Goal: Task Accomplishment & Management: Complete application form

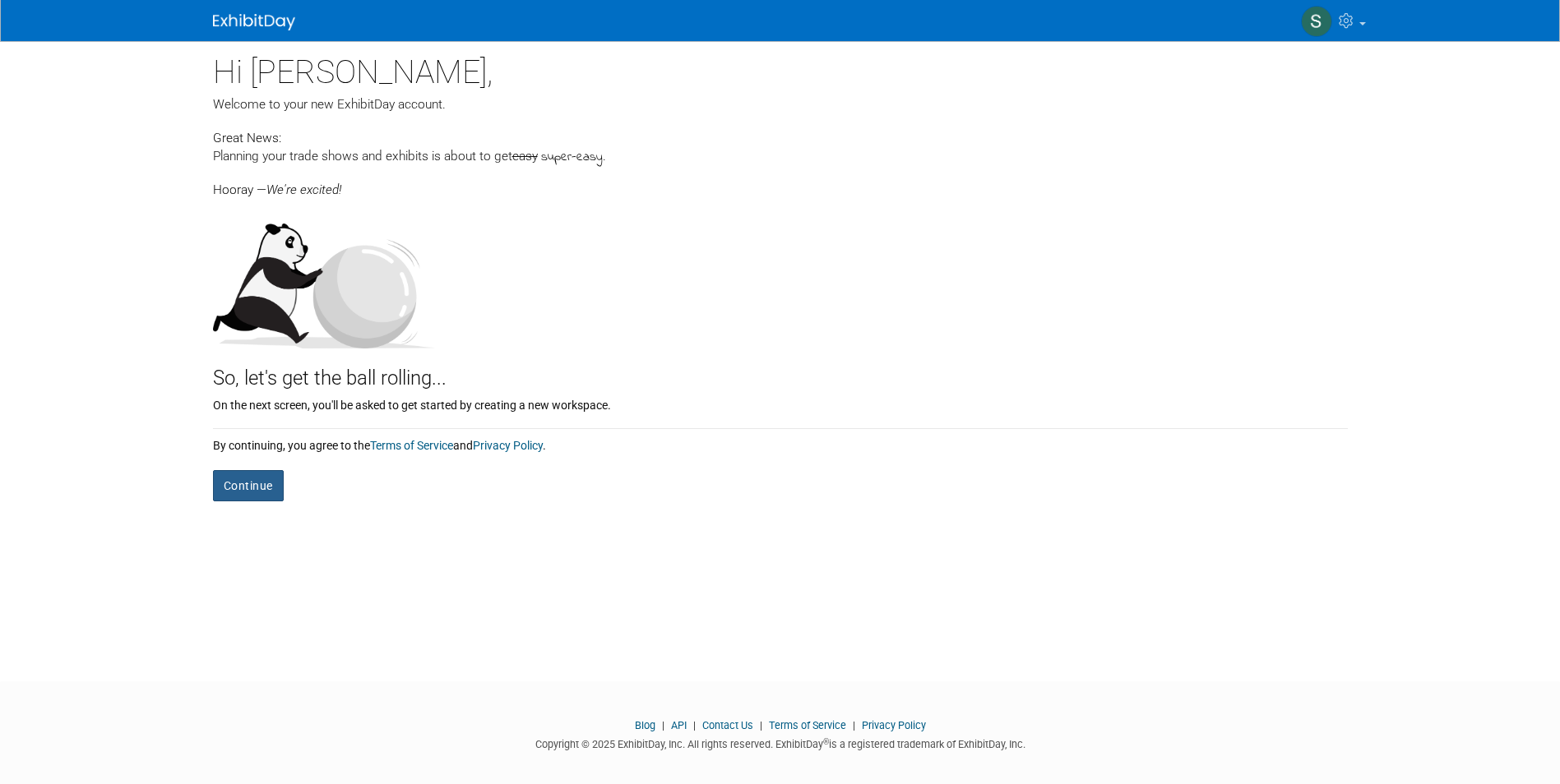
click at [246, 495] on button "Continue" at bounding box center [249, 485] width 71 height 31
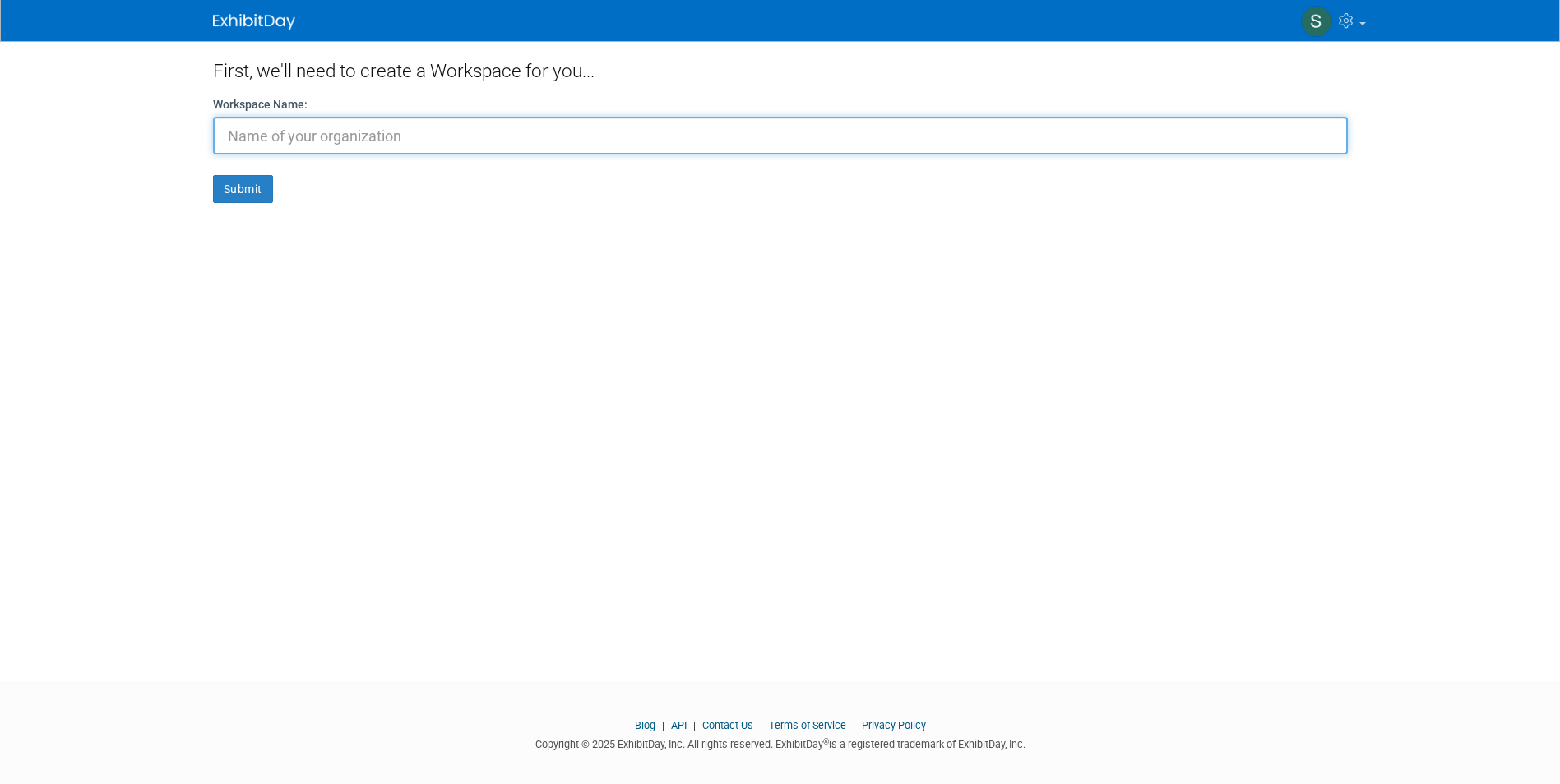
click at [386, 140] on input "text" at bounding box center [781, 135] width 1135 height 38
type input "Klaas Puul"
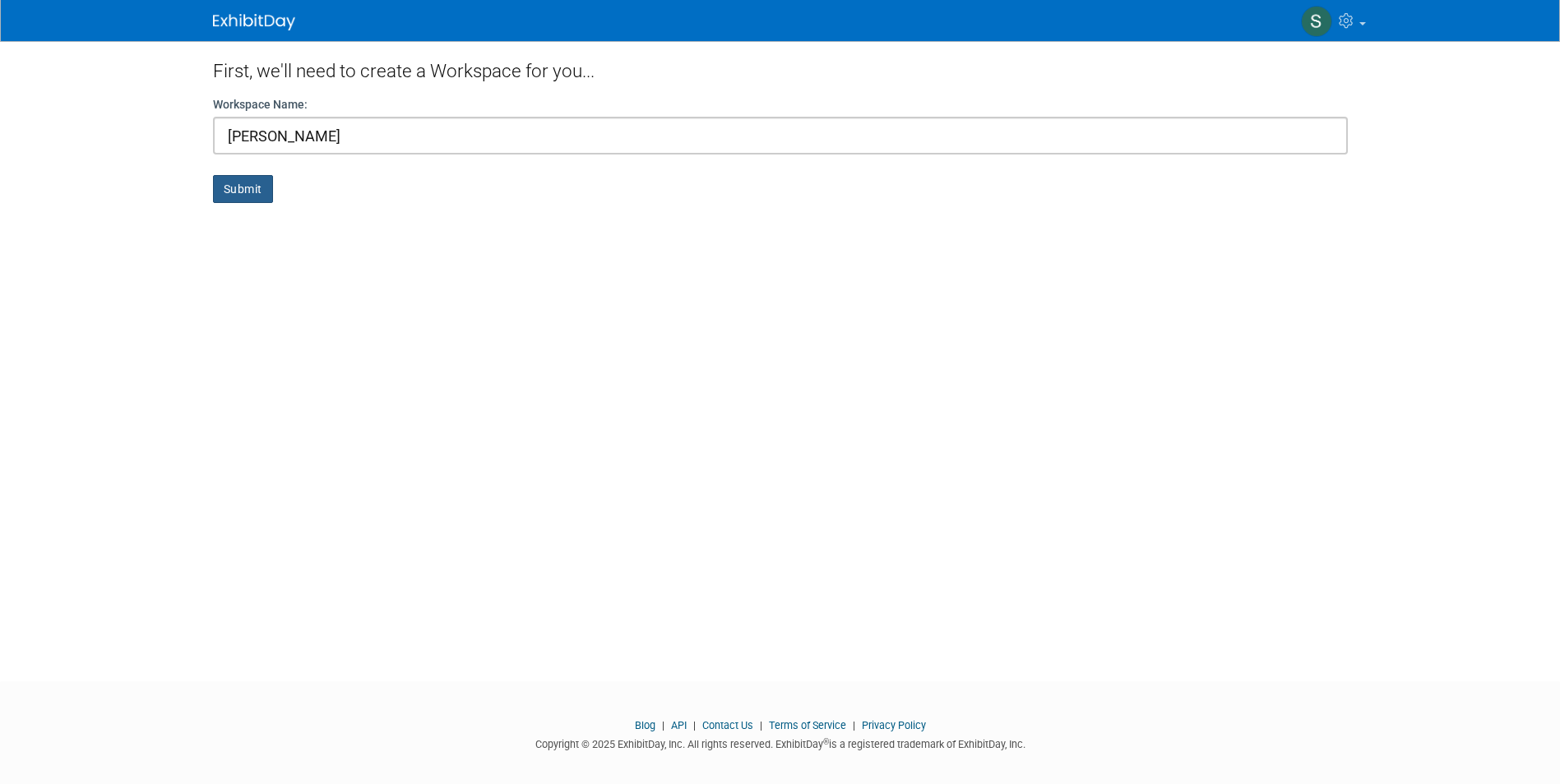
click at [240, 190] on button "Submit" at bounding box center [243, 189] width 60 height 28
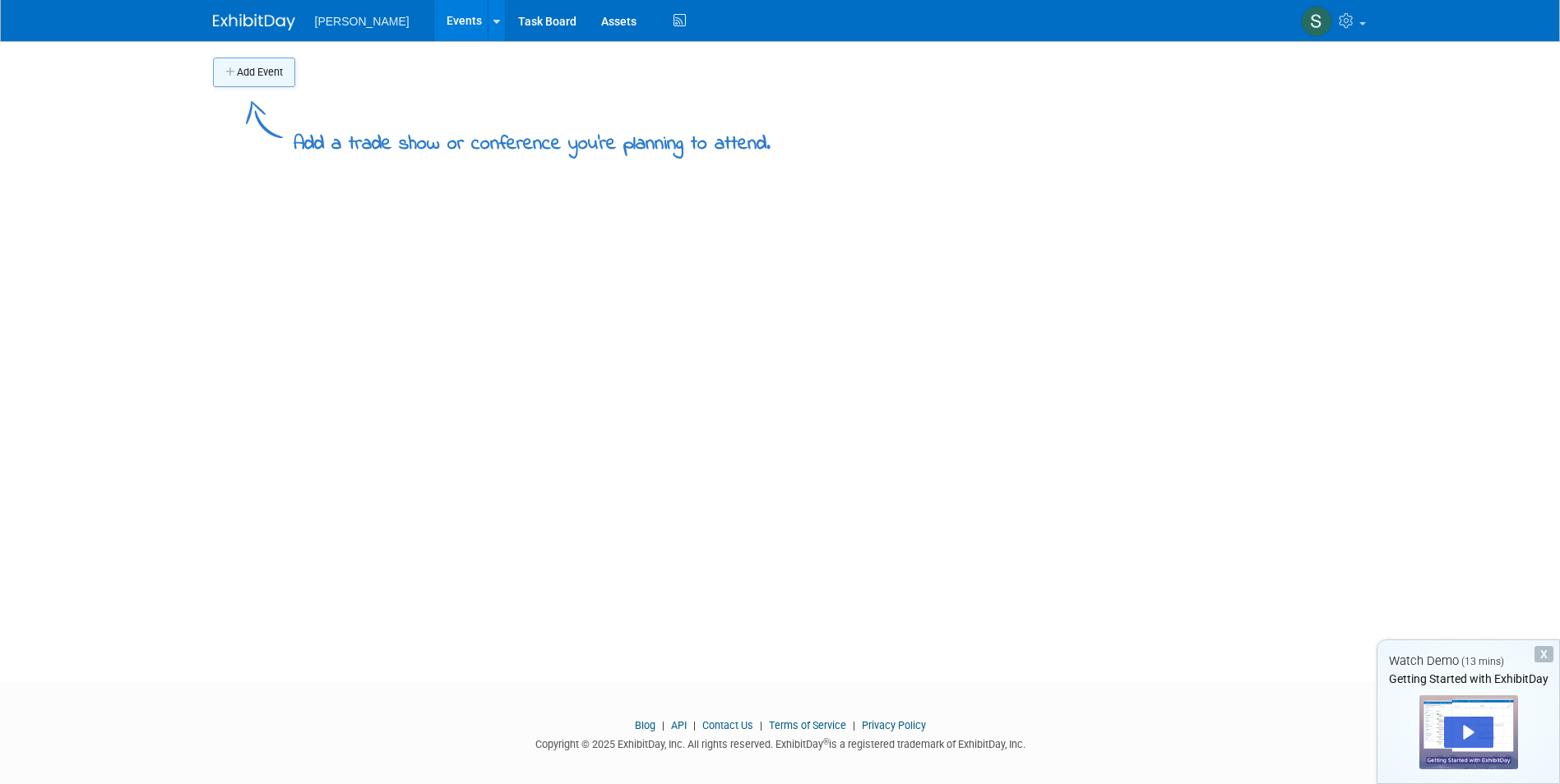
click at [265, 64] on button "Add Event" at bounding box center [254, 72] width 82 height 29
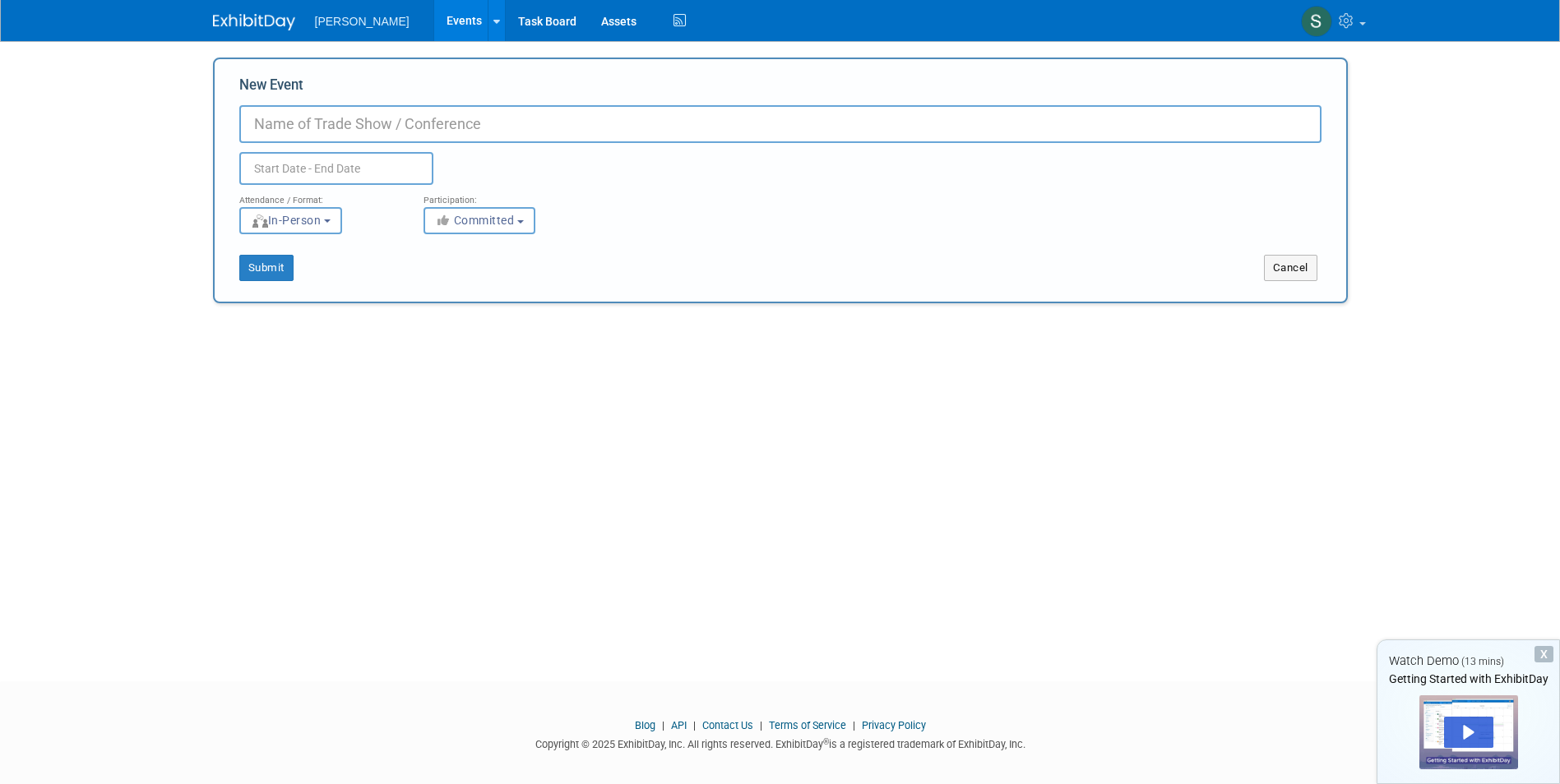
click at [288, 111] on input "New Event" at bounding box center [780, 124] width 1082 height 38
click at [258, 124] on input "fish International" at bounding box center [780, 124] width 1082 height 38
type input "Fish International"
click at [339, 177] on body "[PERSON_NAME] Events Add Event Bulk Upload Events Shareable Event Boards Task B…" at bounding box center [780, 392] width 1560 height 784
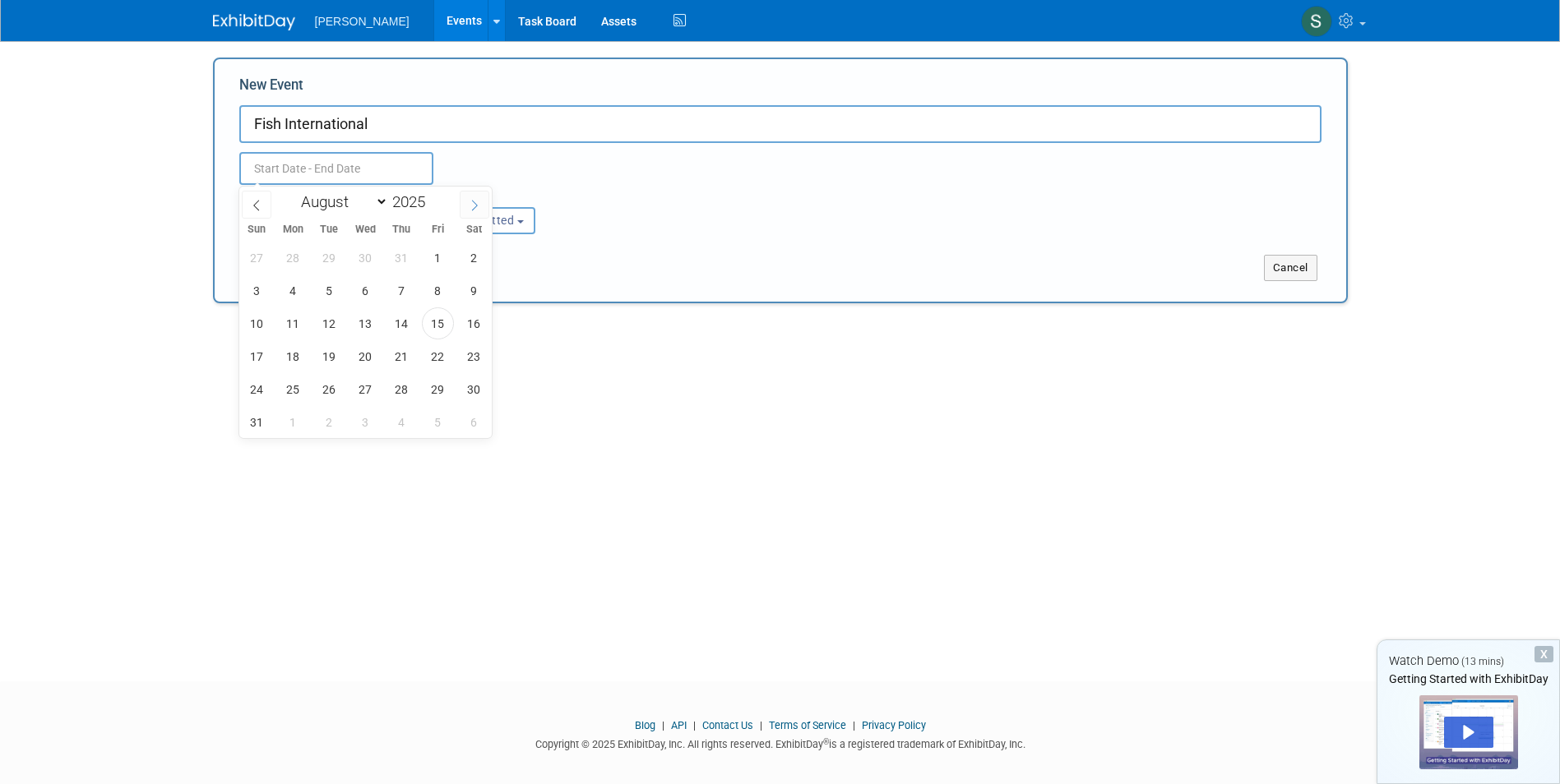
click at [474, 201] on icon at bounding box center [475, 205] width 6 height 11
select select "11"
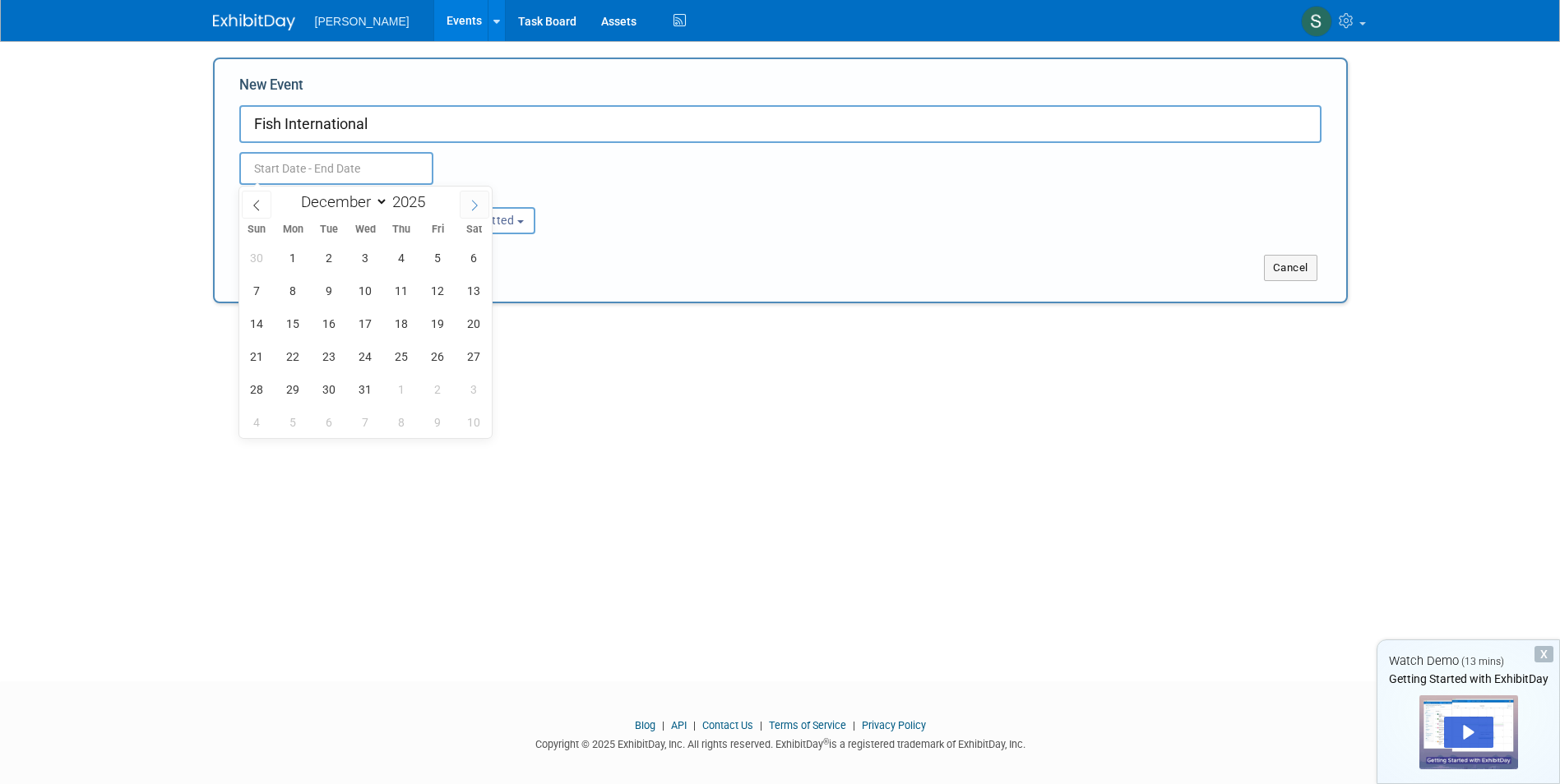
click at [474, 201] on icon at bounding box center [475, 205] width 6 height 11
type input "2026"
click at [474, 201] on icon at bounding box center [475, 205] width 6 height 11
select select "1"
click at [258, 358] on span "22" at bounding box center [257, 357] width 32 height 32
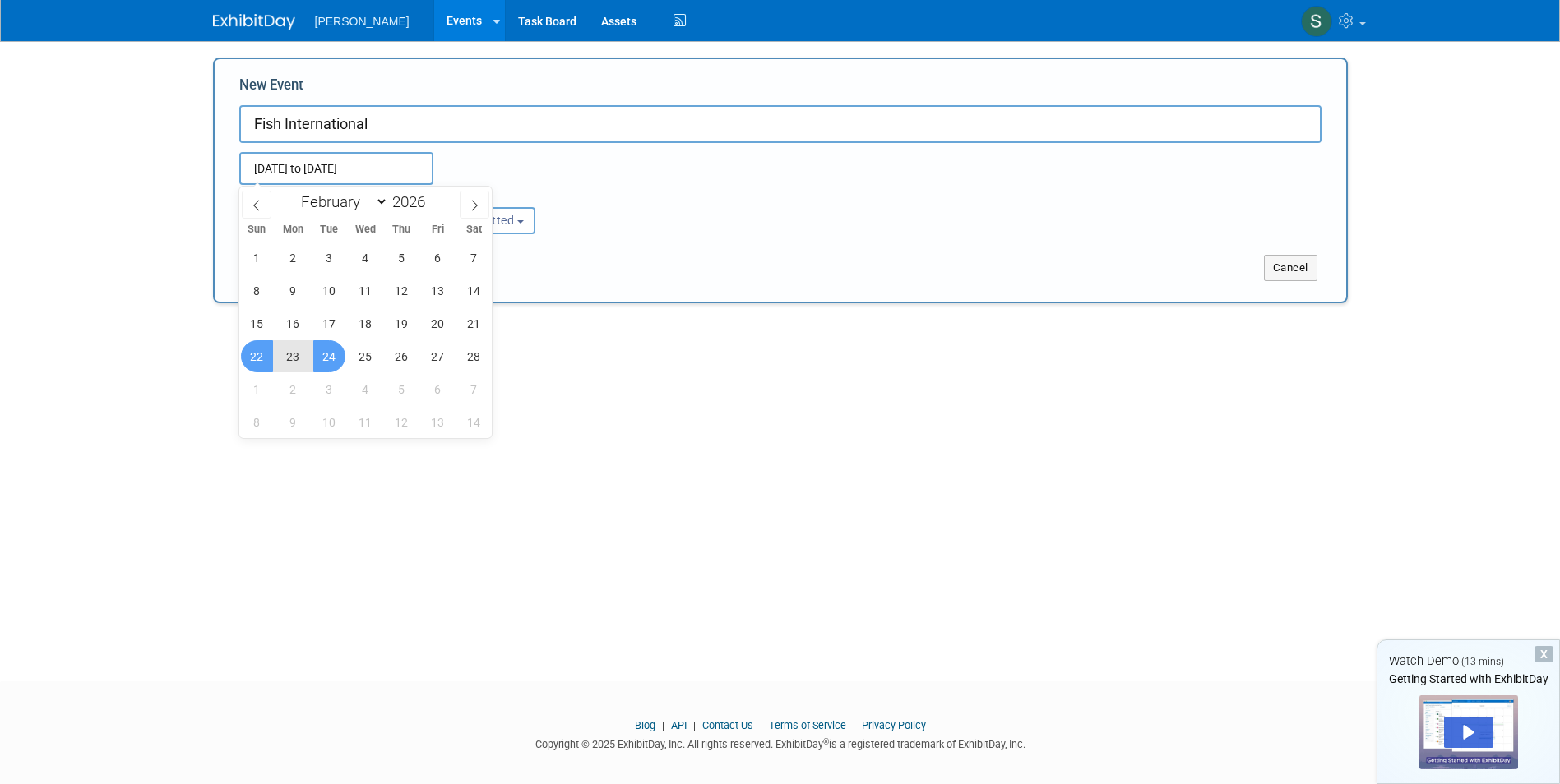
click at [333, 355] on span "24" at bounding box center [329, 357] width 32 height 32
type input "Feb 22, 2026 to Feb 24, 2026"
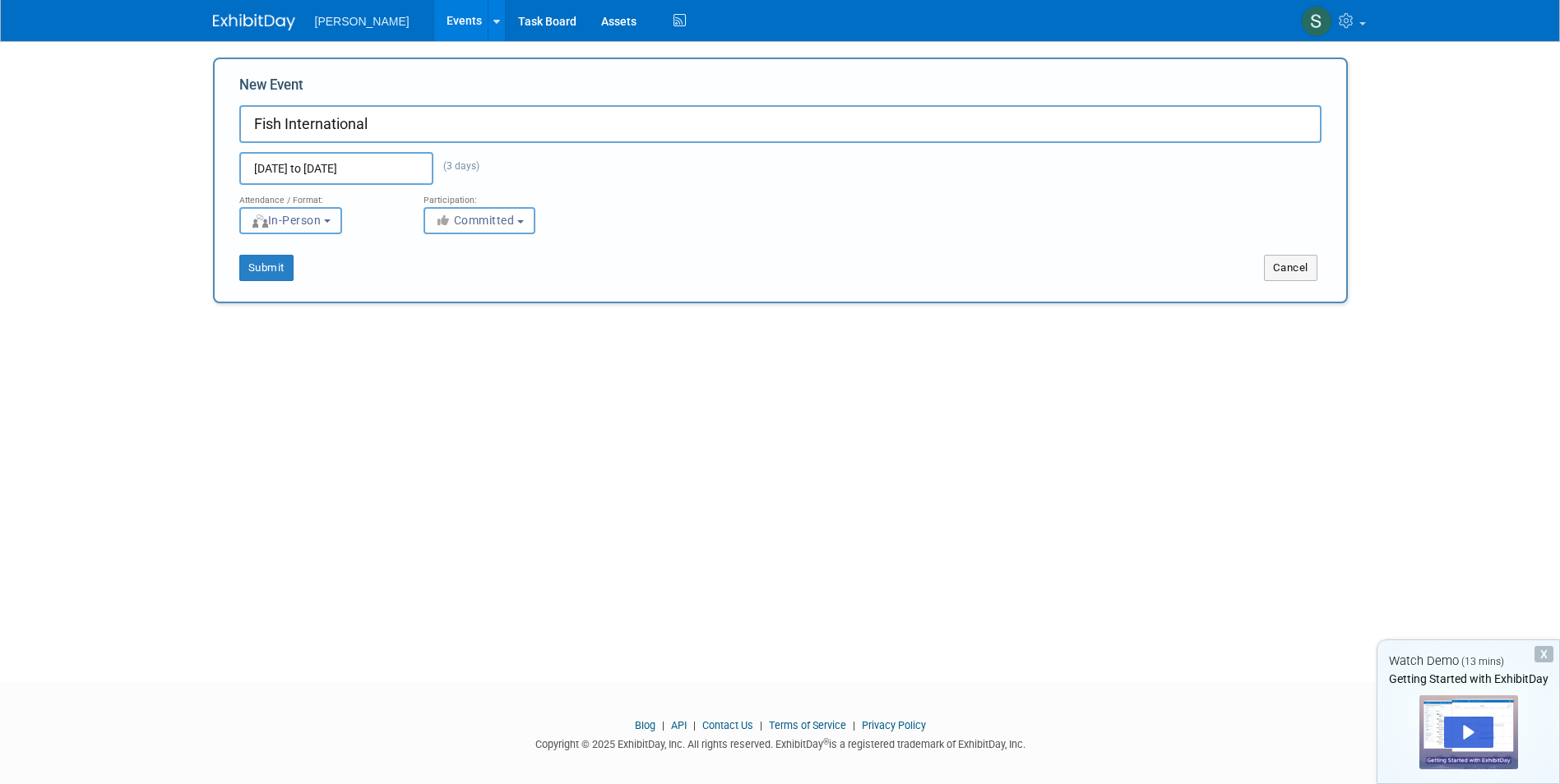
click at [317, 225] on span "In-Person" at bounding box center [286, 219] width 71 height 13
click at [320, 250] on label "In-Person" at bounding box center [296, 255] width 96 height 22
click at [255, 250] on input "In-Person" at bounding box center [250, 255] width 11 height 11
click at [460, 255] on div "Submit" at bounding box center [450, 268] width 471 height 27
click at [295, 268] on div "Submit" at bounding box center [450, 268] width 471 height 27
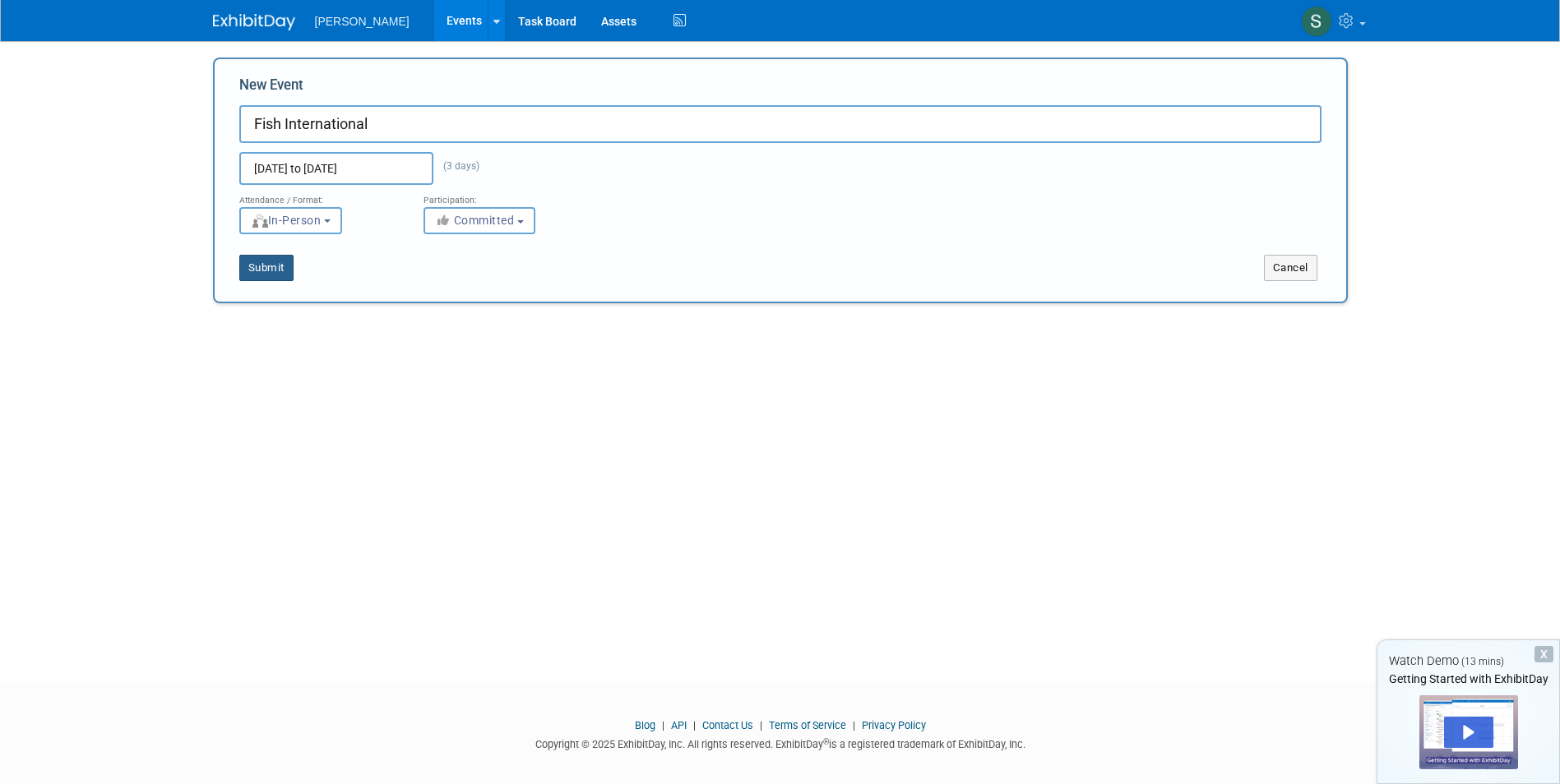
click at [278, 268] on button "Submit" at bounding box center [266, 268] width 54 height 27
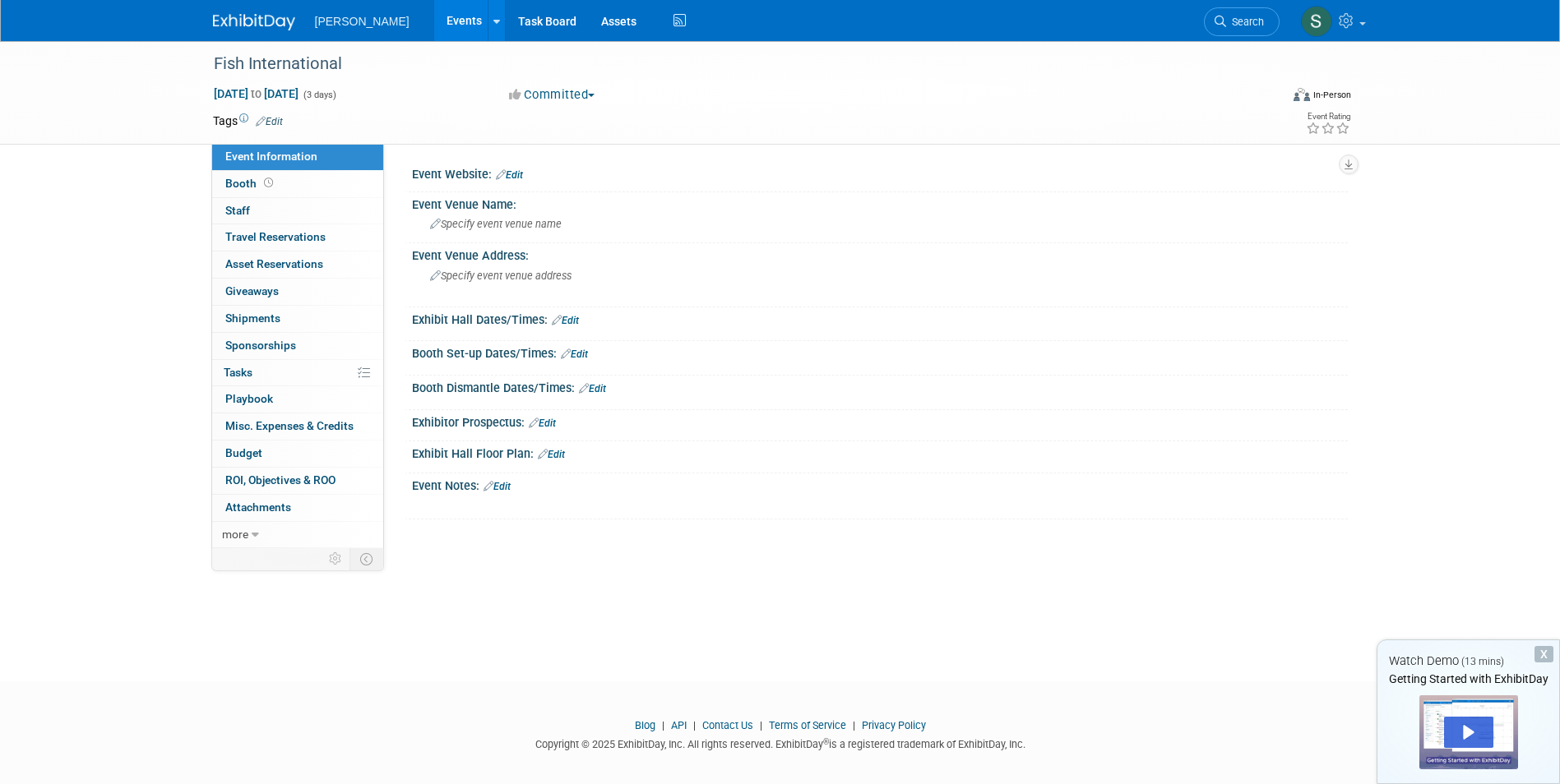
click at [520, 177] on link "Edit" at bounding box center [509, 174] width 27 height 12
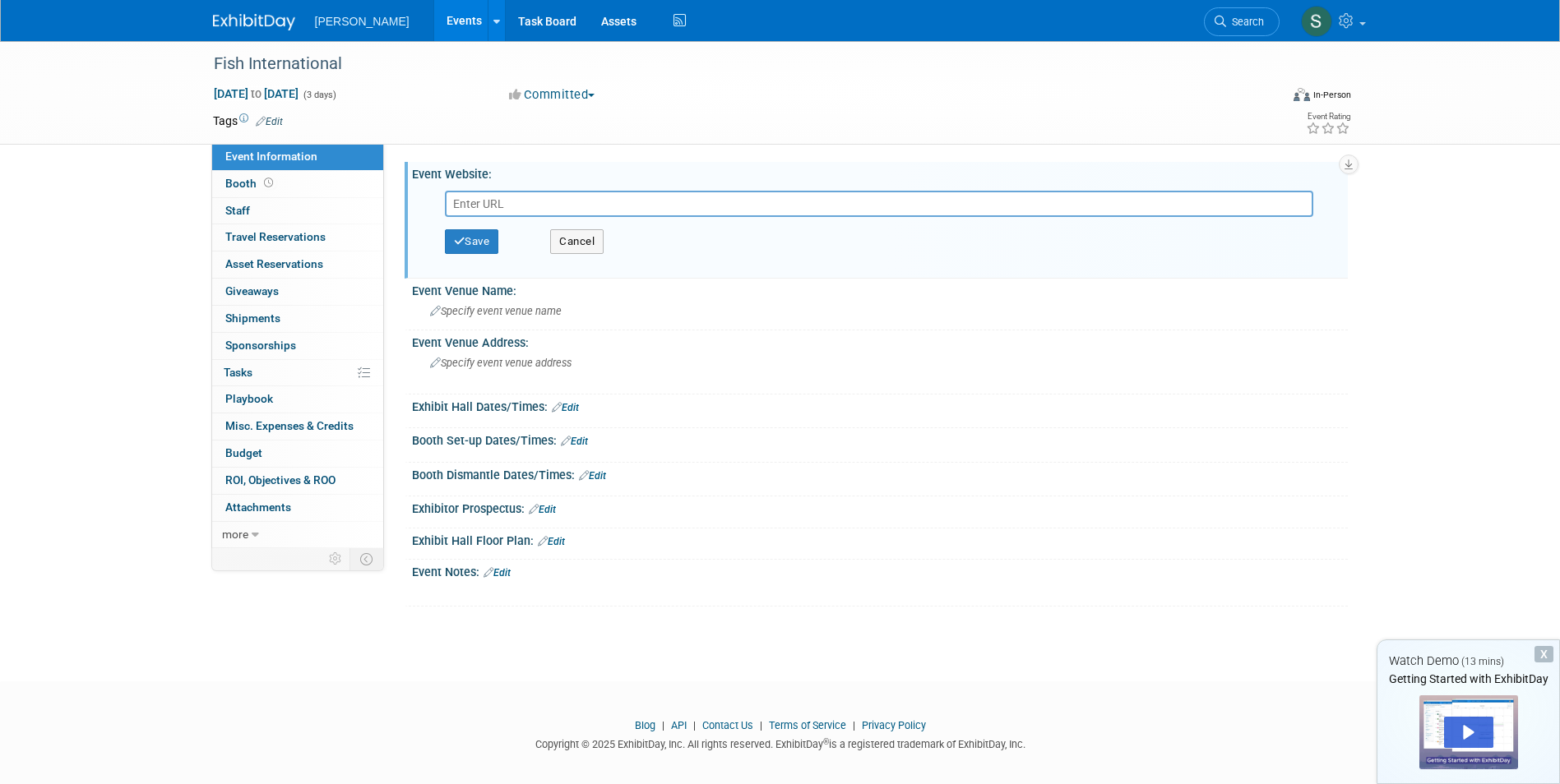
click at [520, 192] on input "text" at bounding box center [878, 204] width 869 height 27
paste input "https://fishinternational.de/en/"
type input "https://fishinternational.de/en/"
click at [478, 244] on button "Save" at bounding box center [471, 242] width 54 height 25
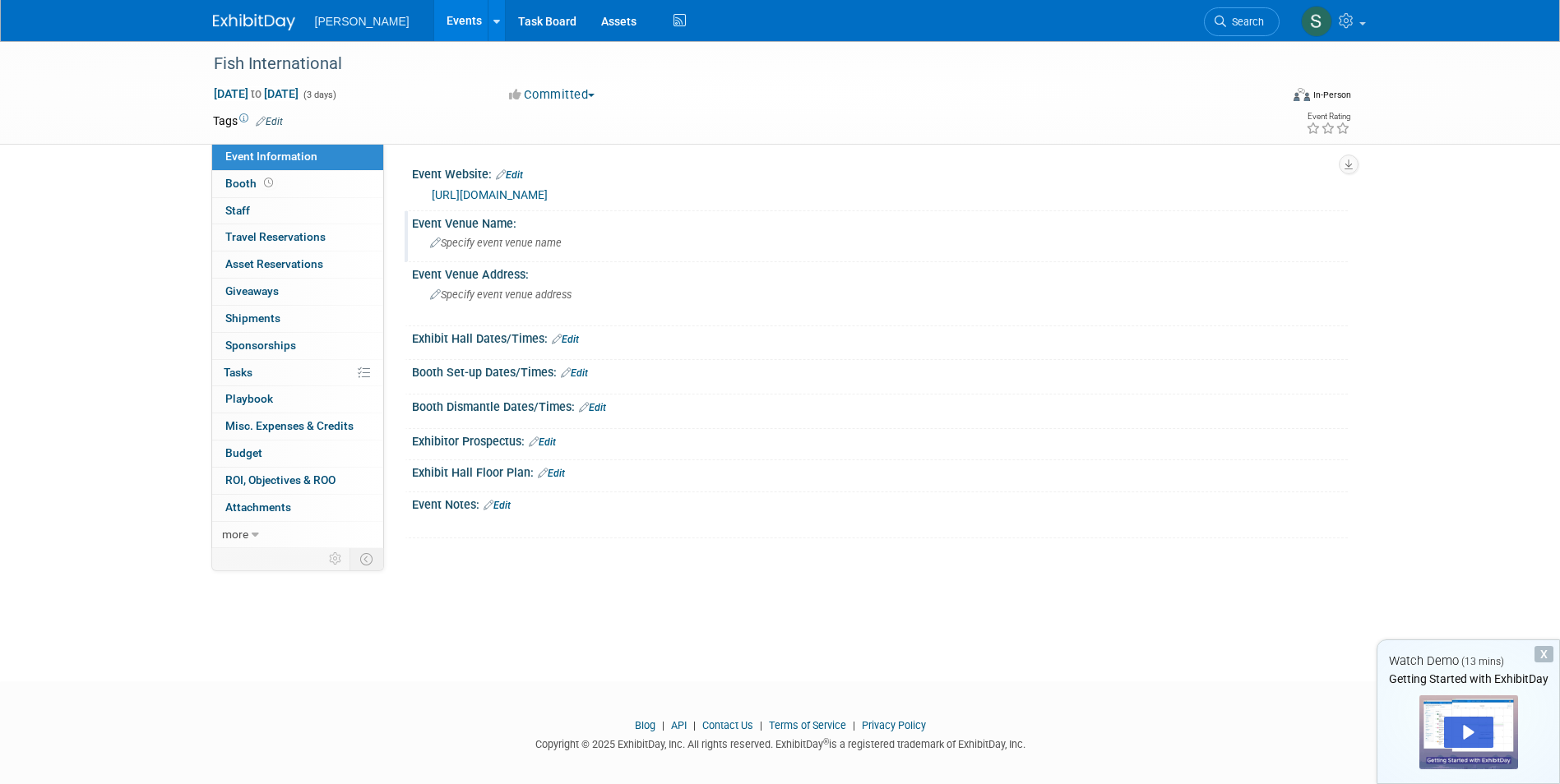
click at [504, 242] on span "Specify event venue name" at bounding box center [496, 242] width 132 height 12
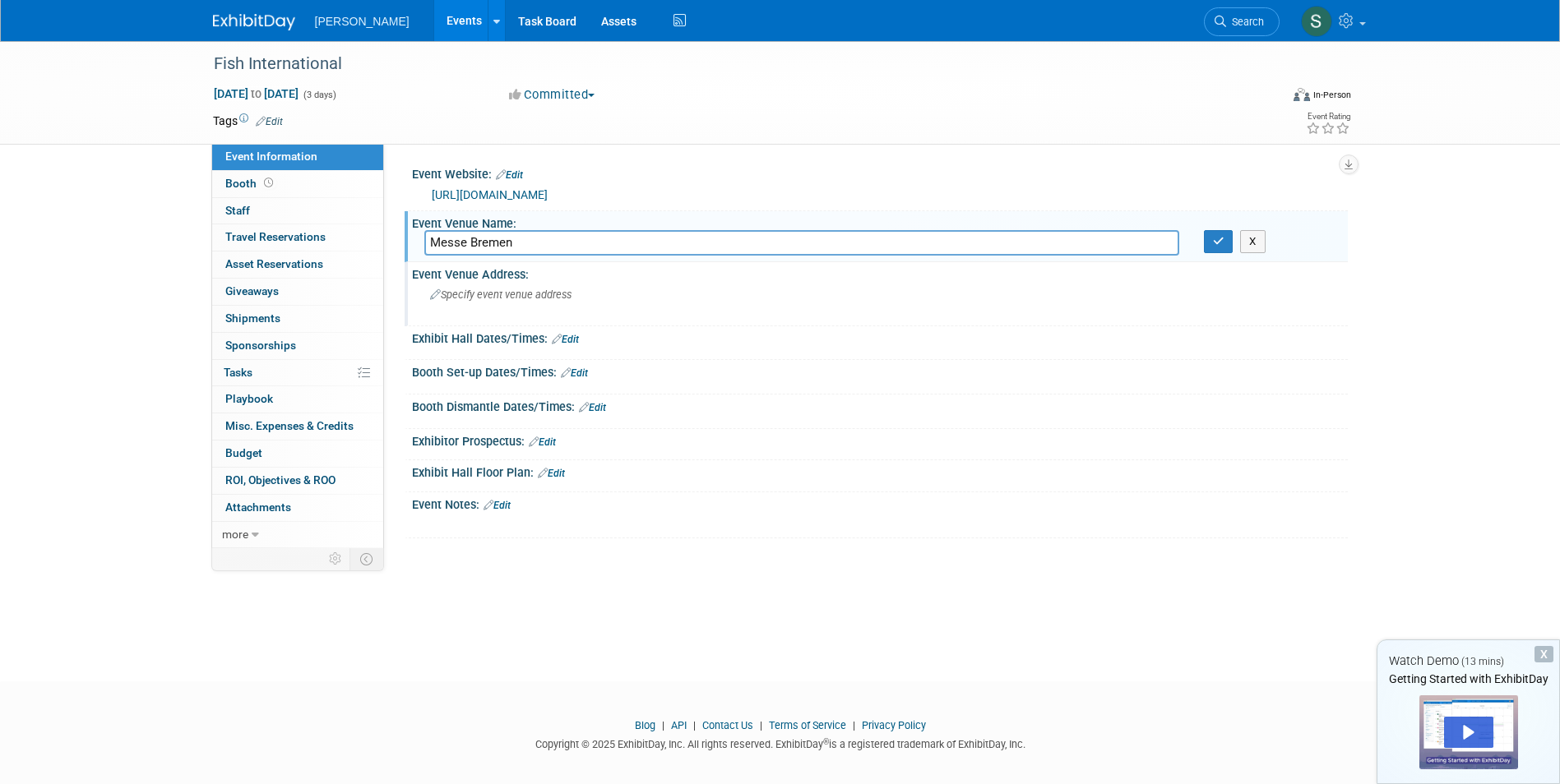
type input "Messe Bremen"
click at [522, 301] on div "Specify event venue address" at bounding box center [606, 301] width 365 height 38
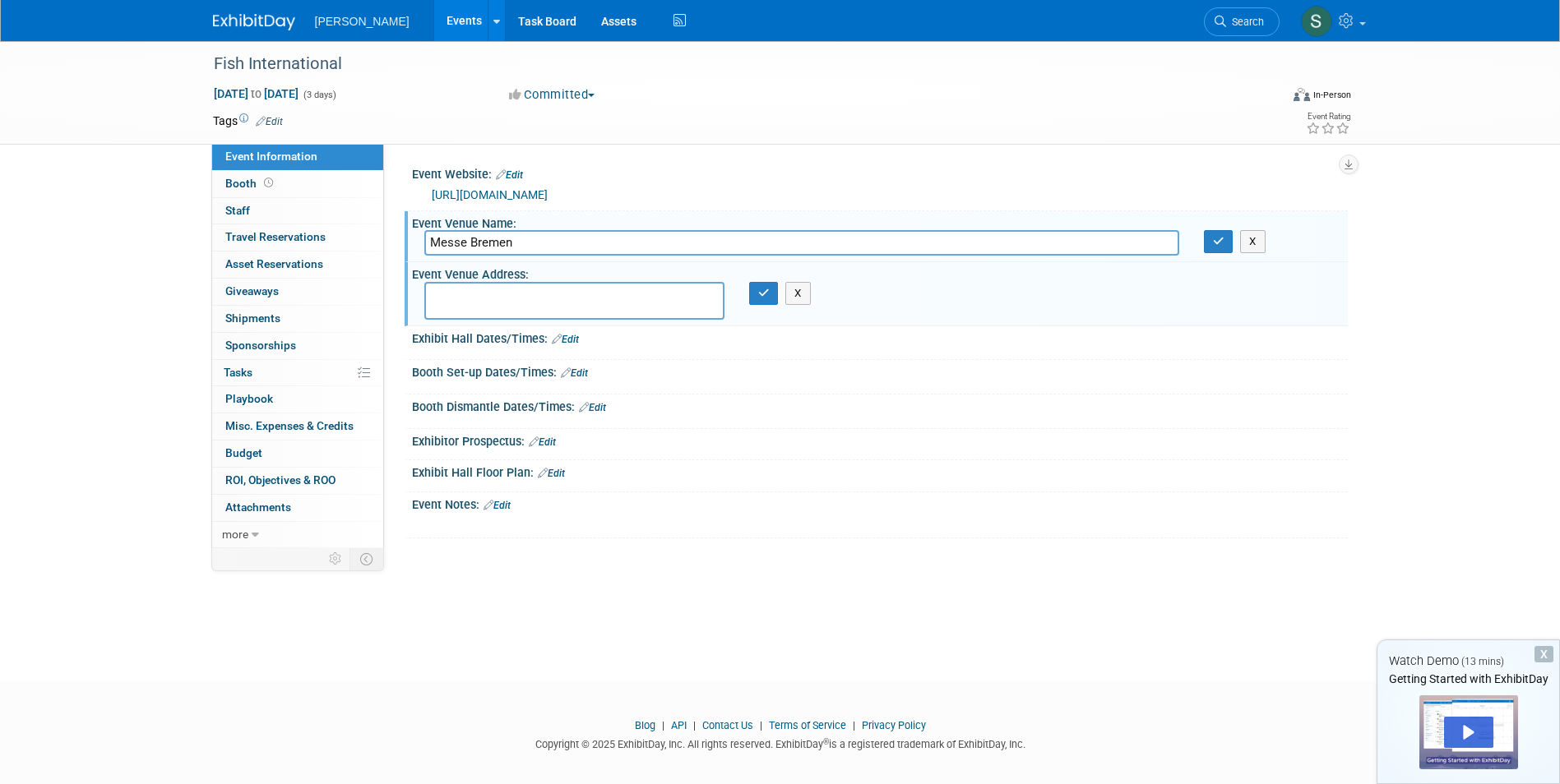
click at [496, 296] on textarea at bounding box center [574, 301] width 300 height 38
paste textarea "Findorffstr. 101 · 28215 Bremen"
type textarea "Findorffstr. 101 · 28215 Bremen"
click at [764, 296] on icon "button" at bounding box center [763, 293] width 12 height 11
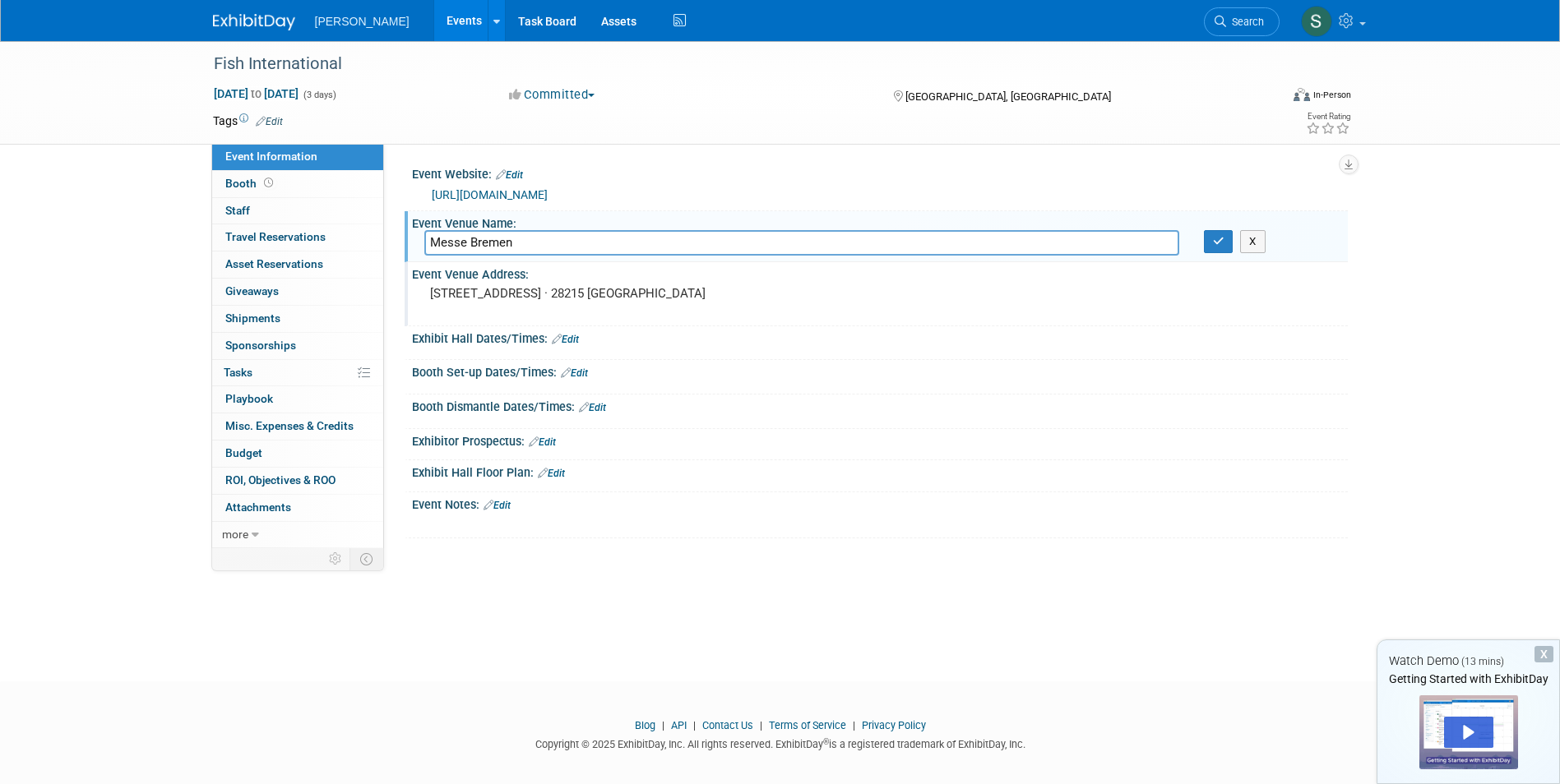
click at [575, 336] on link "Edit" at bounding box center [565, 339] width 27 height 12
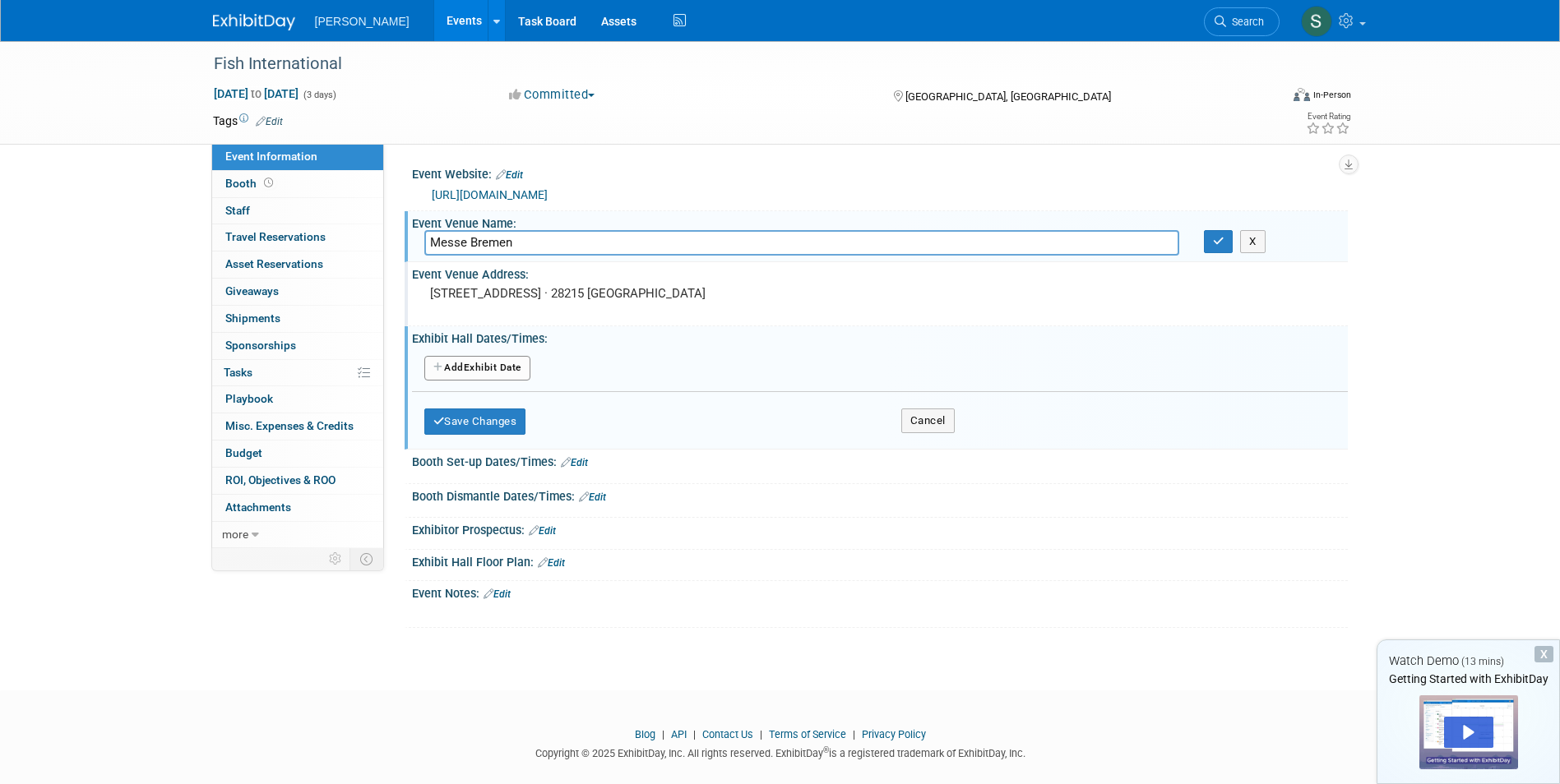
click at [492, 365] on button "Add Another Exhibit Date" at bounding box center [477, 368] width 106 height 25
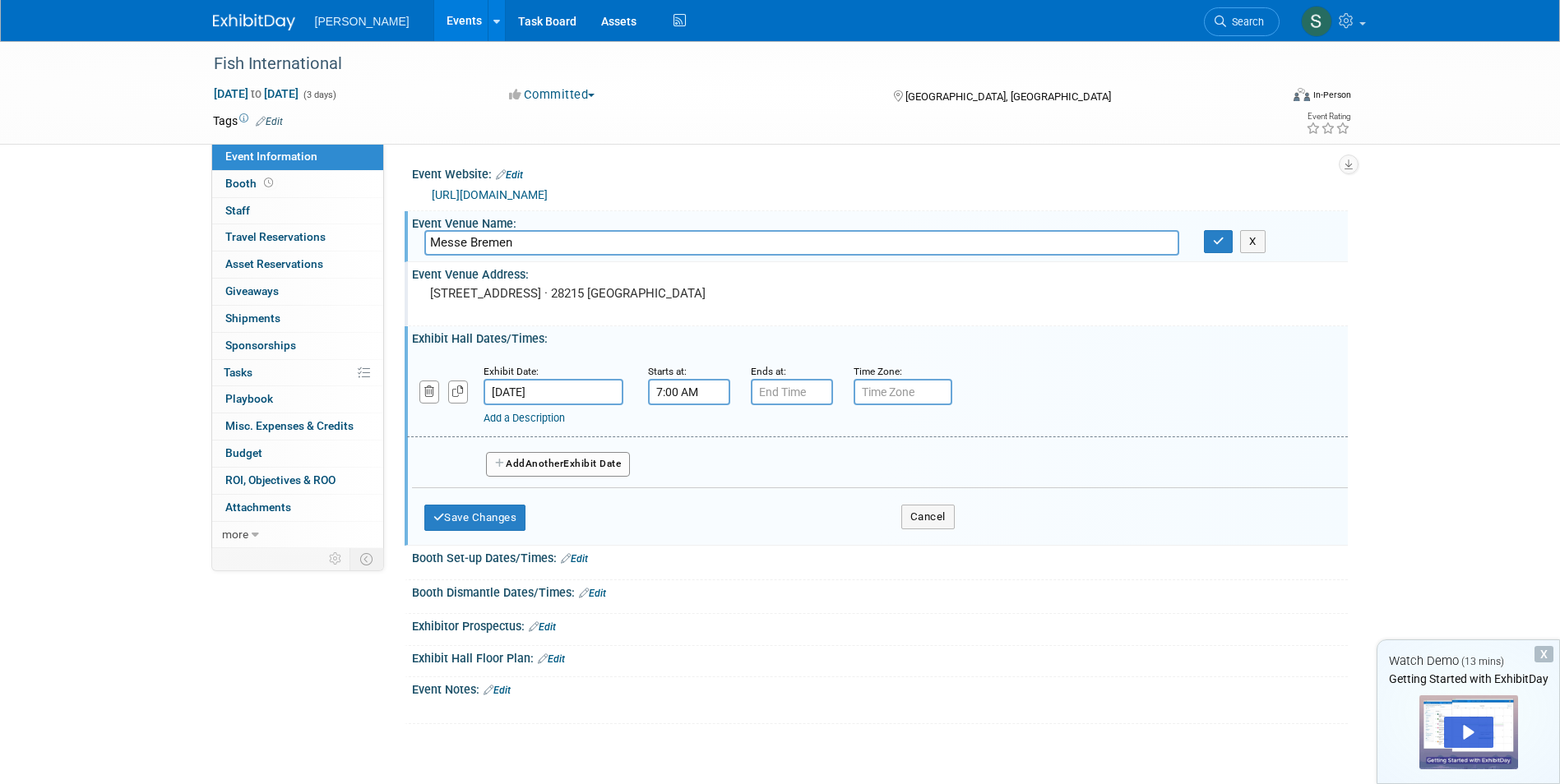
click at [692, 389] on input "7:00 AM" at bounding box center [689, 392] width 82 height 27
click at [686, 429] on span at bounding box center [686, 433] width 29 height 29
click at [825, 465] on button "AM" at bounding box center [829, 468] width 29 height 28
click at [828, 470] on button "PM" at bounding box center [829, 468] width 29 height 28
type input "8:00 AM"
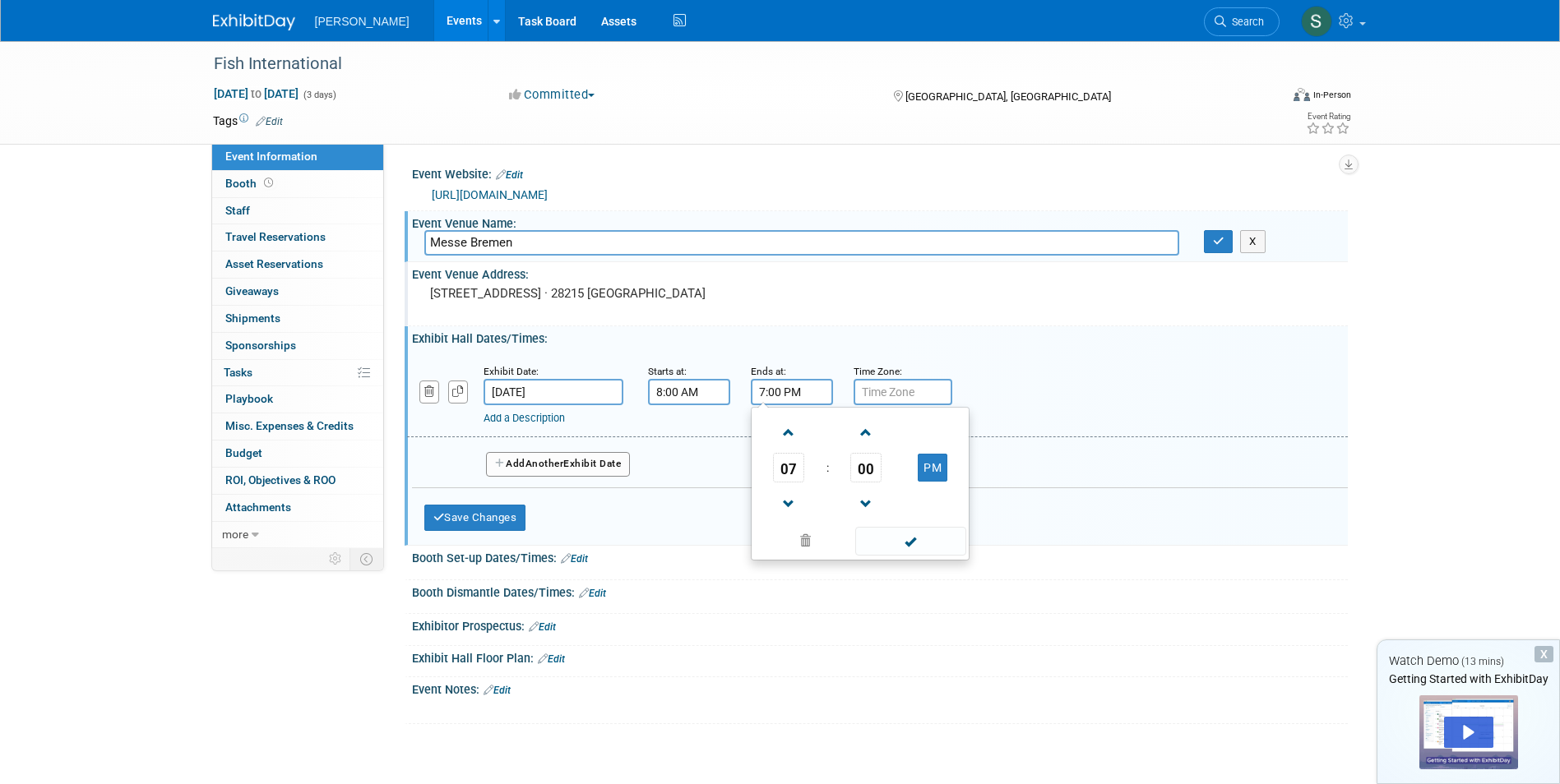
click at [799, 387] on input "7:00 PM" at bounding box center [792, 392] width 82 height 27
click at [791, 435] on span at bounding box center [789, 433] width 29 height 29
click at [791, 434] on span at bounding box center [789, 433] width 29 height 29
click at [795, 513] on span at bounding box center [789, 504] width 29 height 29
click at [783, 500] on span at bounding box center [789, 504] width 29 height 29
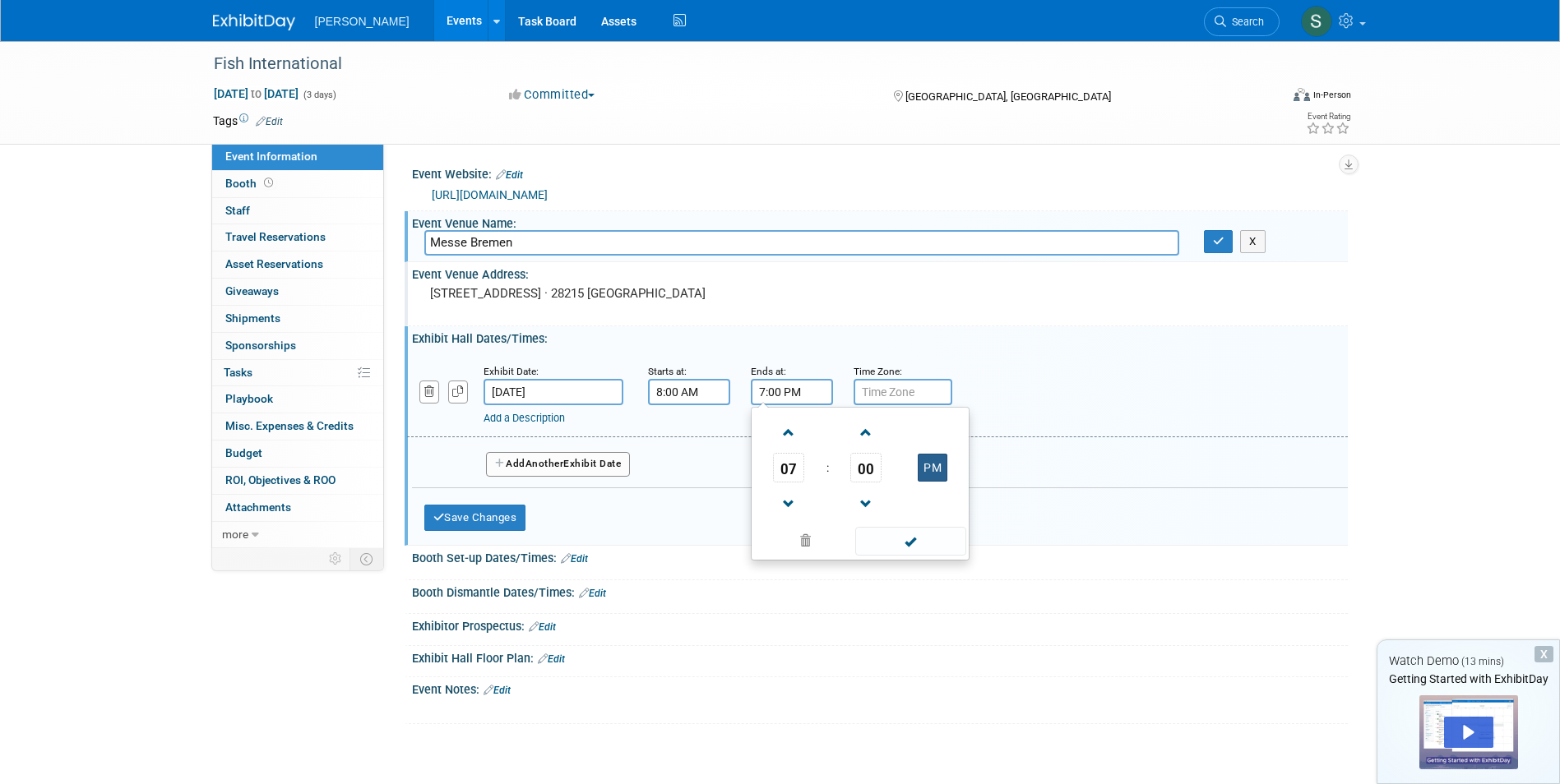
click at [927, 465] on button "PM" at bounding box center [932, 468] width 29 height 28
type input "7:00 AM"
click at [901, 395] on input "text" at bounding box center [902, 392] width 98 height 27
click at [589, 465] on button "Add Another Exhibit Date" at bounding box center [558, 465] width 144 height 25
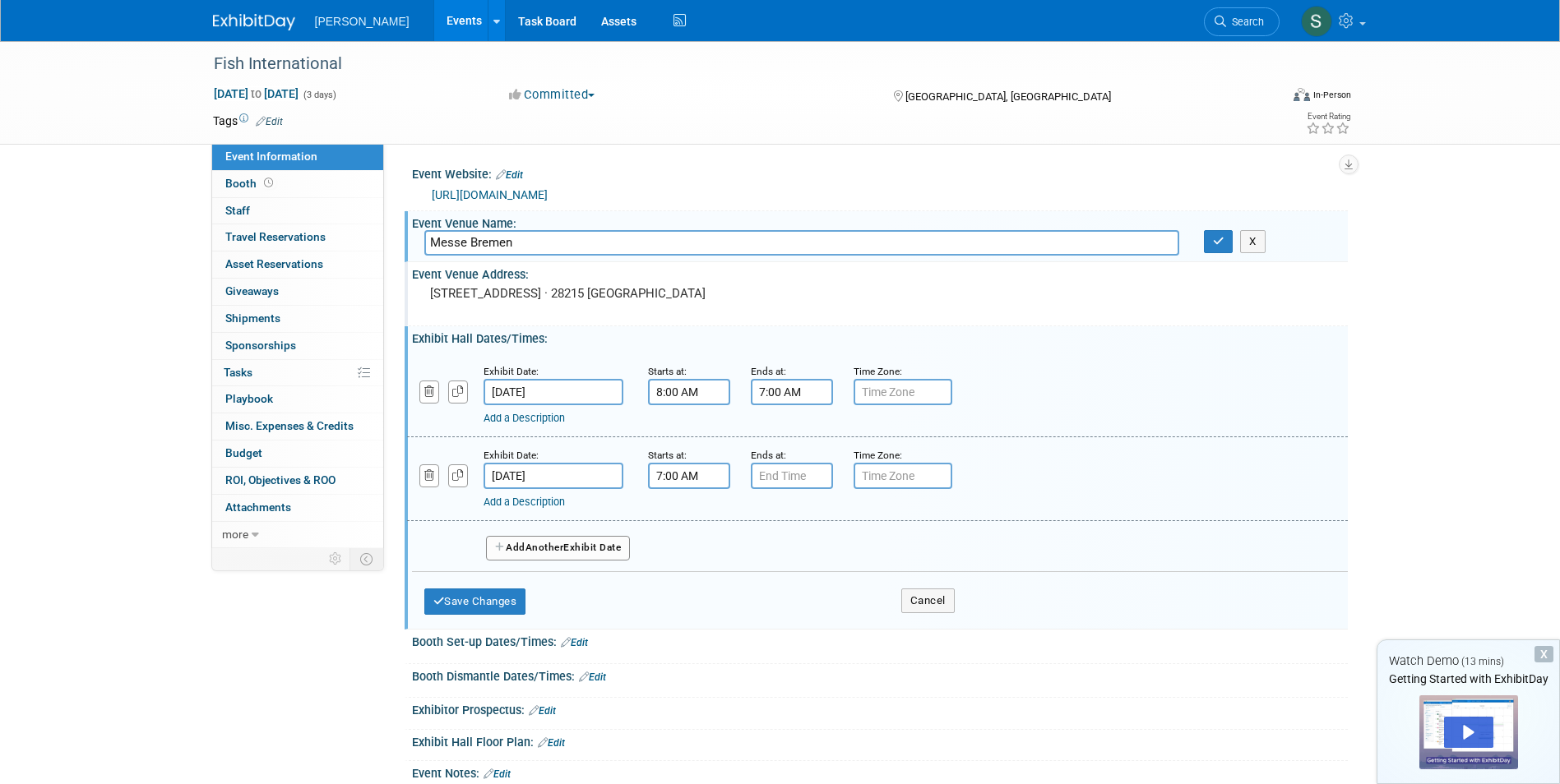
click at [693, 475] on input "7:00 AM" at bounding box center [689, 476] width 82 height 27
click at [688, 514] on span at bounding box center [686, 516] width 29 height 29
type input "8:00 AM"
type input "7:00 PM"
click at [811, 480] on input "7:00 PM" at bounding box center [792, 476] width 82 height 27
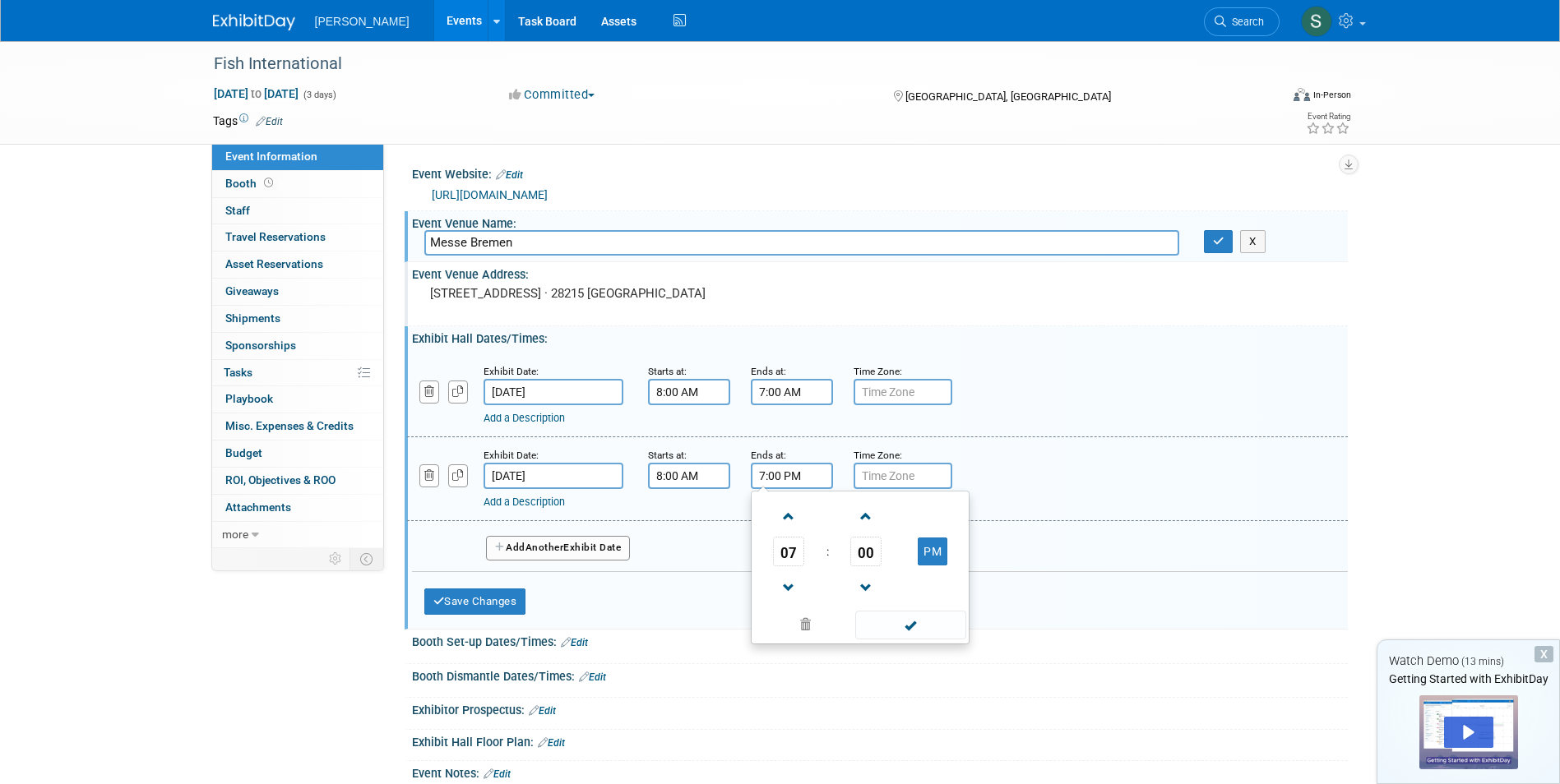
click at [1019, 523] on div "Add Another Exhibit Date" at bounding box center [879, 542] width 936 height 43
click at [557, 546] on span "Another" at bounding box center [544, 547] width 39 height 12
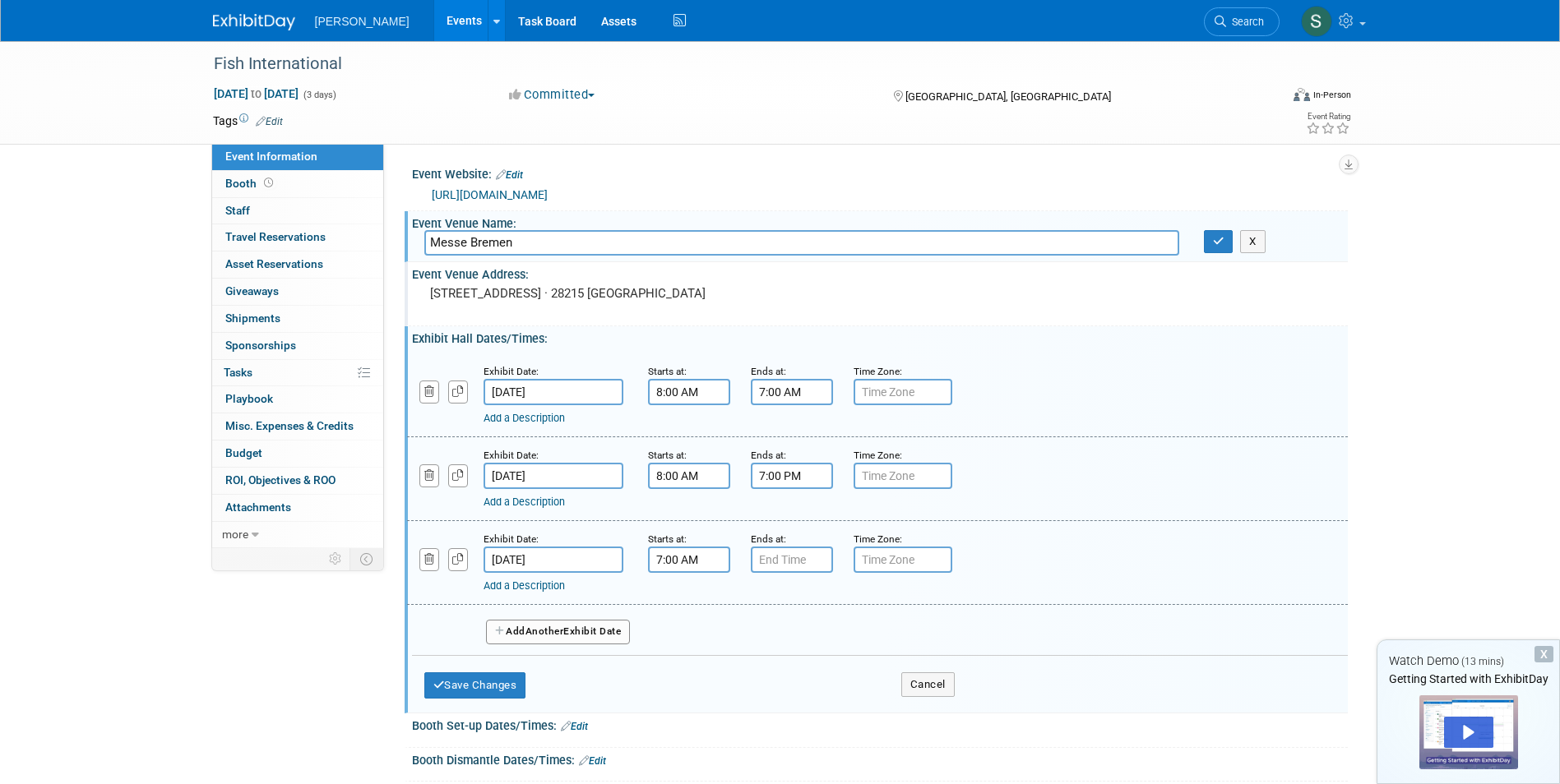
click at [710, 565] on input "7:00 AM" at bounding box center [689, 560] width 82 height 27
click at [689, 600] on span at bounding box center [686, 600] width 29 height 29
type input "8:00 AM"
type input "7:00 PM"
click at [782, 565] on input "7:00 PM" at bounding box center [792, 560] width 82 height 27
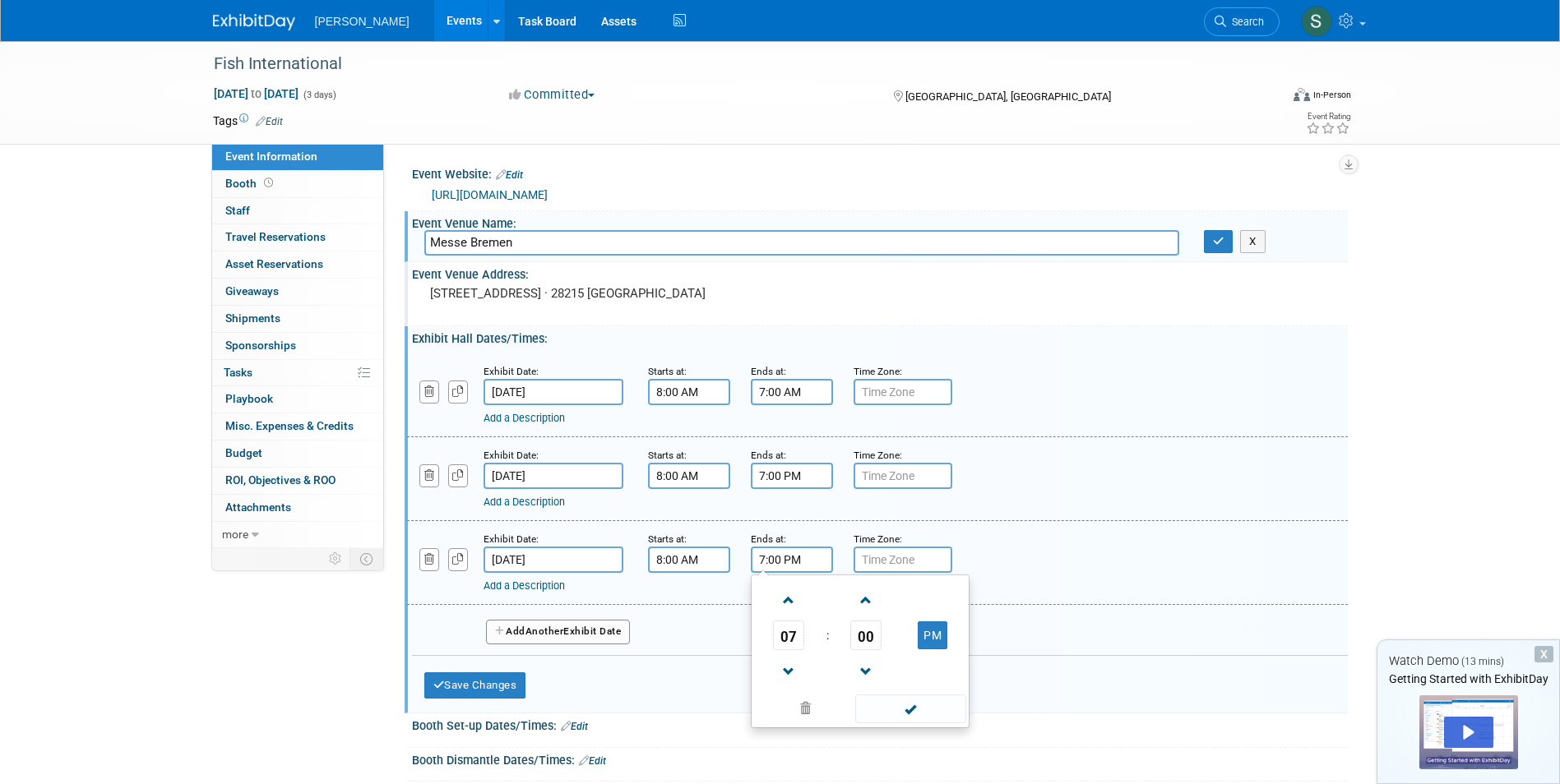
click at [1027, 594] on div "Add a Description" at bounding box center [835, 586] width 703 height 15
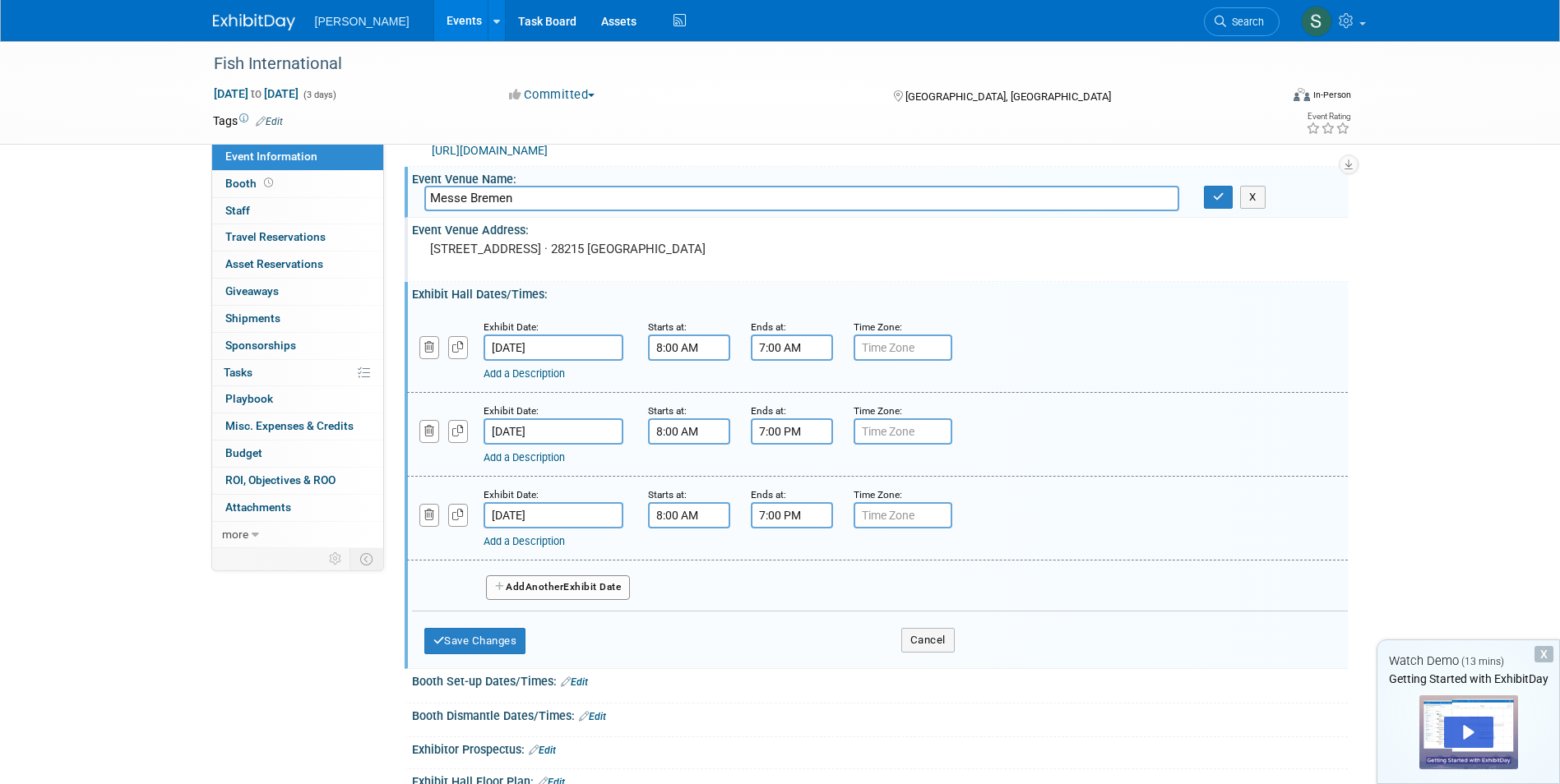
scroll to position [82, 0]
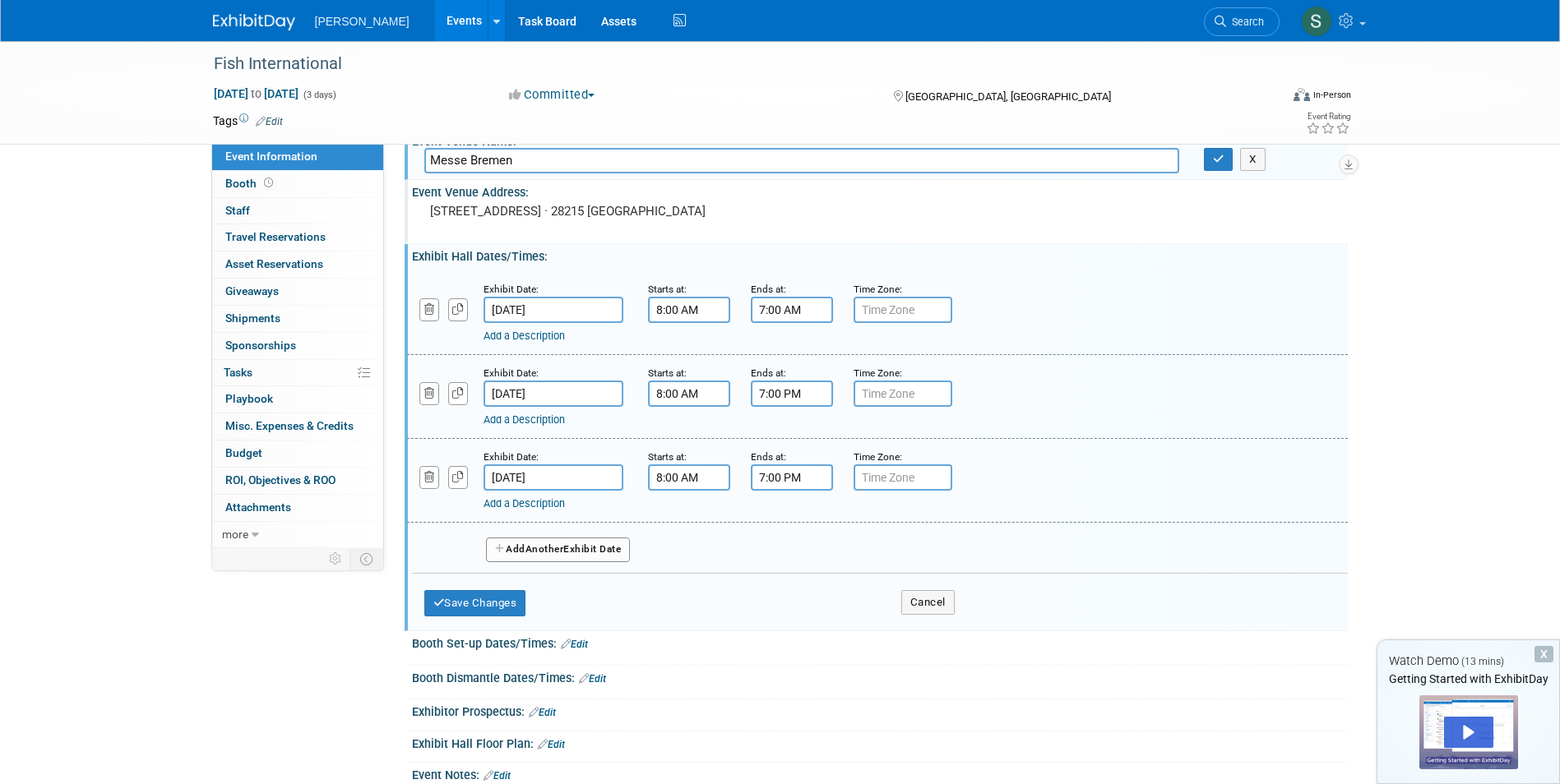
click at [481, 619] on div "Save Changes Cancel" at bounding box center [689, 599] width 530 height 51
click at [479, 610] on button "Save Changes" at bounding box center [475, 603] width 102 height 27
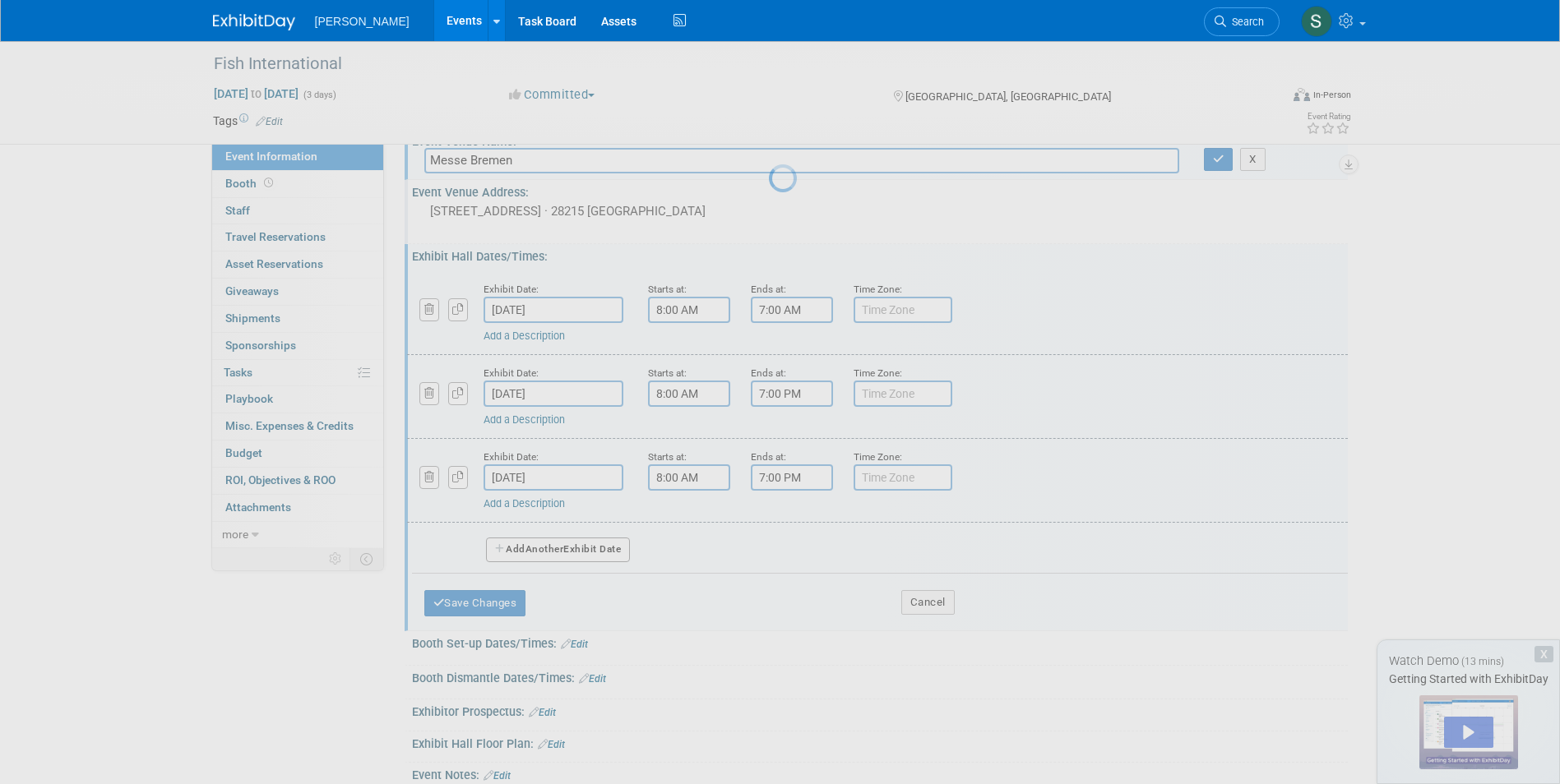
scroll to position [12, 0]
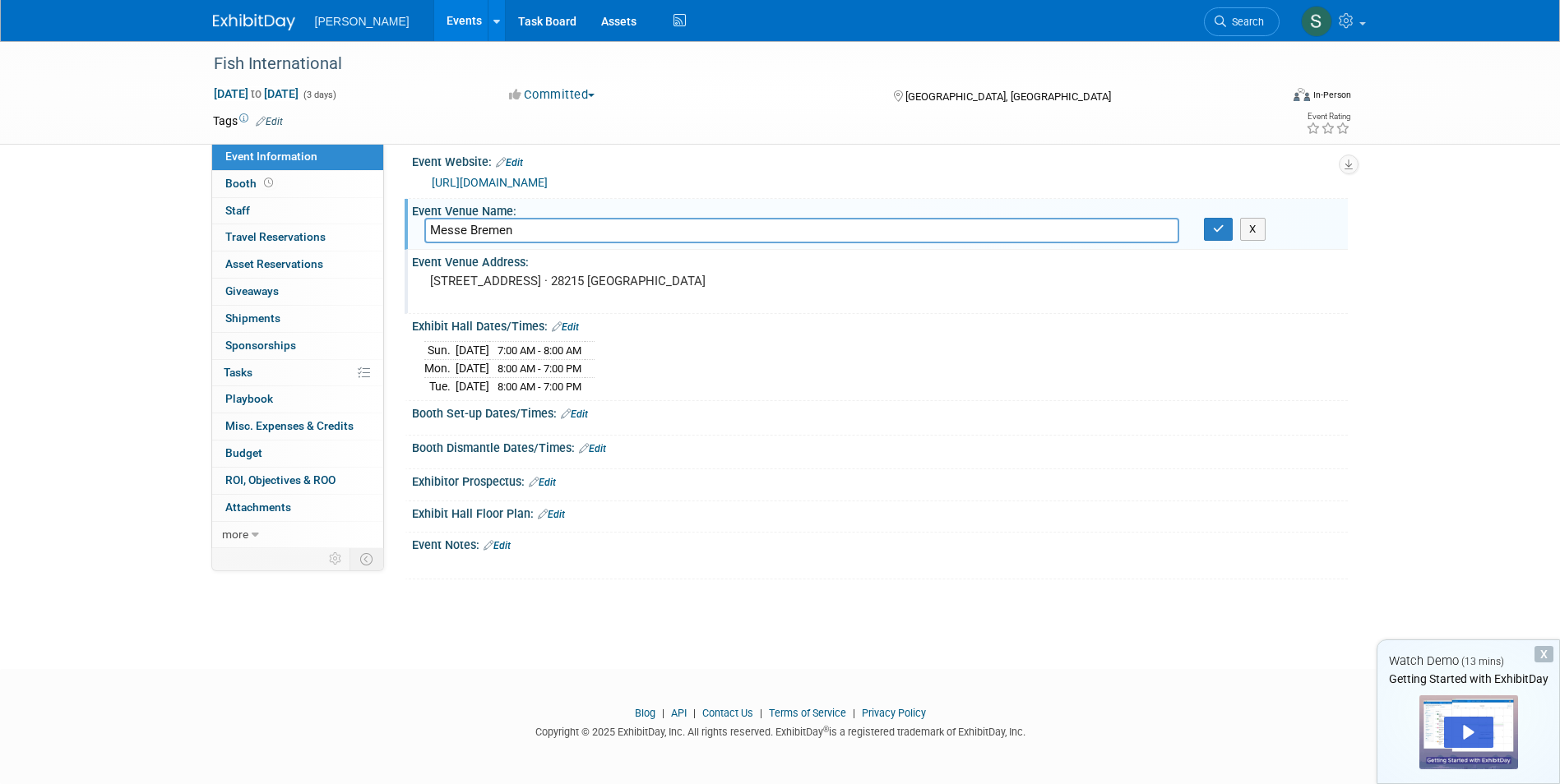
click at [583, 415] on link "Edit" at bounding box center [574, 414] width 27 height 12
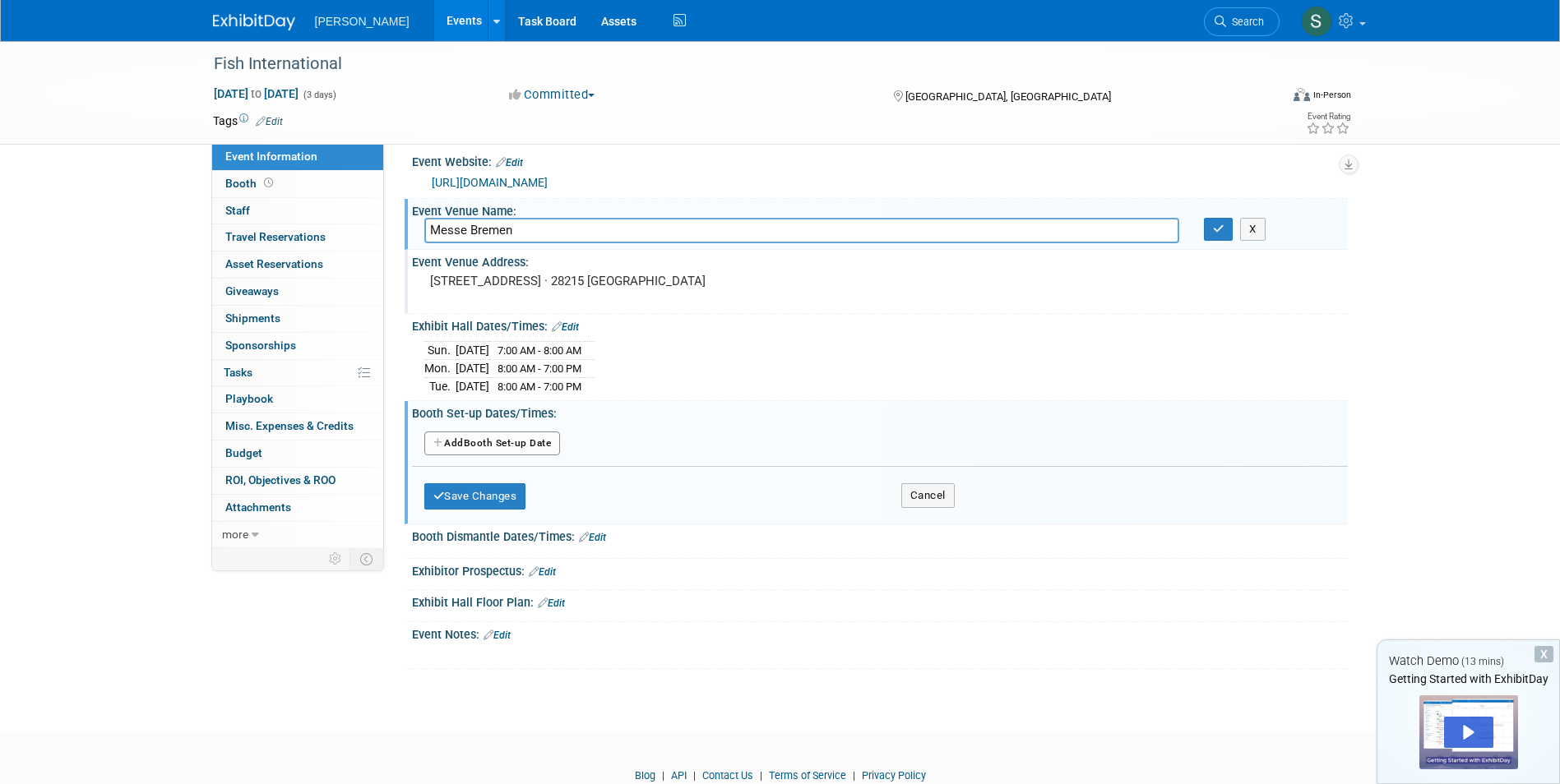
click at [510, 446] on button "Add Another Booth Set-up Date" at bounding box center [492, 444] width 136 height 25
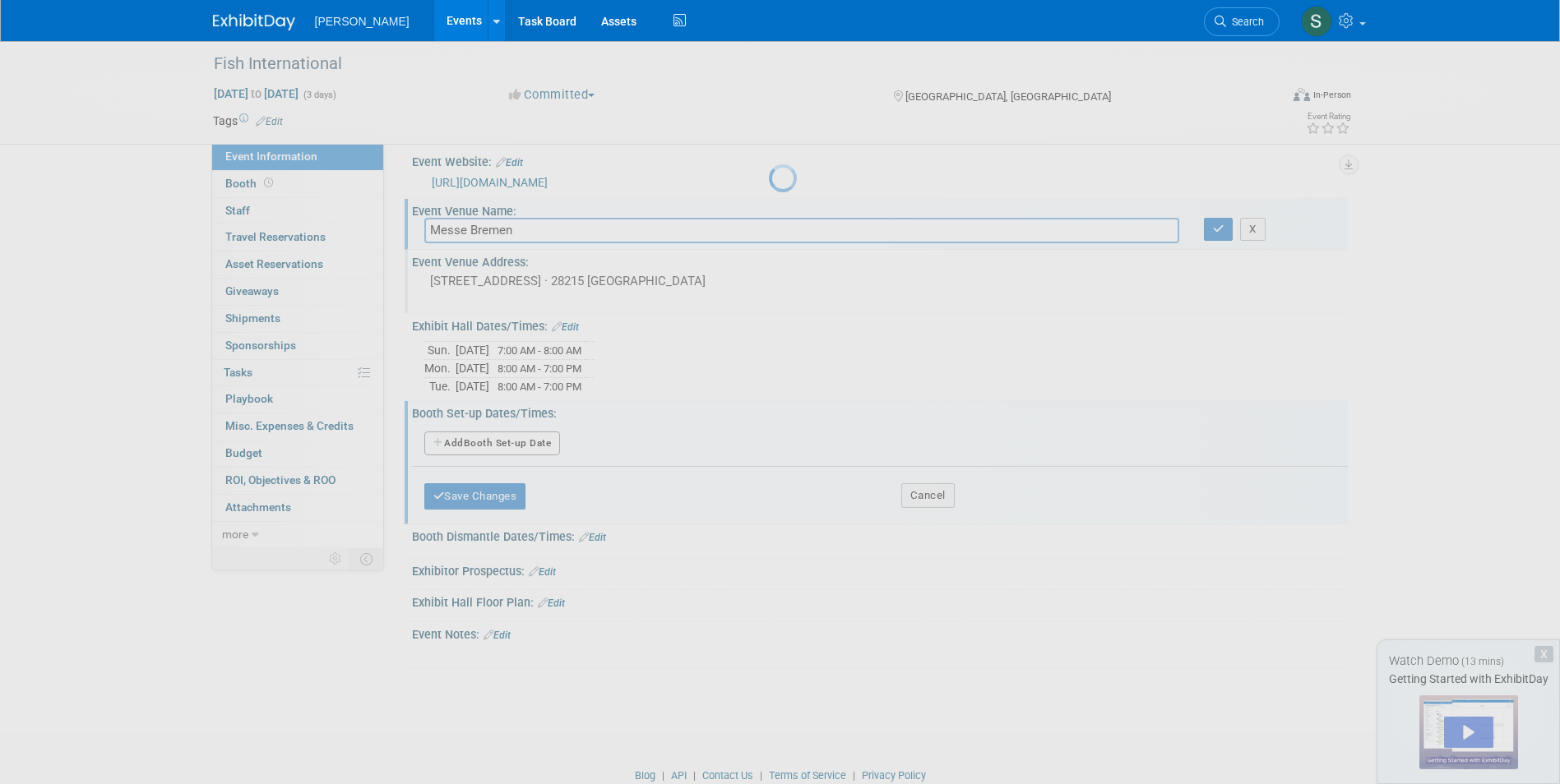
select select "1"
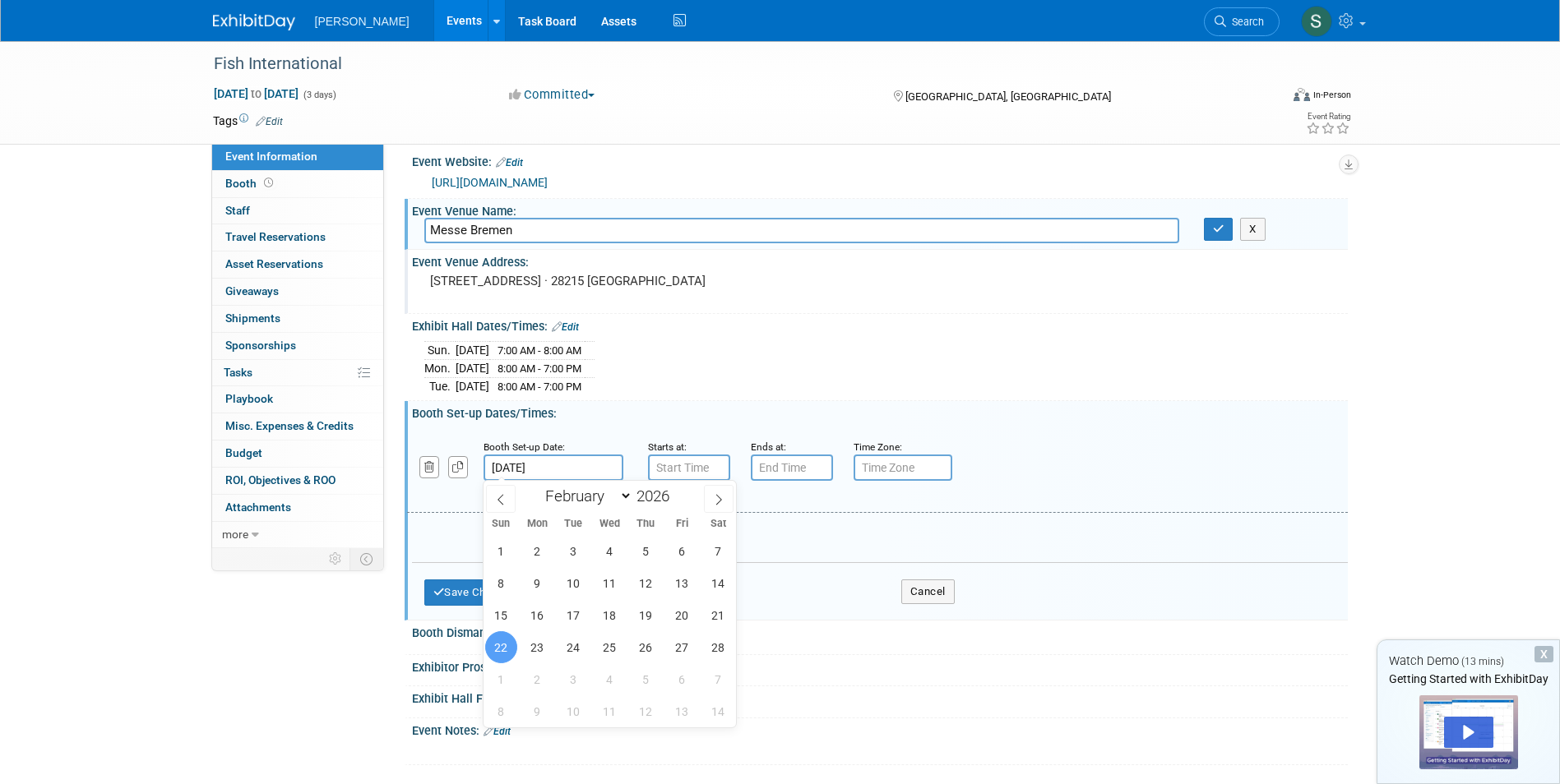
click at [528, 467] on input "Feb 22, 2026" at bounding box center [553, 468] width 140 height 27
click at [676, 616] on span "20" at bounding box center [682, 615] width 32 height 32
type input "Feb 20, 2026"
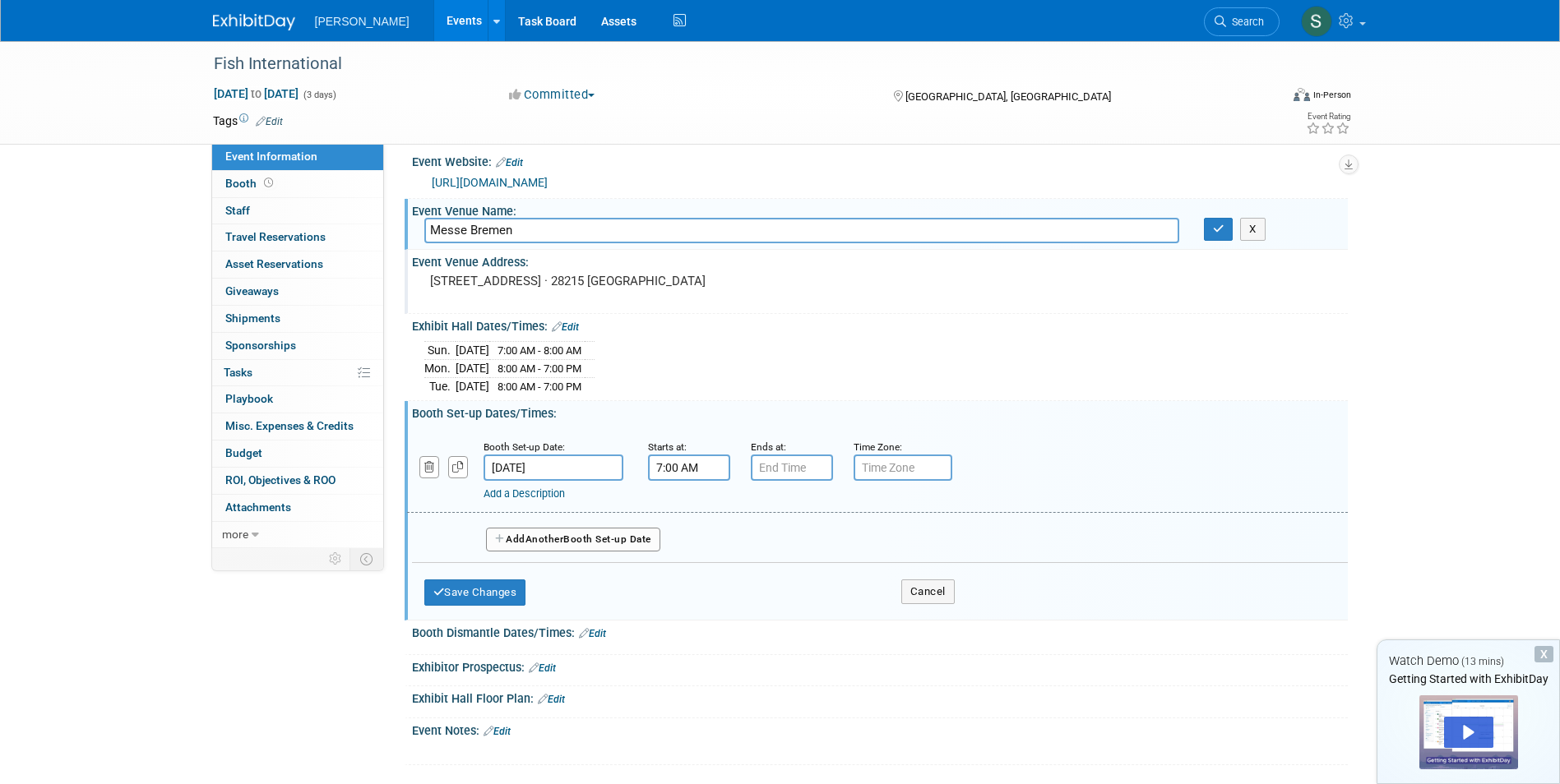
click at [680, 457] on input "7:00 AM" at bounding box center [689, 468] width 82 height 27
click at [685, 515] on span at bounding box center [686, 508] width 29 height 29
type input "8:00 AM"
click at [779, 470] on input "7:00 PM" at bounding box center [792, 468] width 82 height 27
click at [784, 502] on span at bounding box center [789, 508] width 29 height 29
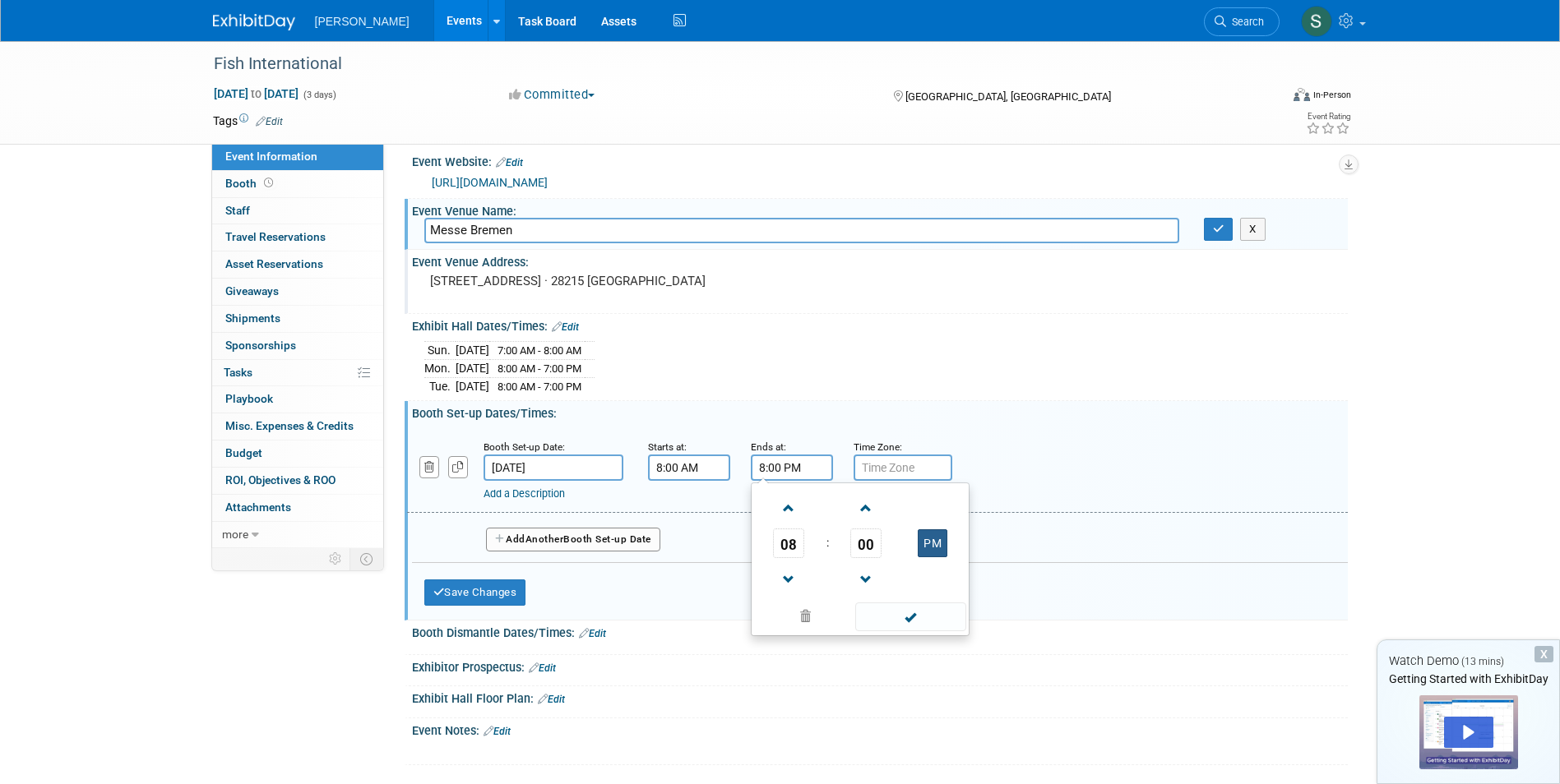
click at [941, 536] on button "PM" at bounding box center [932, 543] width 29 height 28
type input "8:00 AM"
click at [540, 495] on link "Add a Description" at bounding box center [524, 494] width 81 height 12
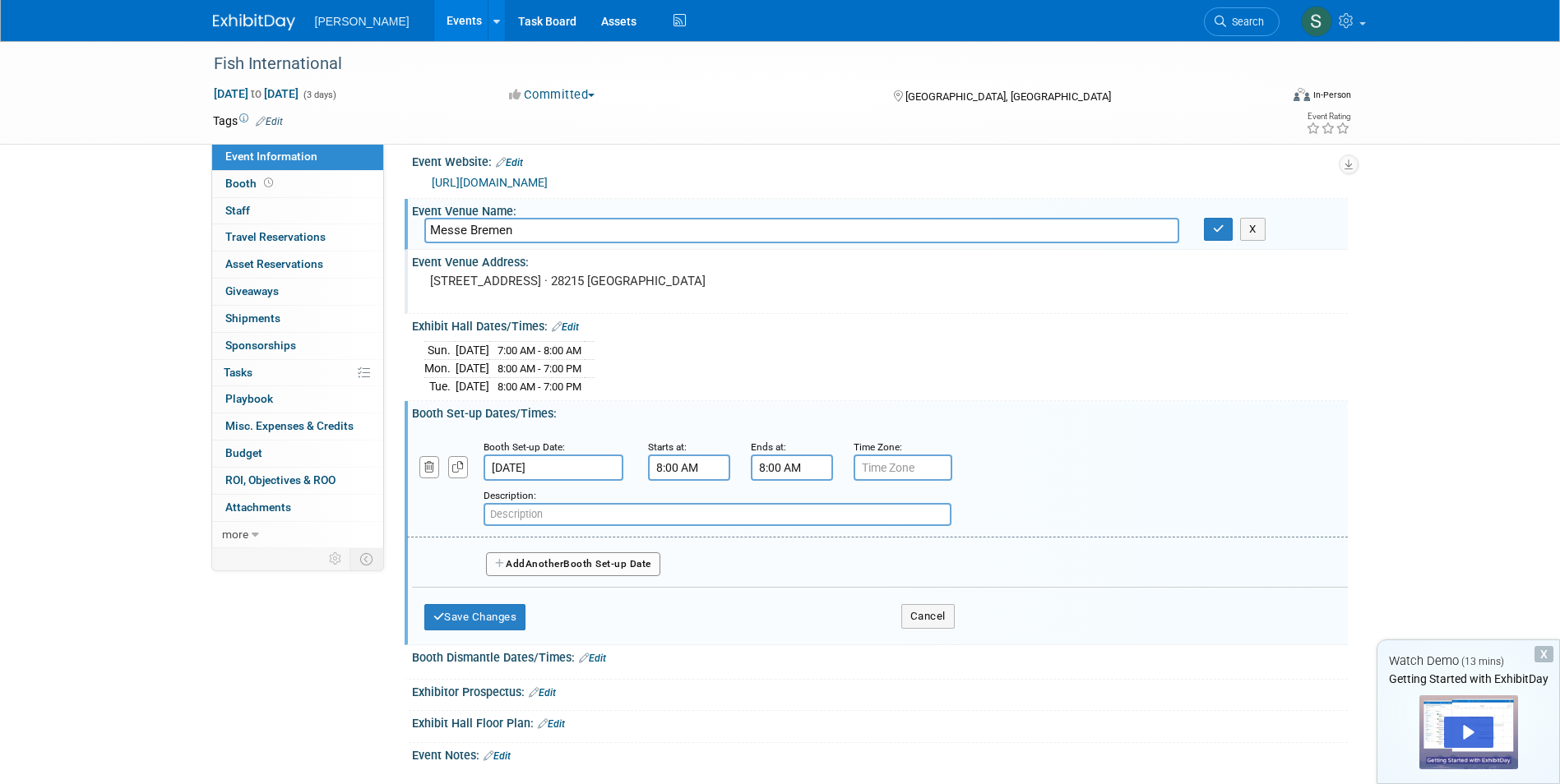
click at [460, 524] on div "Add a Description Description:" at bounding box center [797, 503] width 804 height 45
click at [537, 562] on span "Another" at bounding box center [544, 564] width 39 height 12
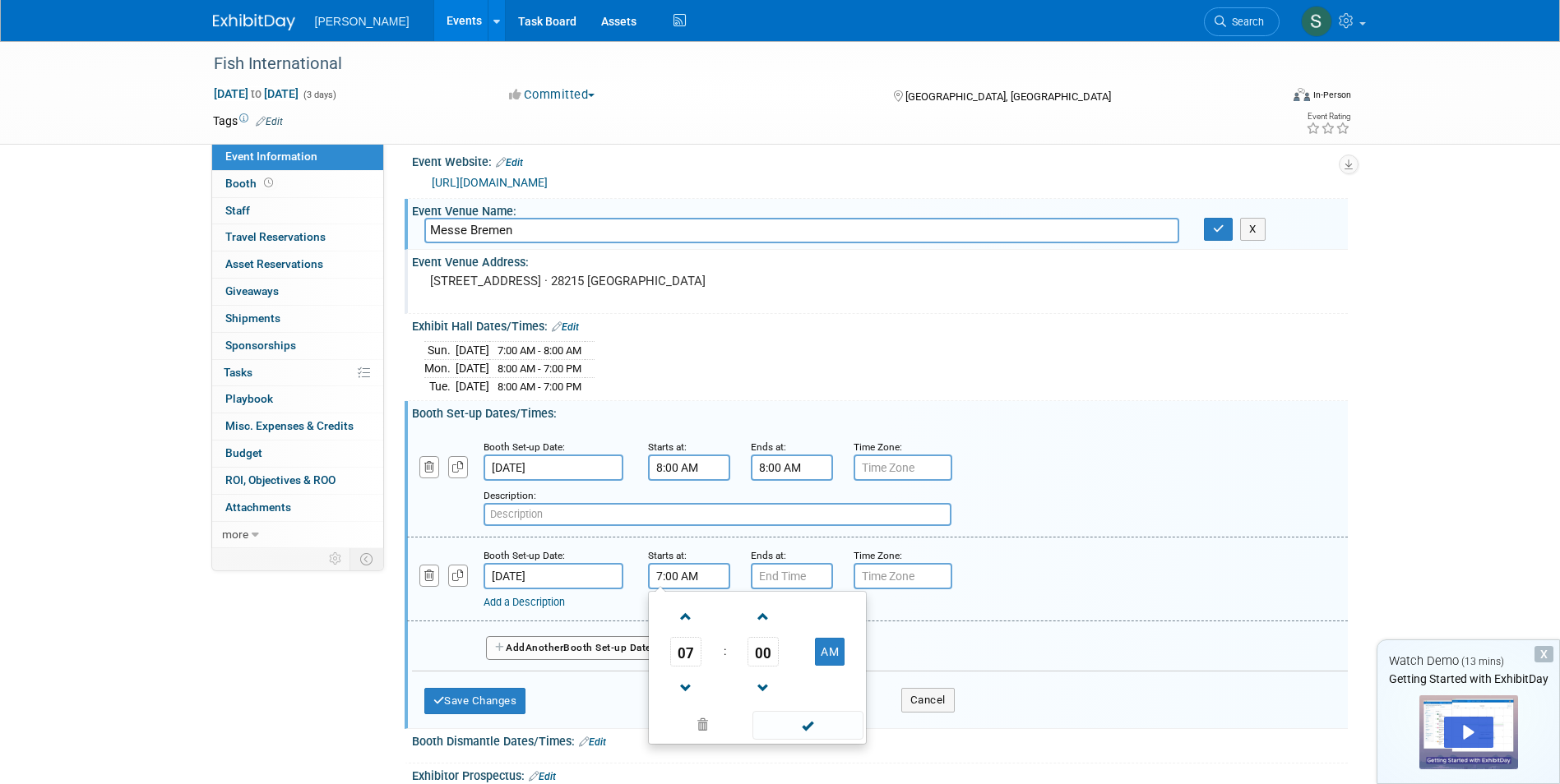
click at [674, 576] on input "7:00 AM" at bounding box center [689, 576] width 82 height 27
click at [686, 608] on span at bounding box center [686, 617] width 29 height 29
type input "8:00 AM"
click at [774, 573] on input "7:00 PM" at bounding box center [792, 576] width 82 height 27
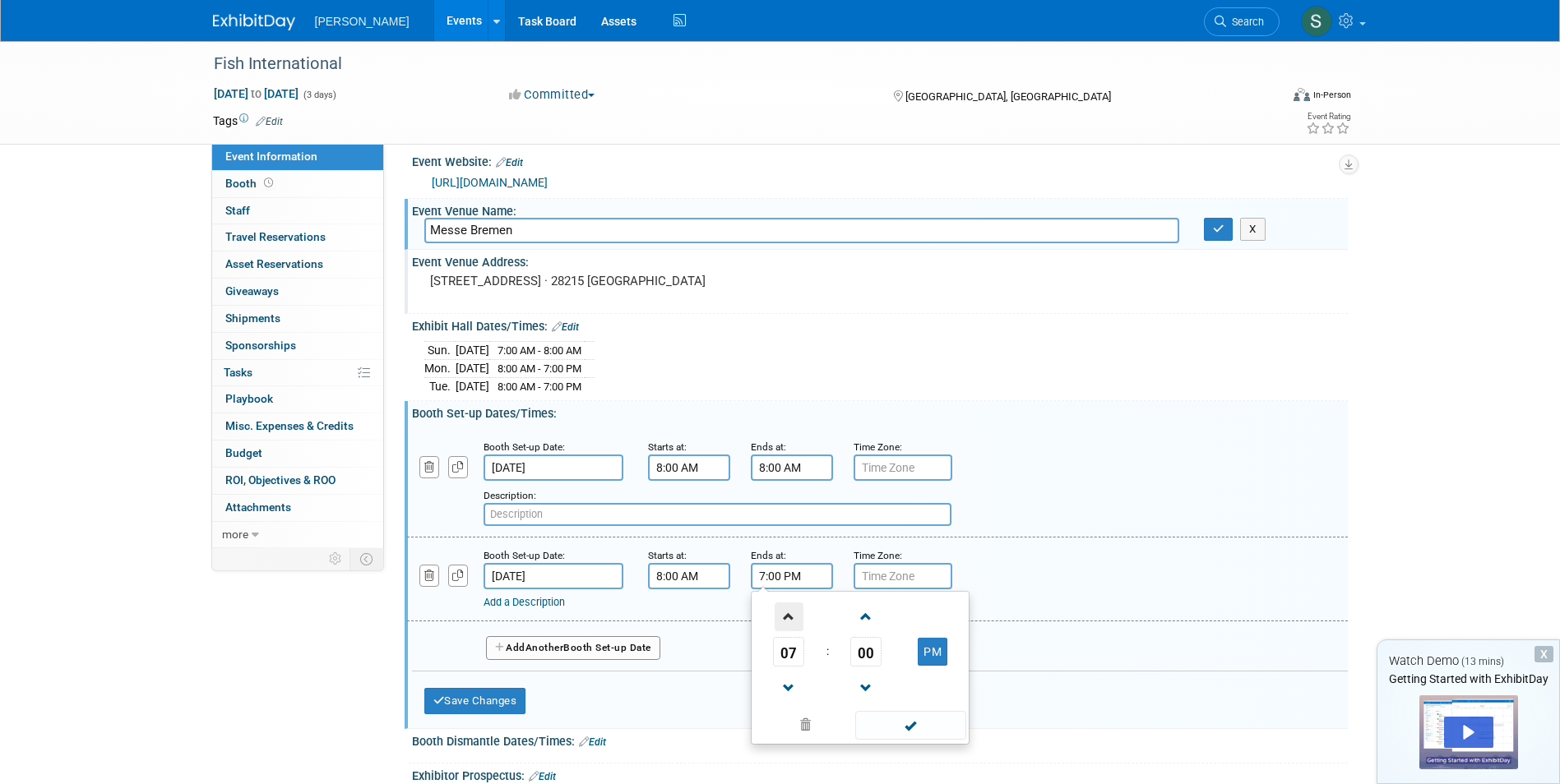
click at [788, 618] on span at bounding box center [789, 617] width 29 height 29
click at [927, 646] on button "PM" at bounding box center [932, 652] width 29 height 28
click at [932, 657] on button "AM" at bounding box center [932, 652] width 29 height 28
type input "8:00 PM"
click at [1021, 596] on div "Add a Description" at bounding box center [835, 602] width 703 height 15
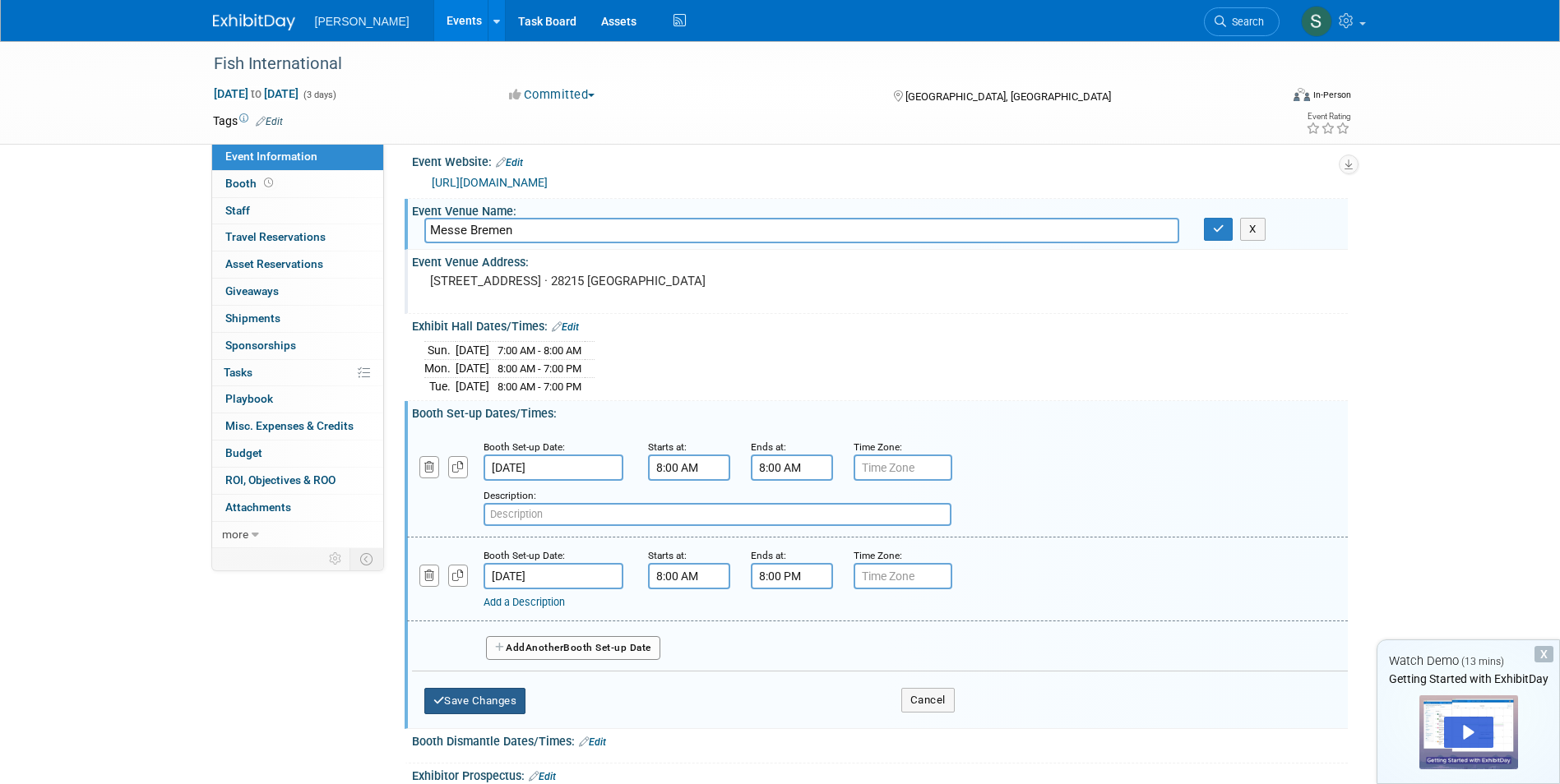
click at [483, 705] on button "Save Changes" at bounding box center [475, 701] width 102 height 27
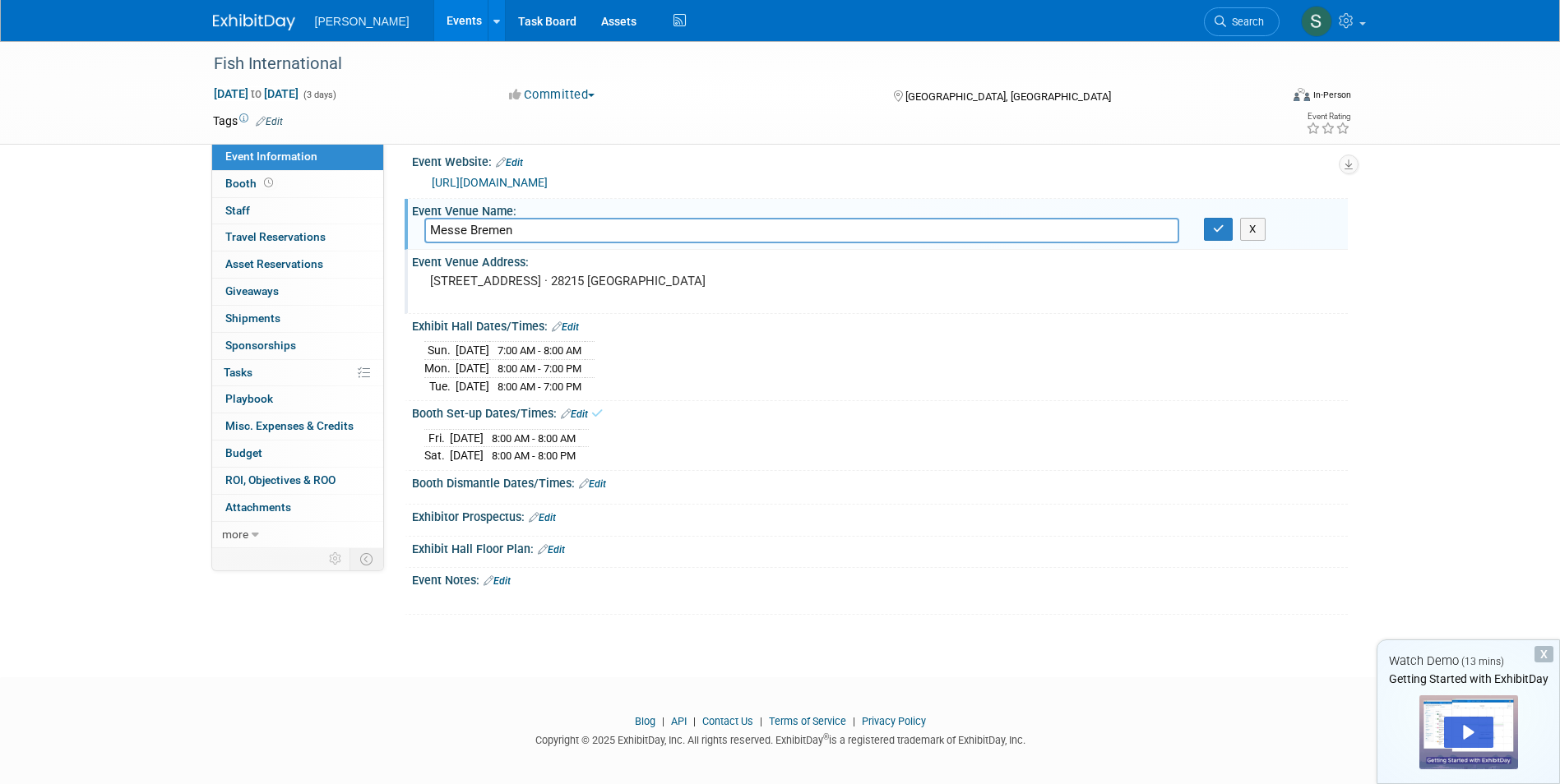
click at [600, 483] on link "Edit" at bounding box center [592, 484] width 27 height 12
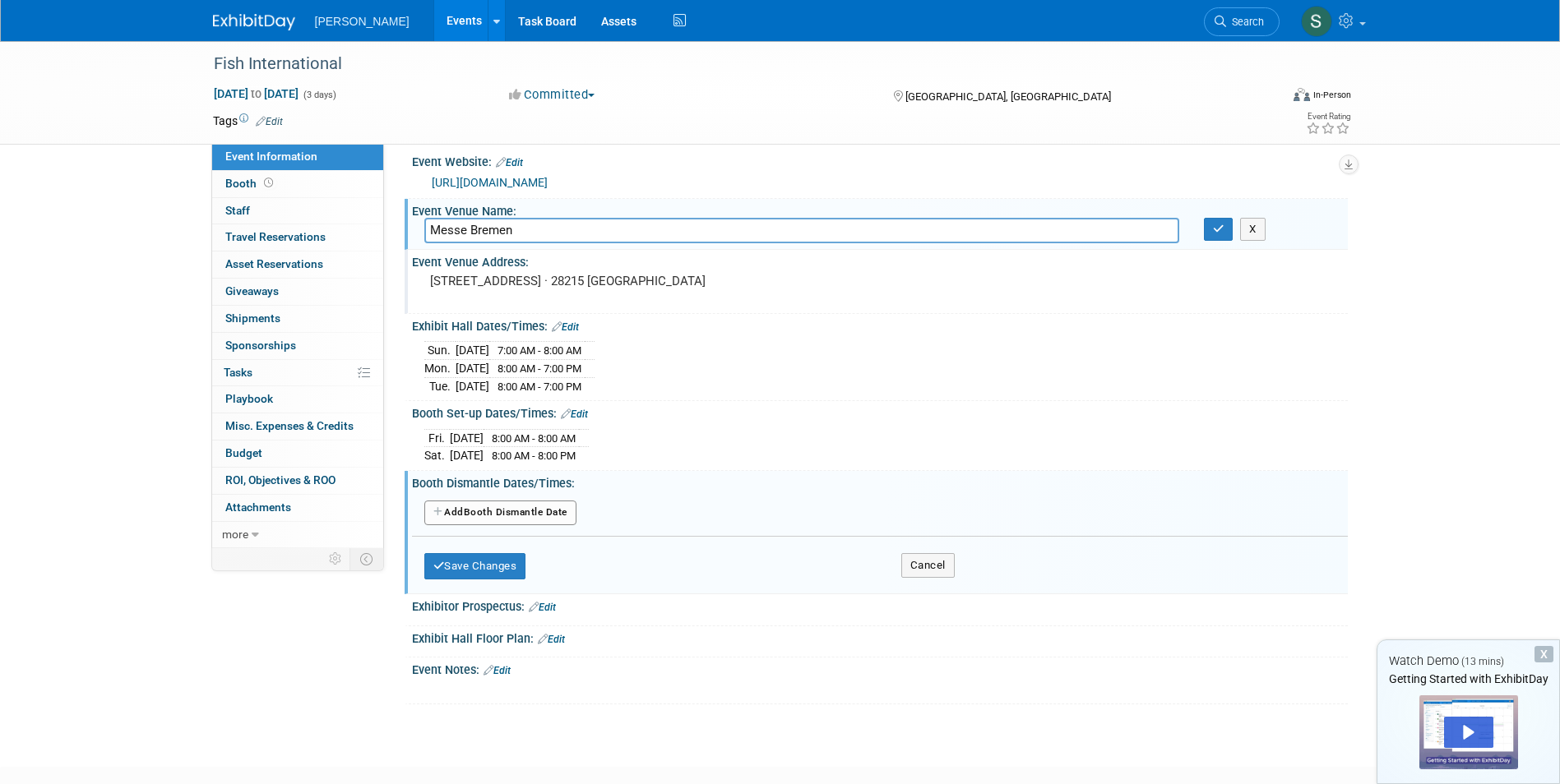
click at [537, 511] on button "Add Another Booth Dismantle Date" at bounding box center [500, 513] width 152 height 25
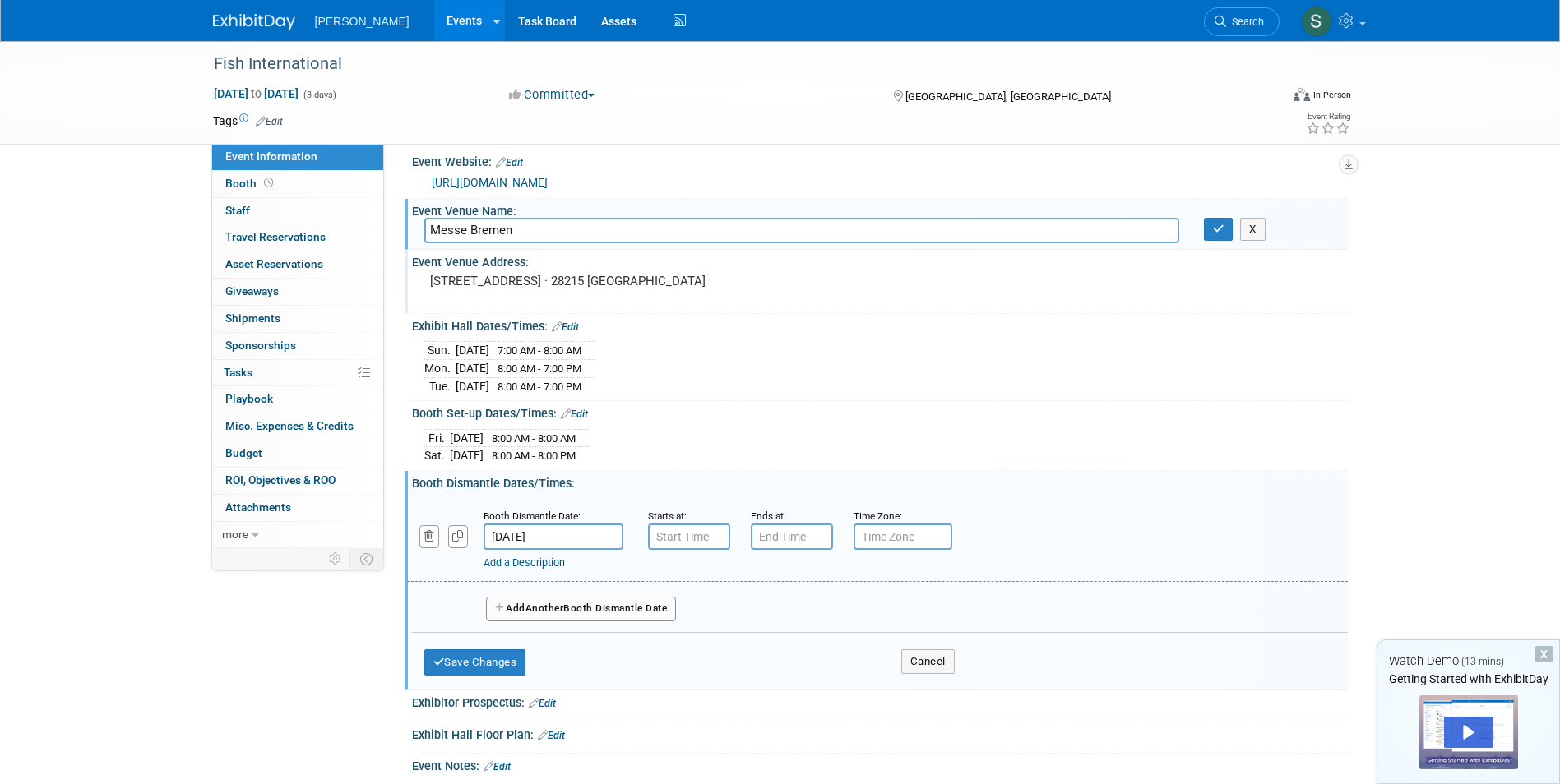
type input "7:00 AM"
click at [687, 535] on input "7:00 AM" at bounding box center [689, 537] width 82 height 27
type input "7:00 PM"
click at [799, 536] on input "7:00 PM" at bounding box center [792, 537] width 82 height 27
click at [699, 537] on input "7:00 AM" at bounding box center [689, 537] width 82 height 27
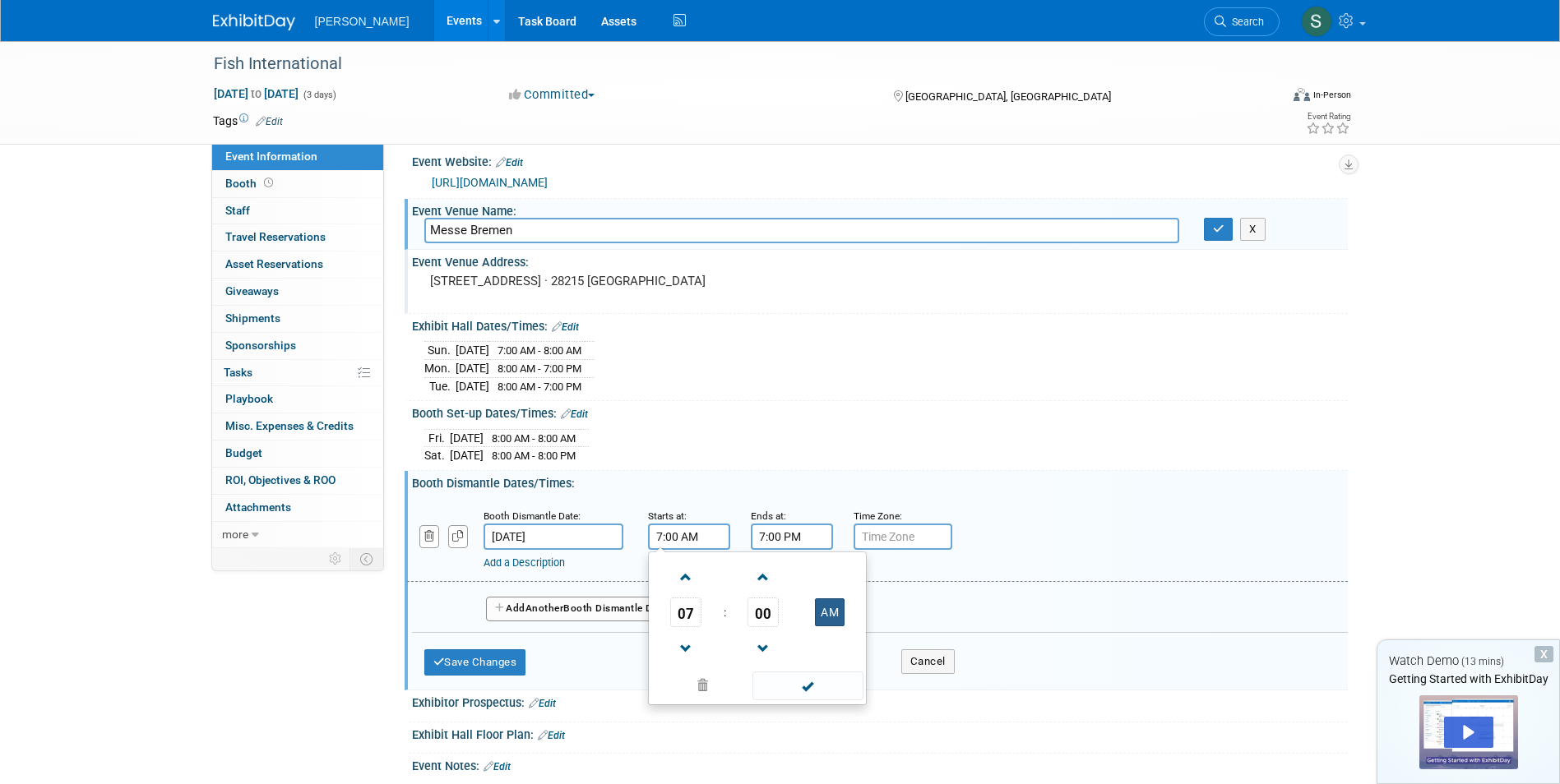
click at [827, 606] on button "AM" at bounding box center [829, 612] width 29 height 28
type input "7:00 PM"
click at [801, 535] on input "7:00 PM" at bounding box center [792, 537] width 82 height 27
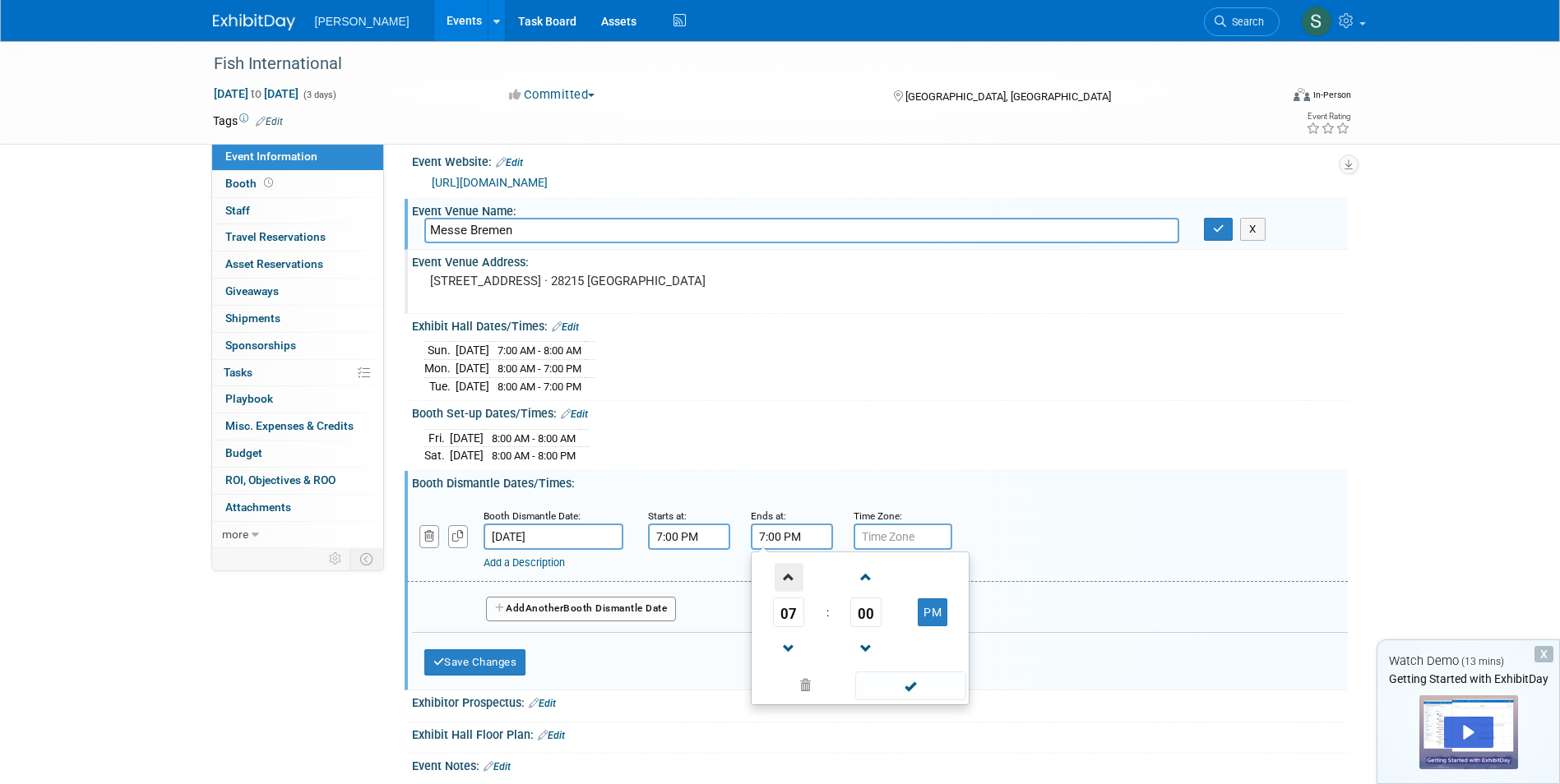
click at [790, 574] on span at bounding box center [789, 577] width 29 height 29
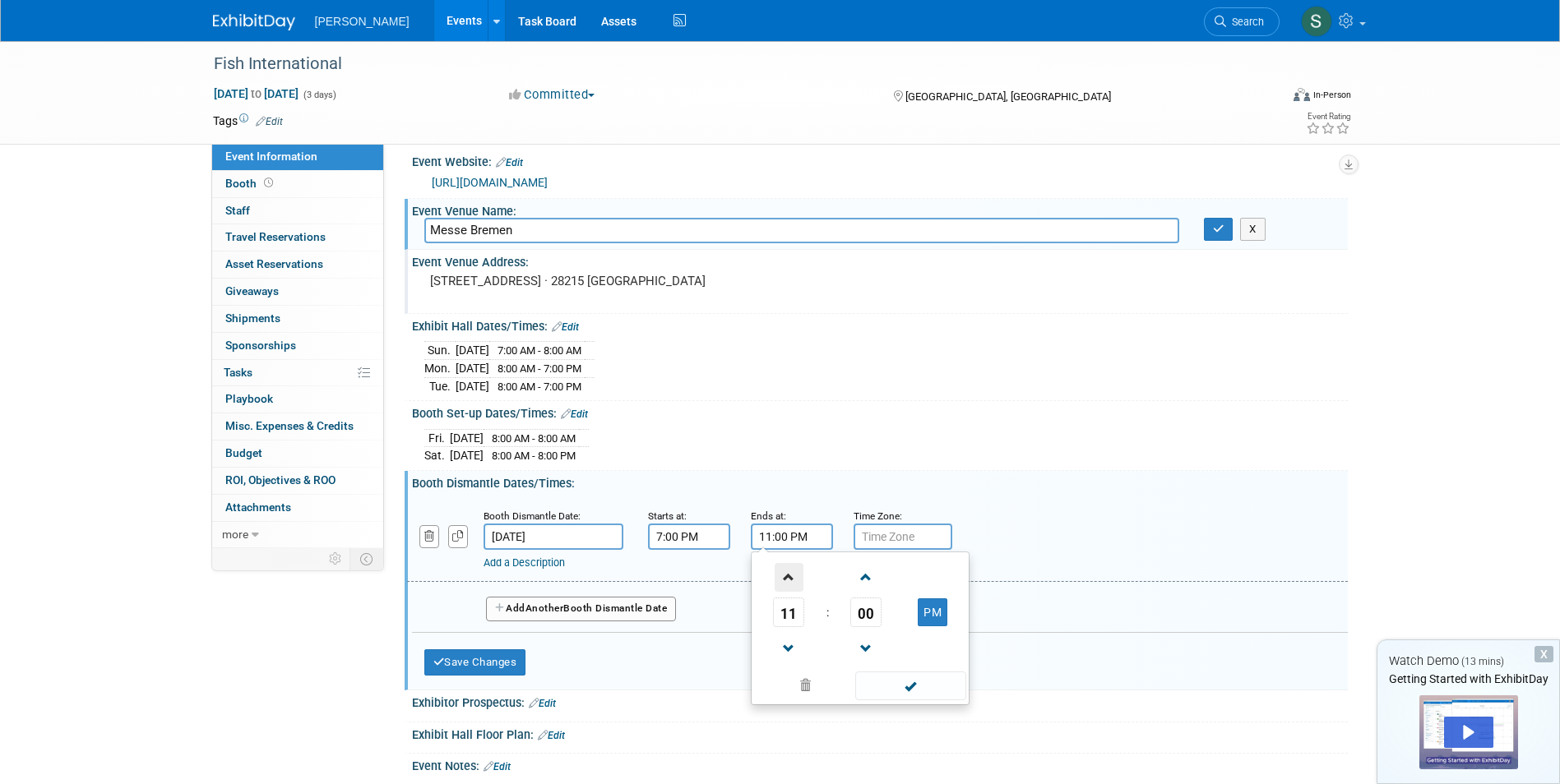
type input "12:00 AM"
click at [1013, 490] on div "Booth Dismantle Date: Feb 24, 2026 Starts at: 7:00 PM Ends at: 12:00 AM Time Zo…" at bounding box center [879, 588] width 936 height 196
click at [542, 606] on span "Another" at bounding box center [544, 608] width 39 height 12
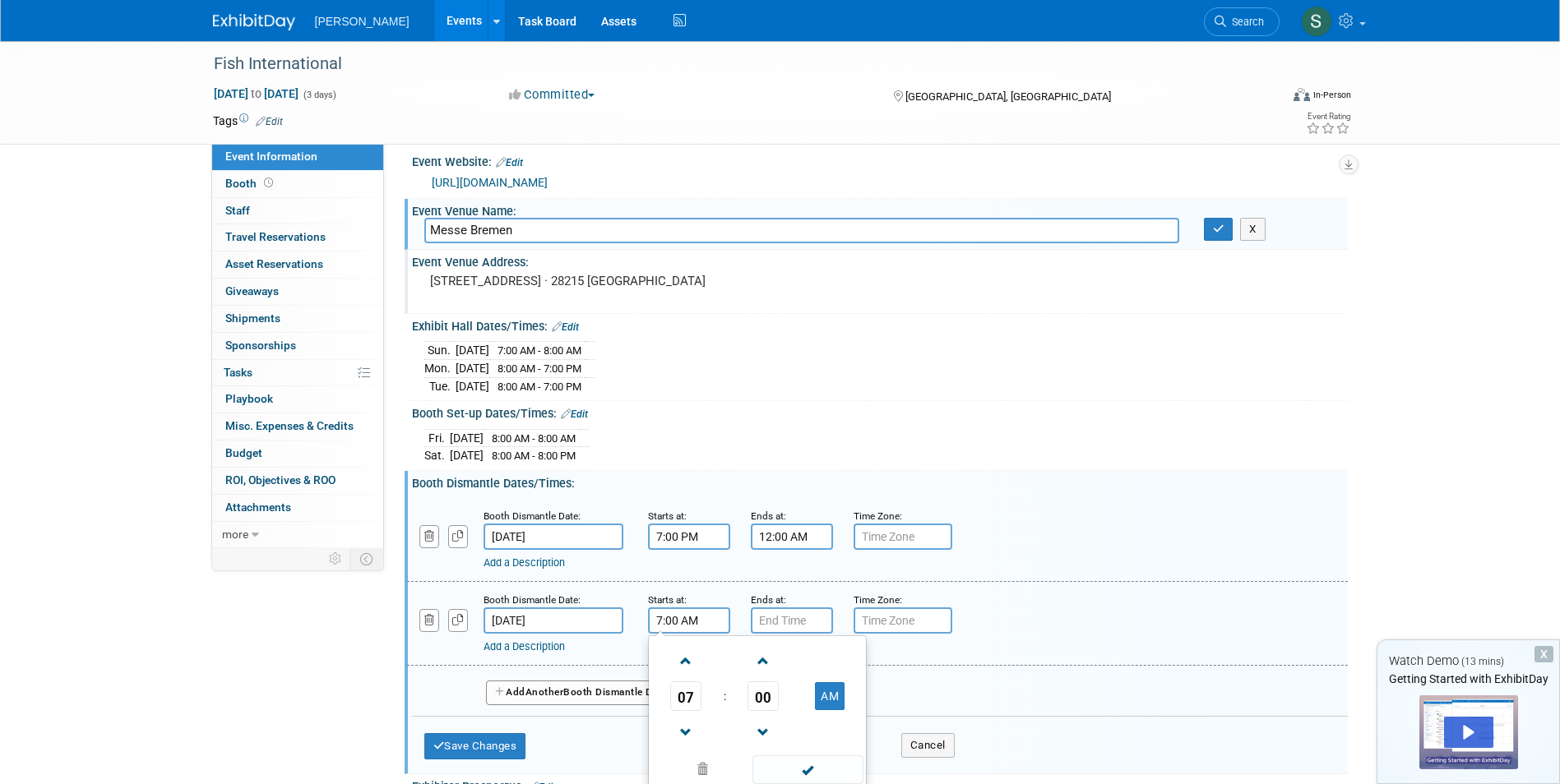
click at [694, 619] on input "7:00 AM" at bounding box center [689, 620] width 82 height 27
click at [689, 654] on span at bounding box center [686, 661] width 29 height 29
type input "8:00 AM"
click at [804, 614] on input "7:00 PM" at bounding box center [792, 620] width 82 height 27
click at [789, 726] on span at bounding box center [789, 733] width 29 height 29
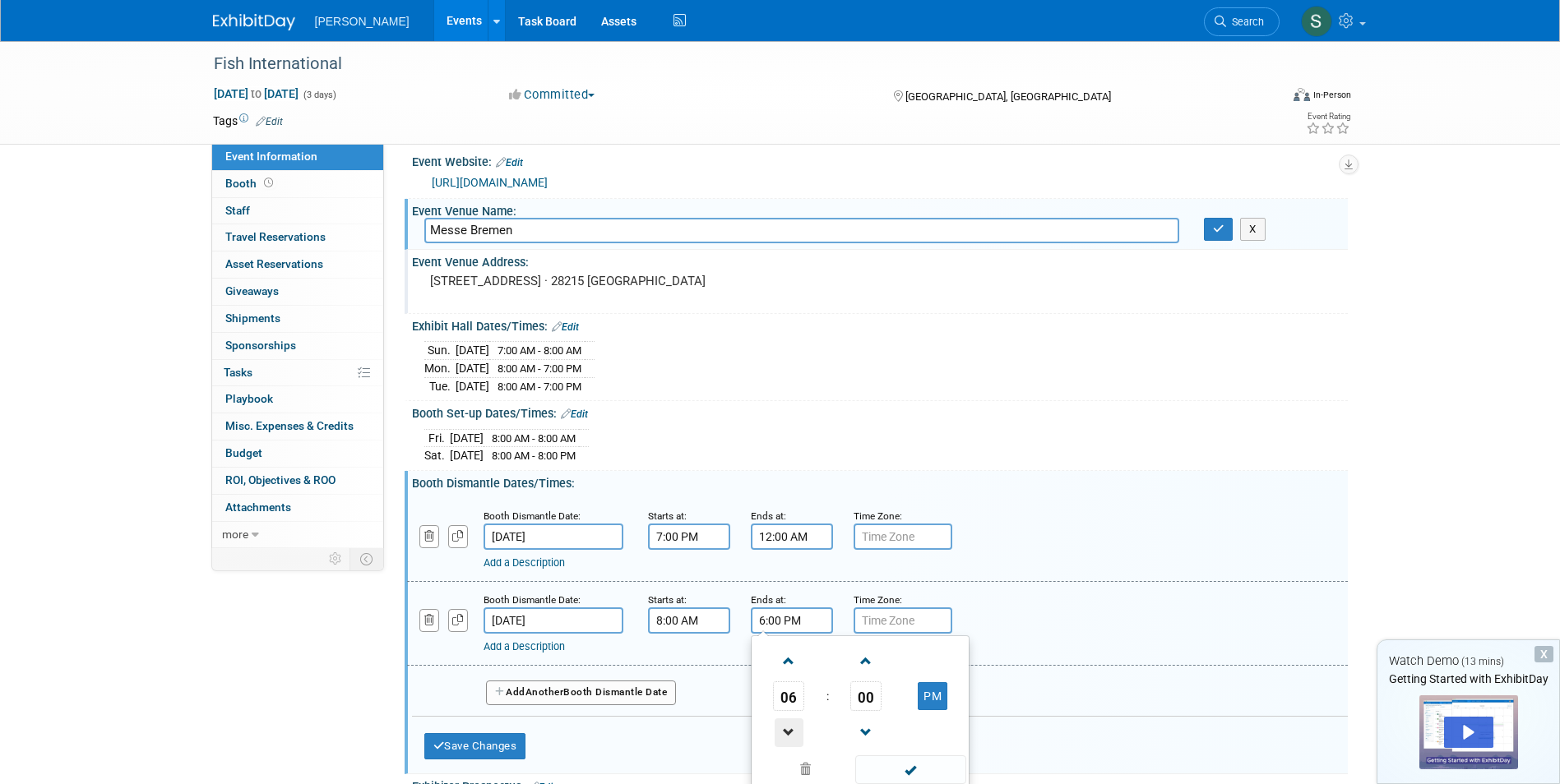
click at [789, 726] on span at bounding box center [789, 733] width 29 height 29
type input "4:00 PM"
click at [1033, 654] on div "Booth Dismantle Date: Feb 25, 2026 Starts at: 8:00 AM Ends at: 4:00 PM 04 : 00 …" at bounding box center [877, 624] width 941 height 84
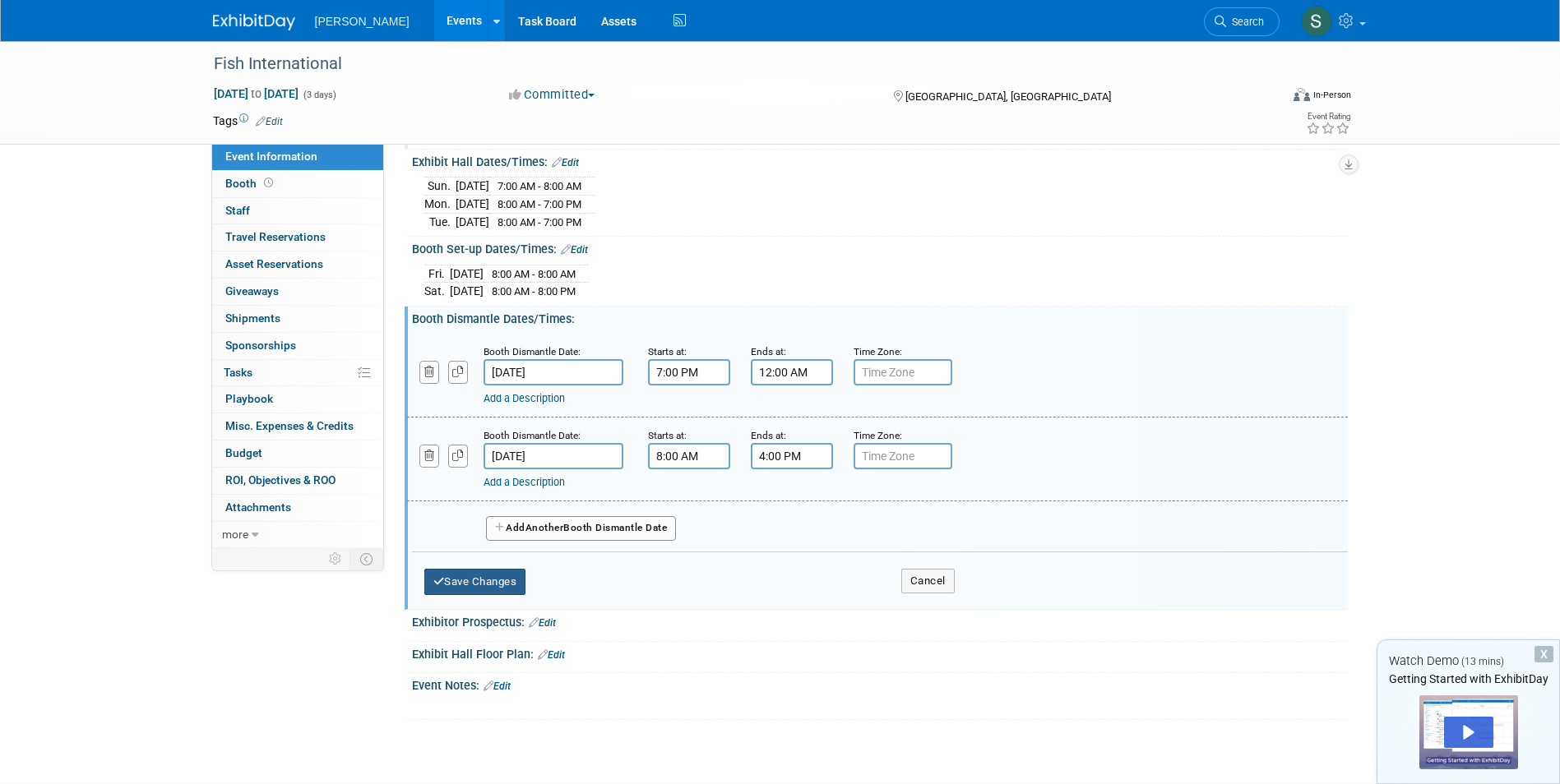
click at [513, 581] on button "Save Changes" at bounding box center [475, 582] width 102 height 27
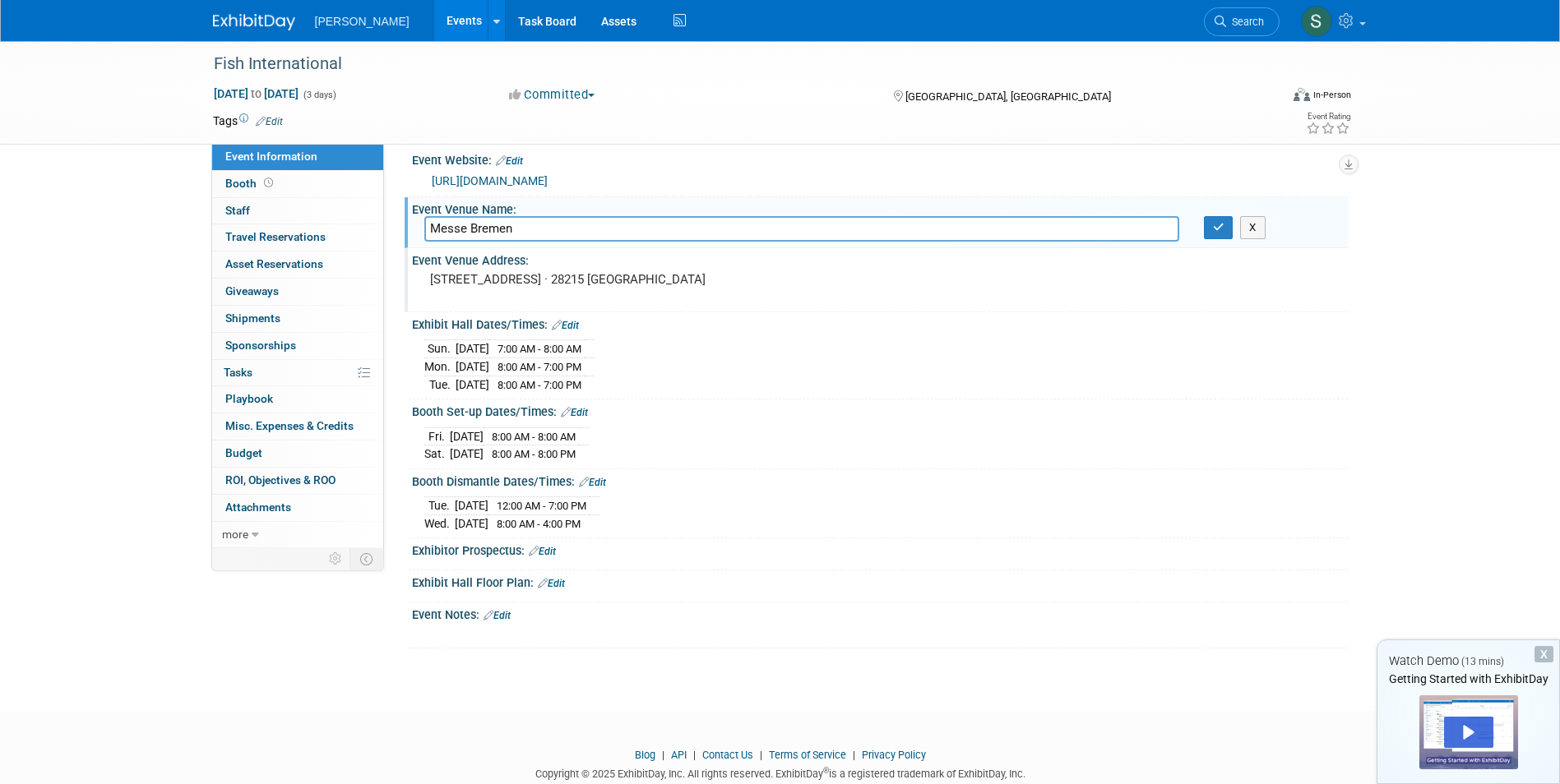
scroll to position [52, 0]
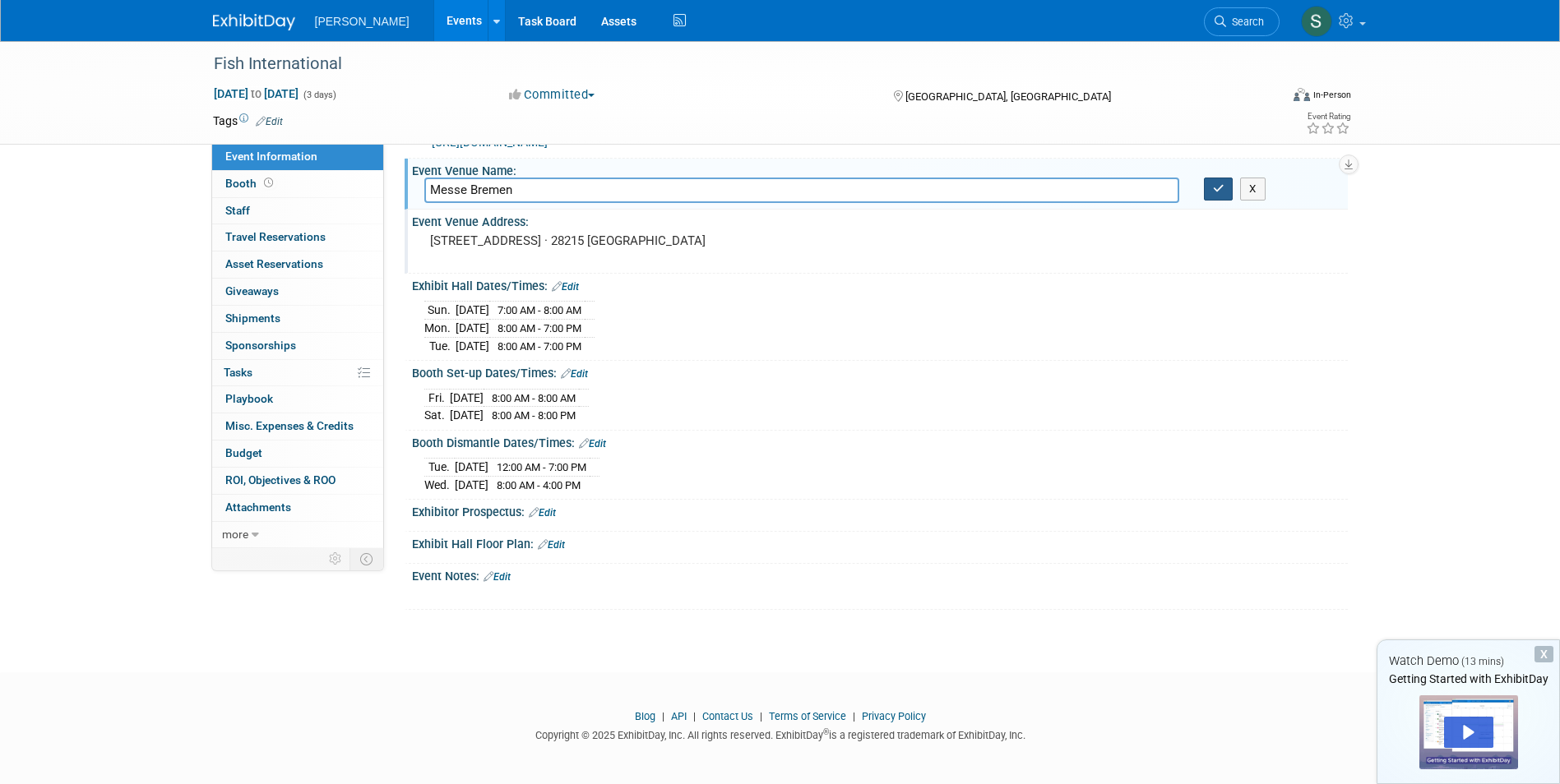
click at [1218, 188] on icon "button" at bounding box center [1218, 188] width 12 height 11
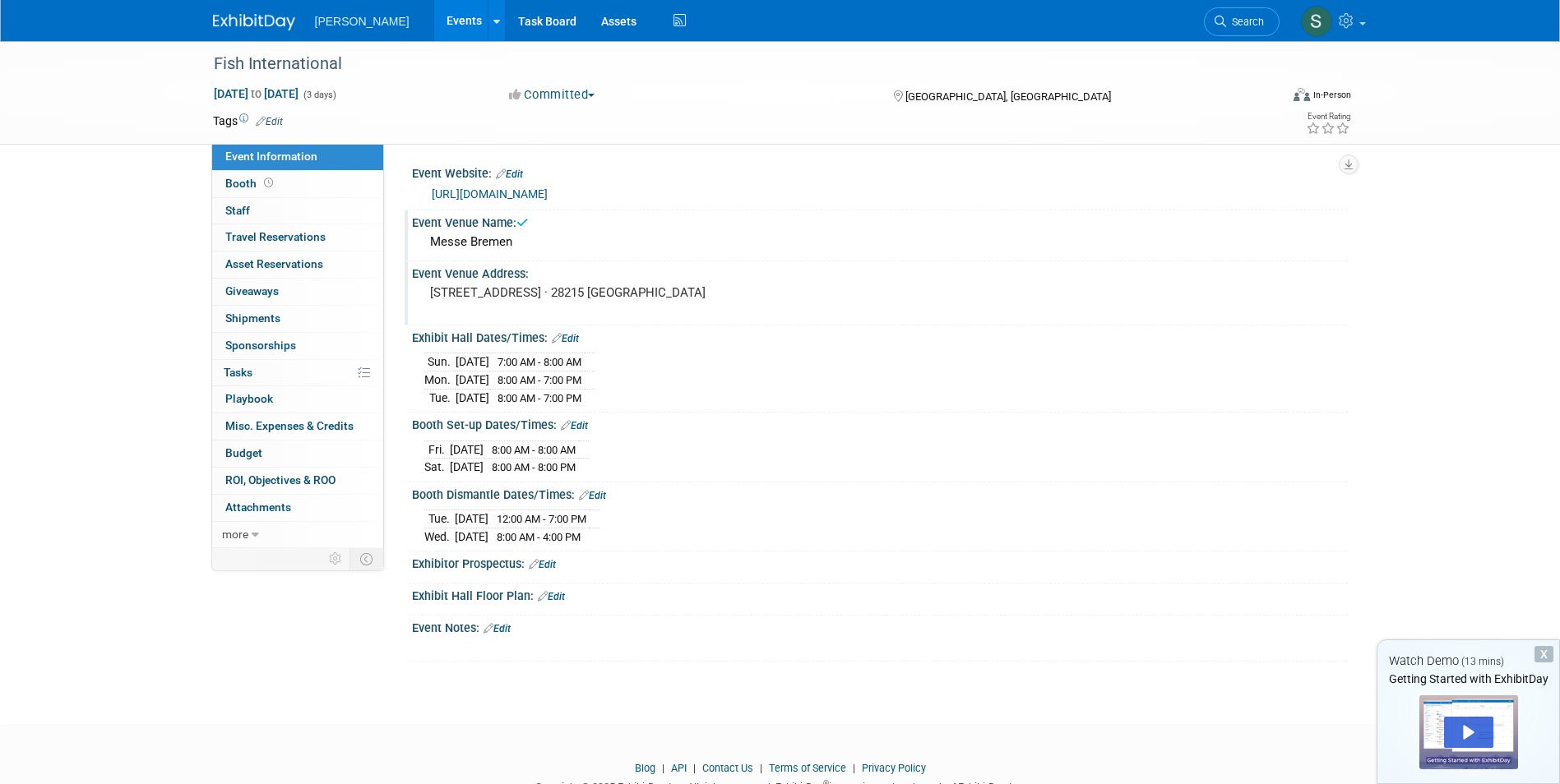
scroll to position [0, 0]
click at [239, 188] on span "Booth" at bounding box center [251, 183] width 51 height 13
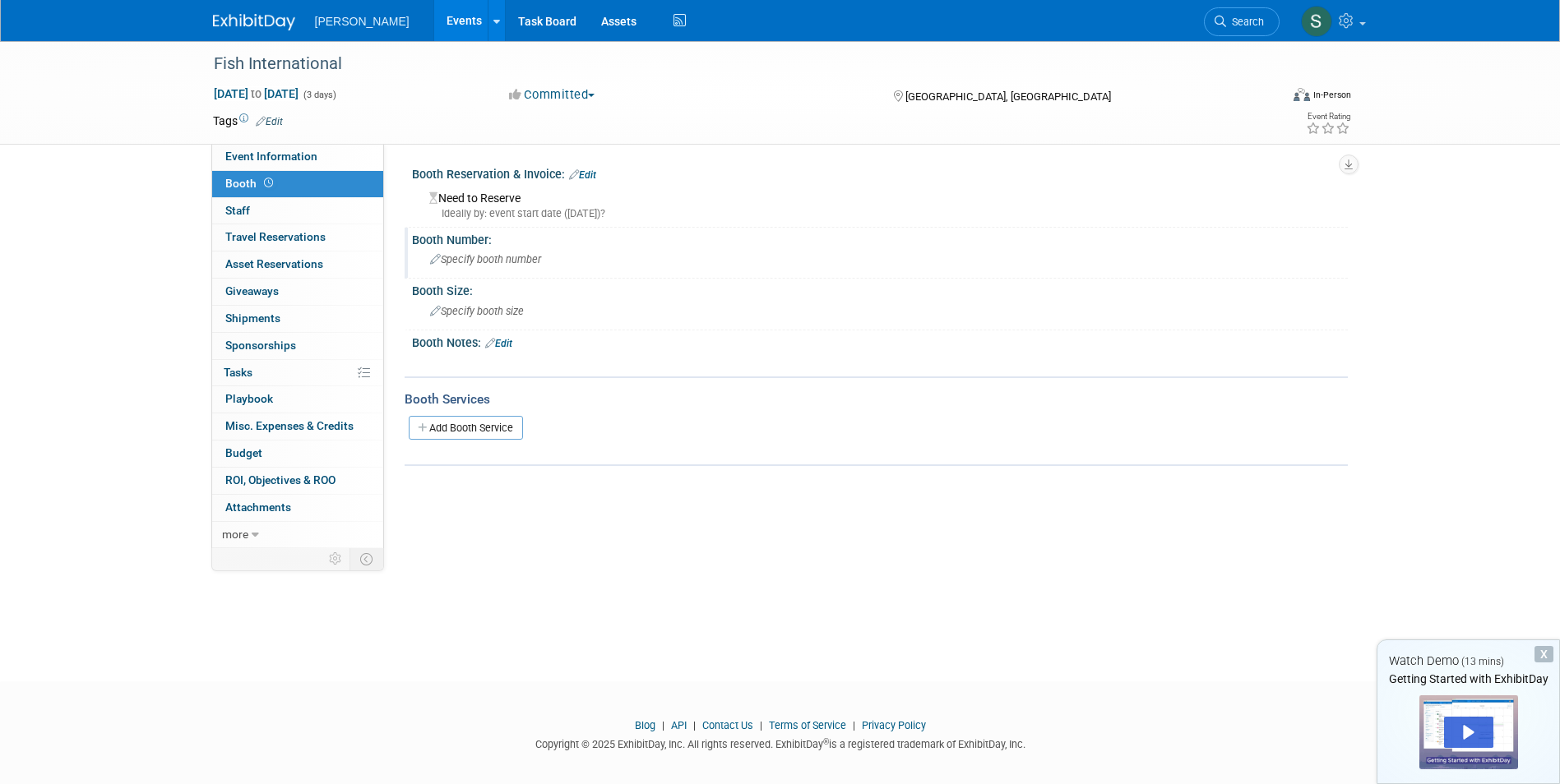
click at [492, 265] on span "Specify booth number" at bounding box center [485, 259] width 111 height 12
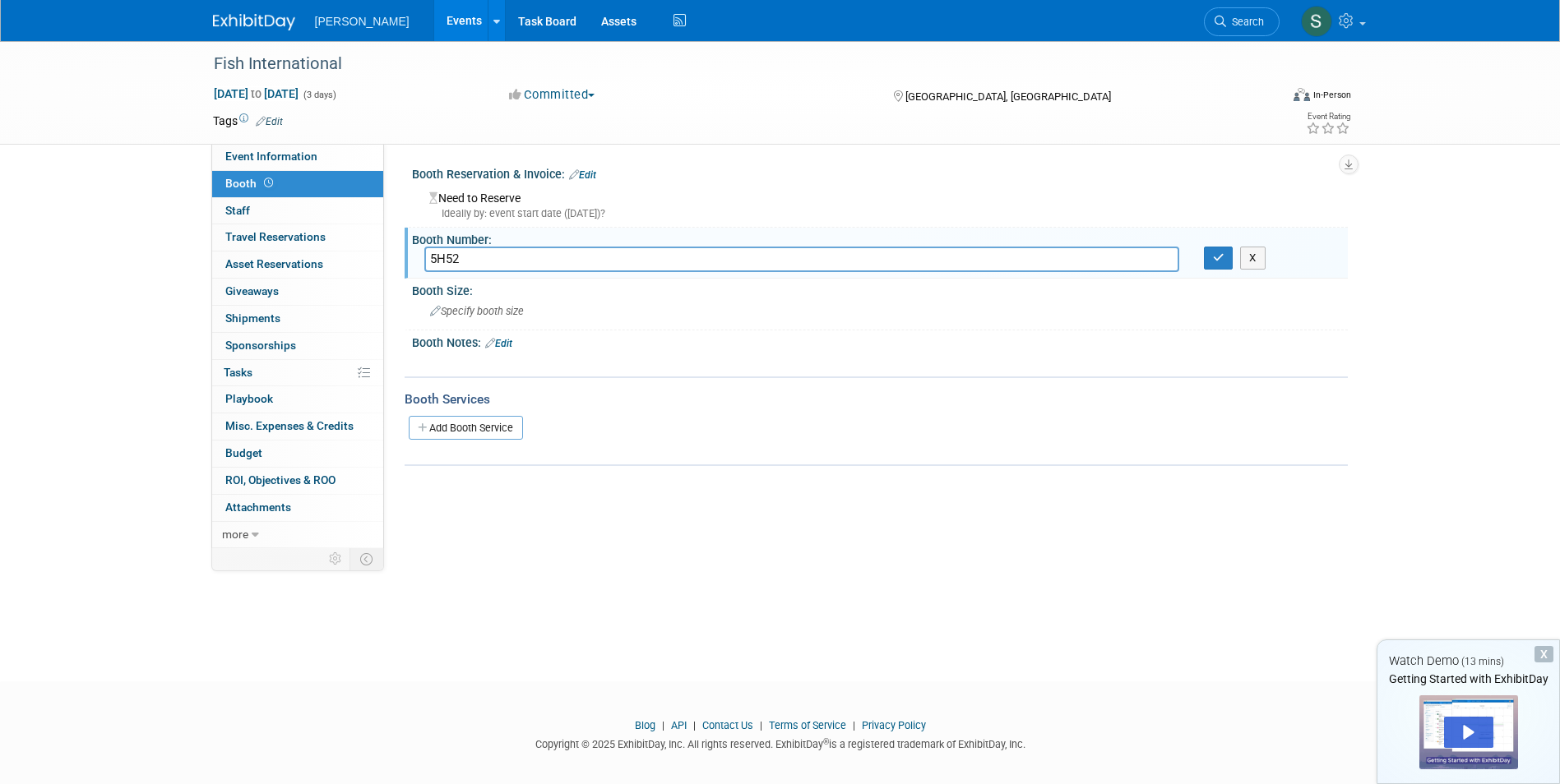
type input "5H52"
click at [560, 488] on div "Event Website: Edit https://fishinternational.de/en/ https://fishinternational.…" at bounding box center [866, 346] width 964 height 404
click at [1222, 255] on icon "button" at bounding box center [1218, 257] width 12 height 11
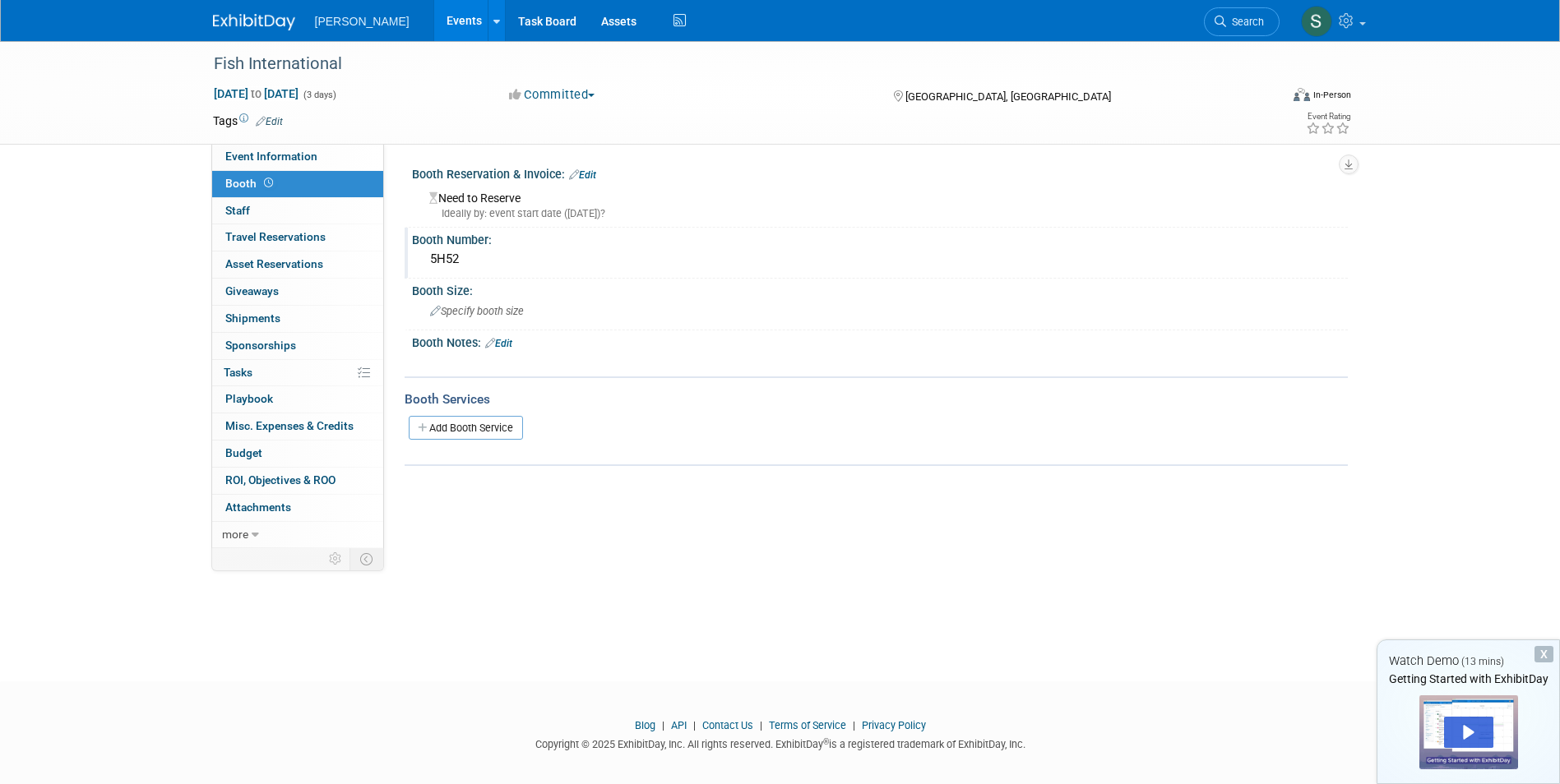
click at [586, 175] on link "Edit" at bounding box center [583, 174] width 27 height 12
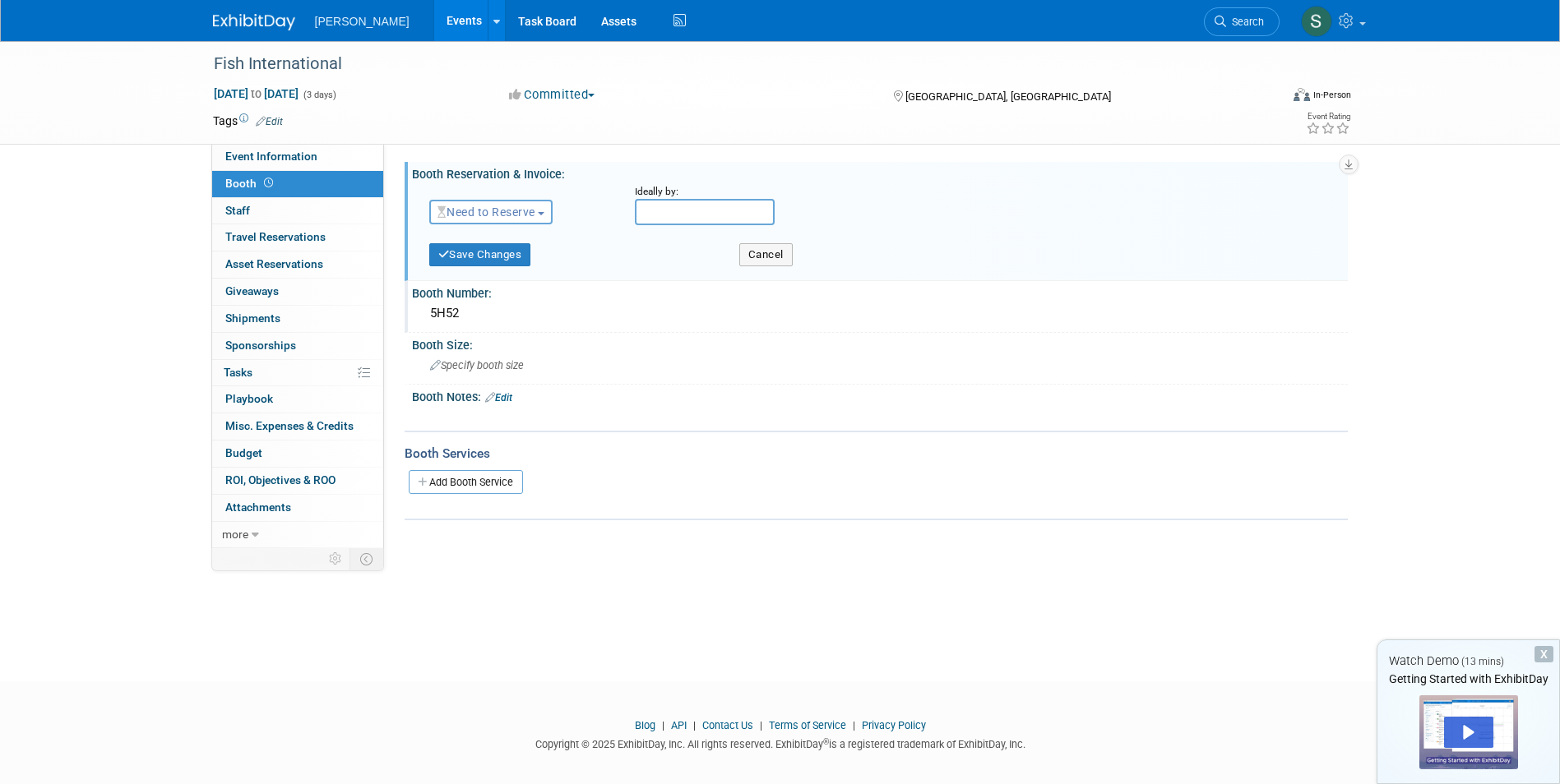
click at [526, 205] on span "Need to Reserve" at bounding box center [486, 211] width 98 height 13
click at [523, 262] on link "Reserved" at bounding box center [518, 263] width 176 height 23
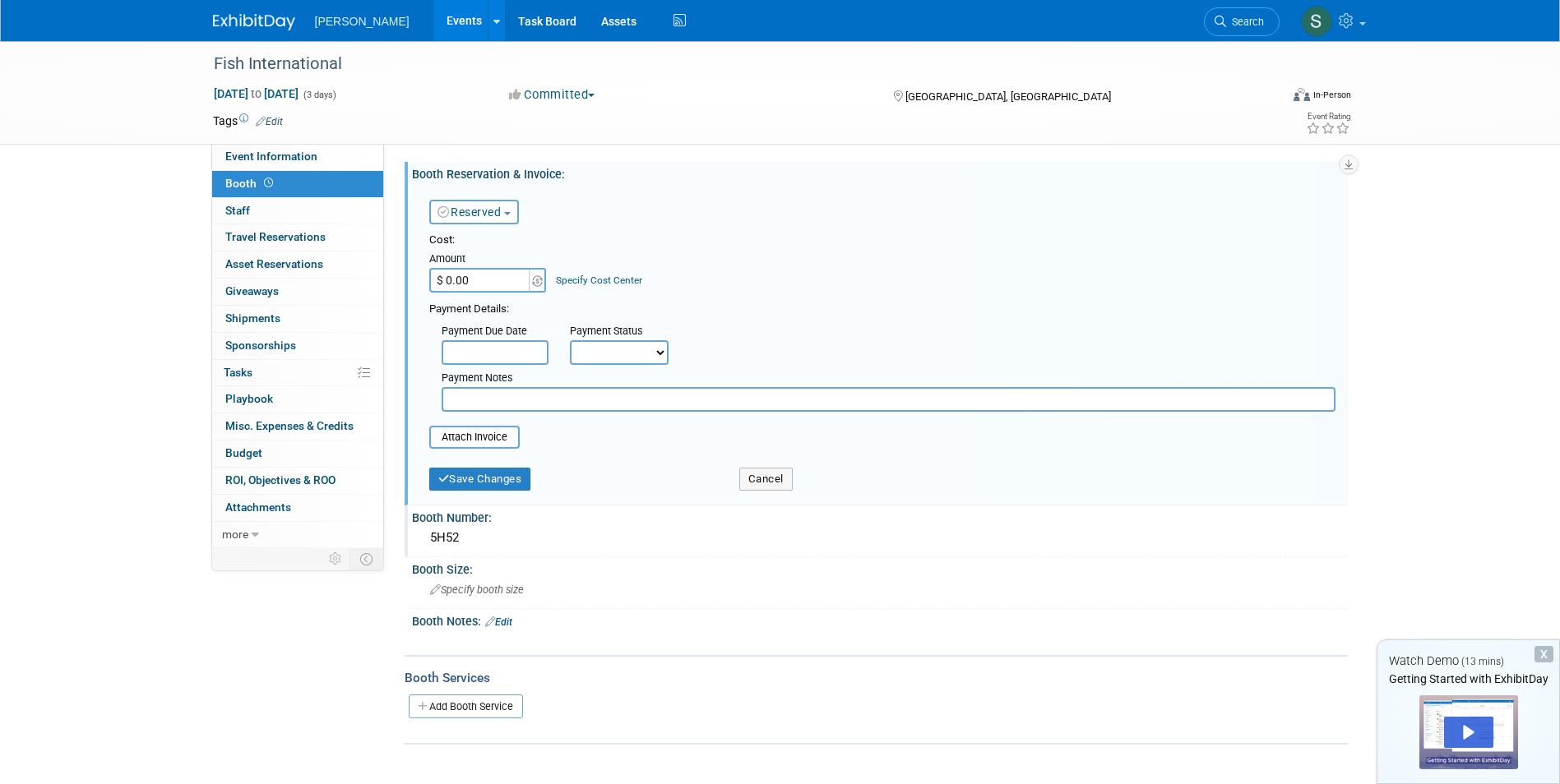
click at [460, 277] on input "$ 0.00" at bounding box center [481, 281] width 103 height 25
type input "$ 5,845.30"
click at [537, 277] on img at bounding box center [537, 281] width 11 height 12
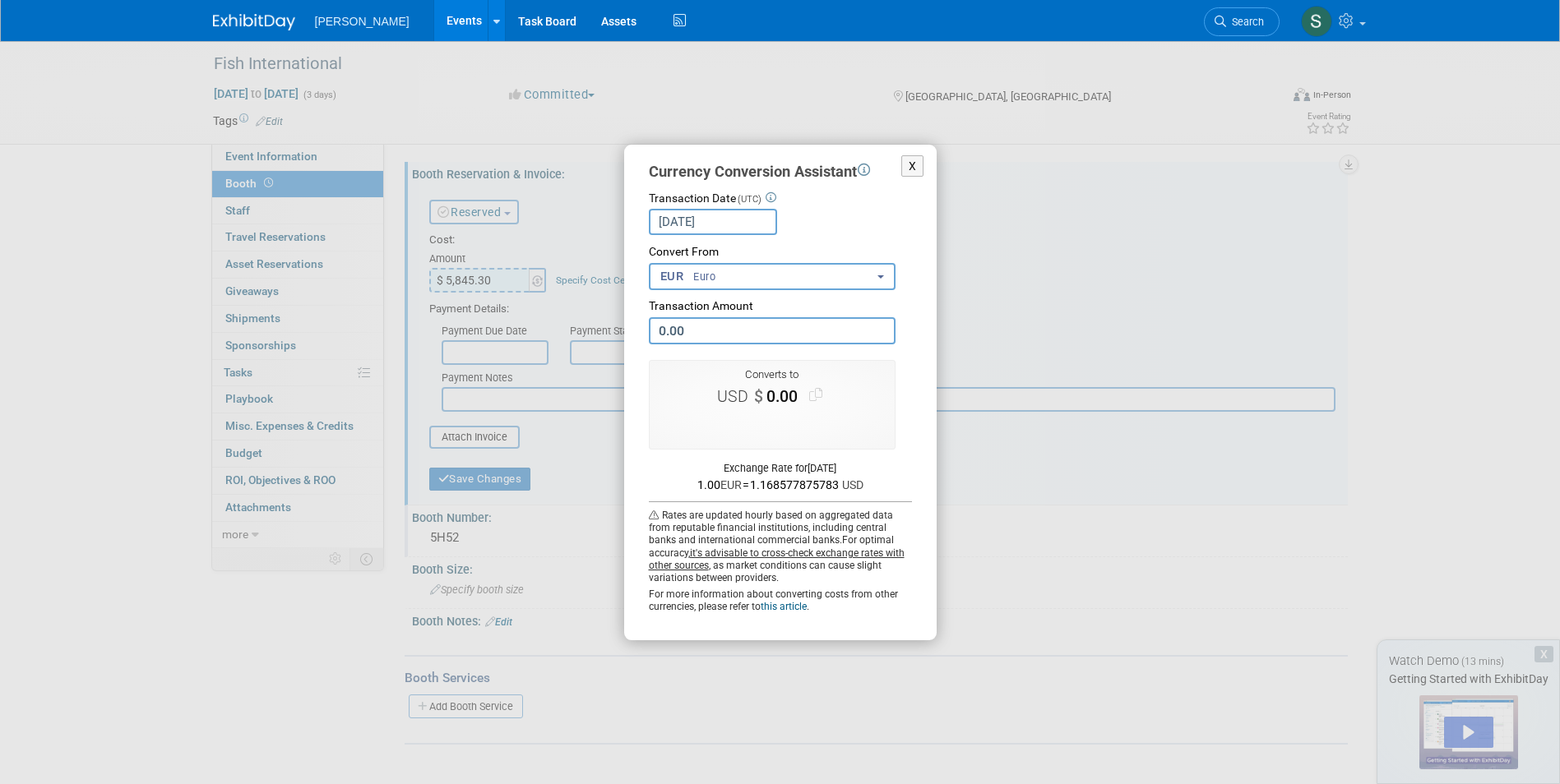
click at [998, 268] on div "X Currency Conversion Assistant Transaction Date (UTC) Aug 15, 2025 Loading Rat…" at bounding box center [780, 392] width 740 height 496
click at [917, 167] on button "X" at bounding box center [913, 166] width 23 height 22
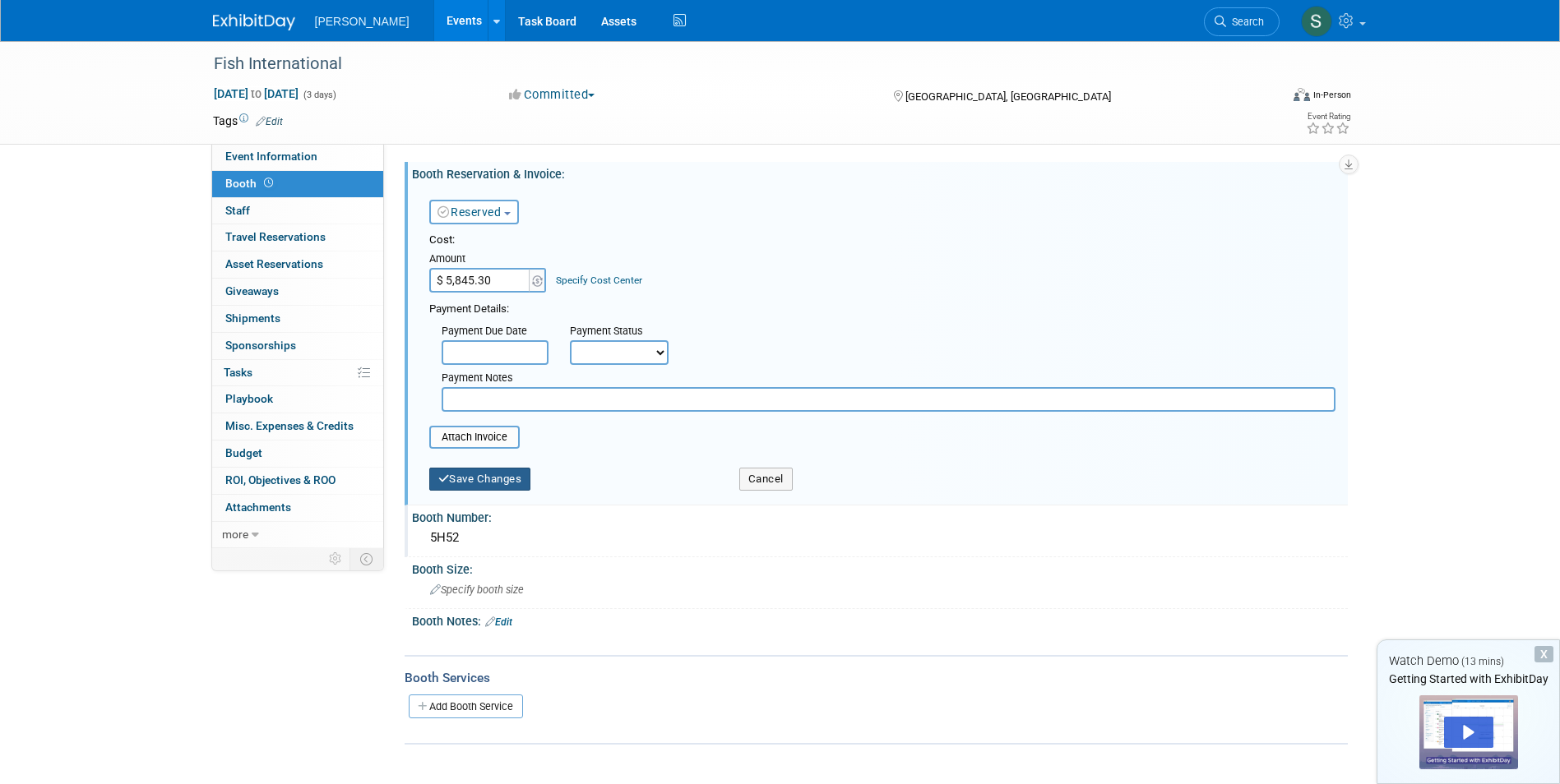
click at [498, 481] on button "Save Changes" at bounding box center [480, 479] width 102 height 23
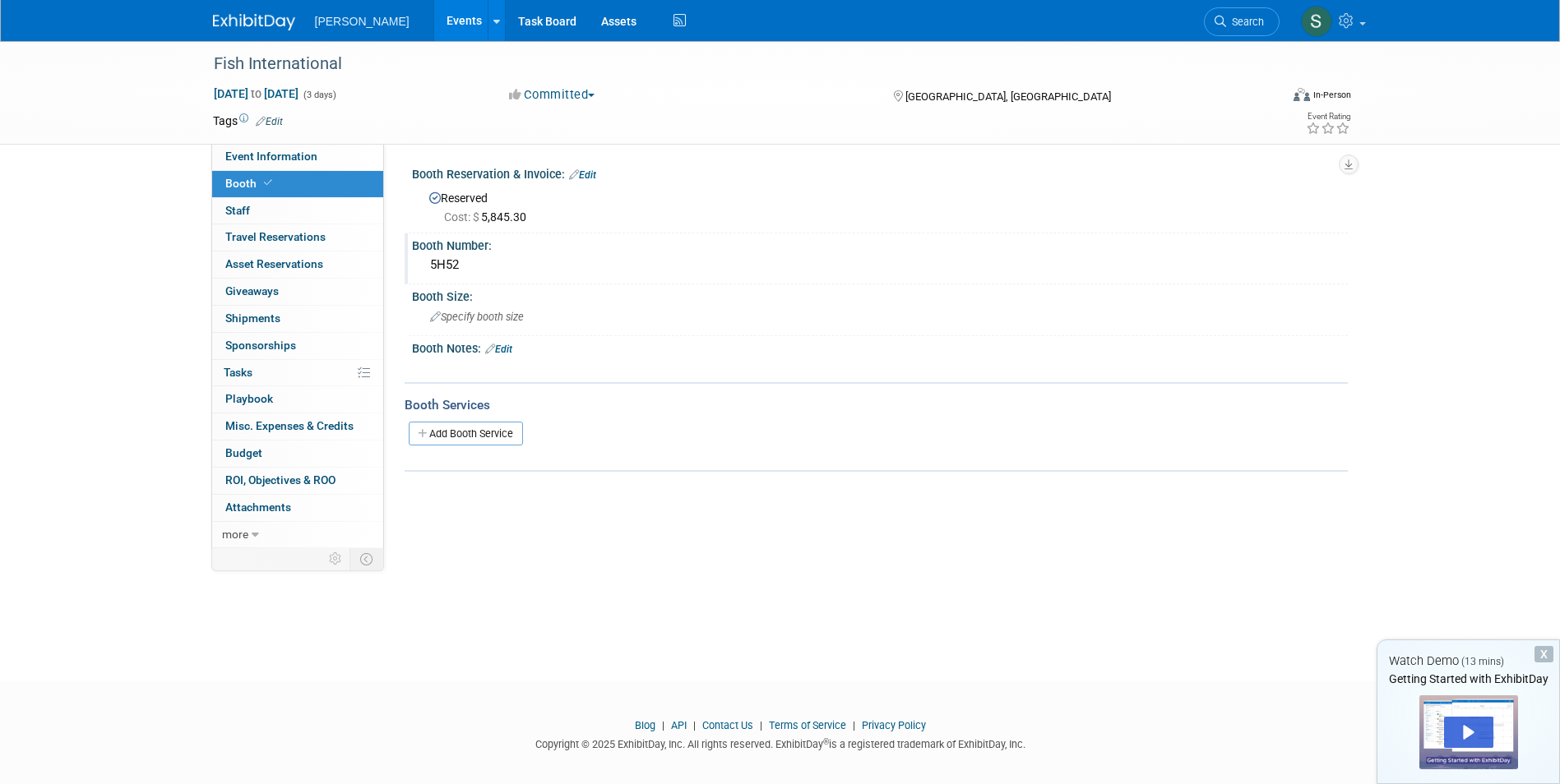
click at [511, 214] on span "Cost: $ 5,845.30" at bounding box center [489, 217] width 89 height 13
click at [271, 457] on link "Budget" at bounding box center [297, 454] width 171 height 27
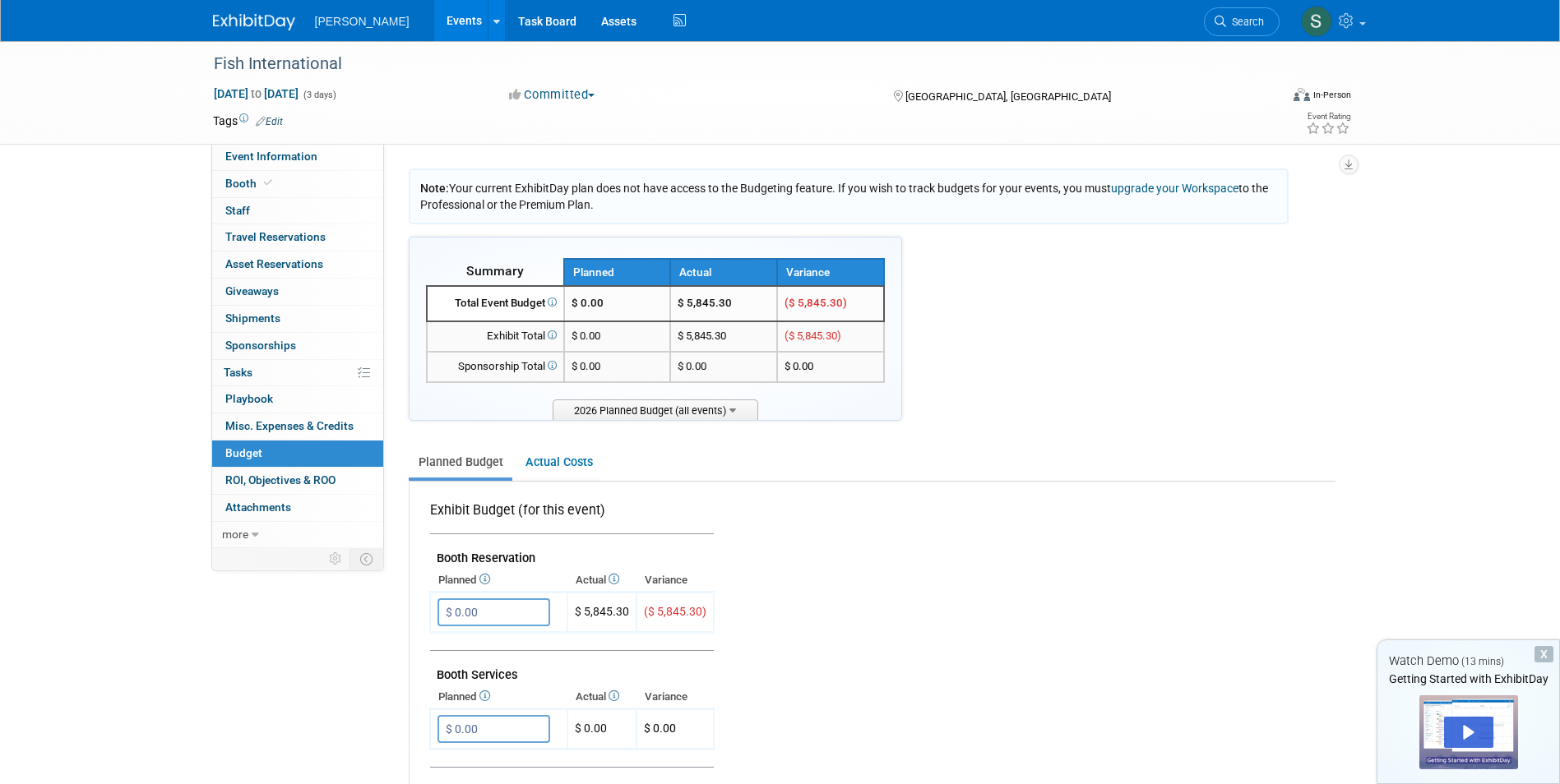
click at [467, 456] on link "Planned Budget" at bounding box center [460, 462] width 104 height 30
click at [554, 458] on link "Actual Costs" at bounding box center [559, 462] width 87 height 30
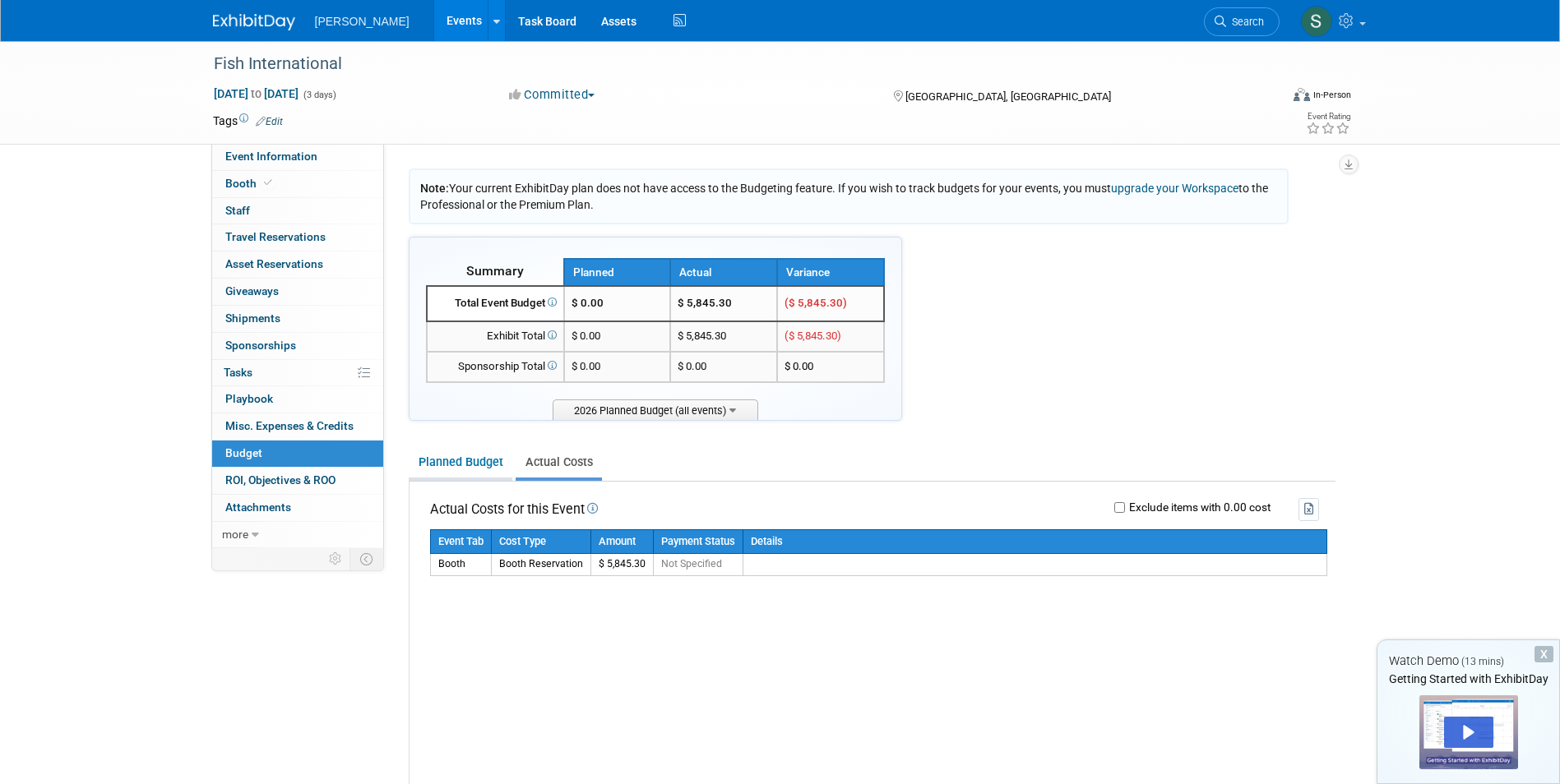
click at [478, 459] on link "Planned Budget" at bounding box center [460, 462] width 104 height 30
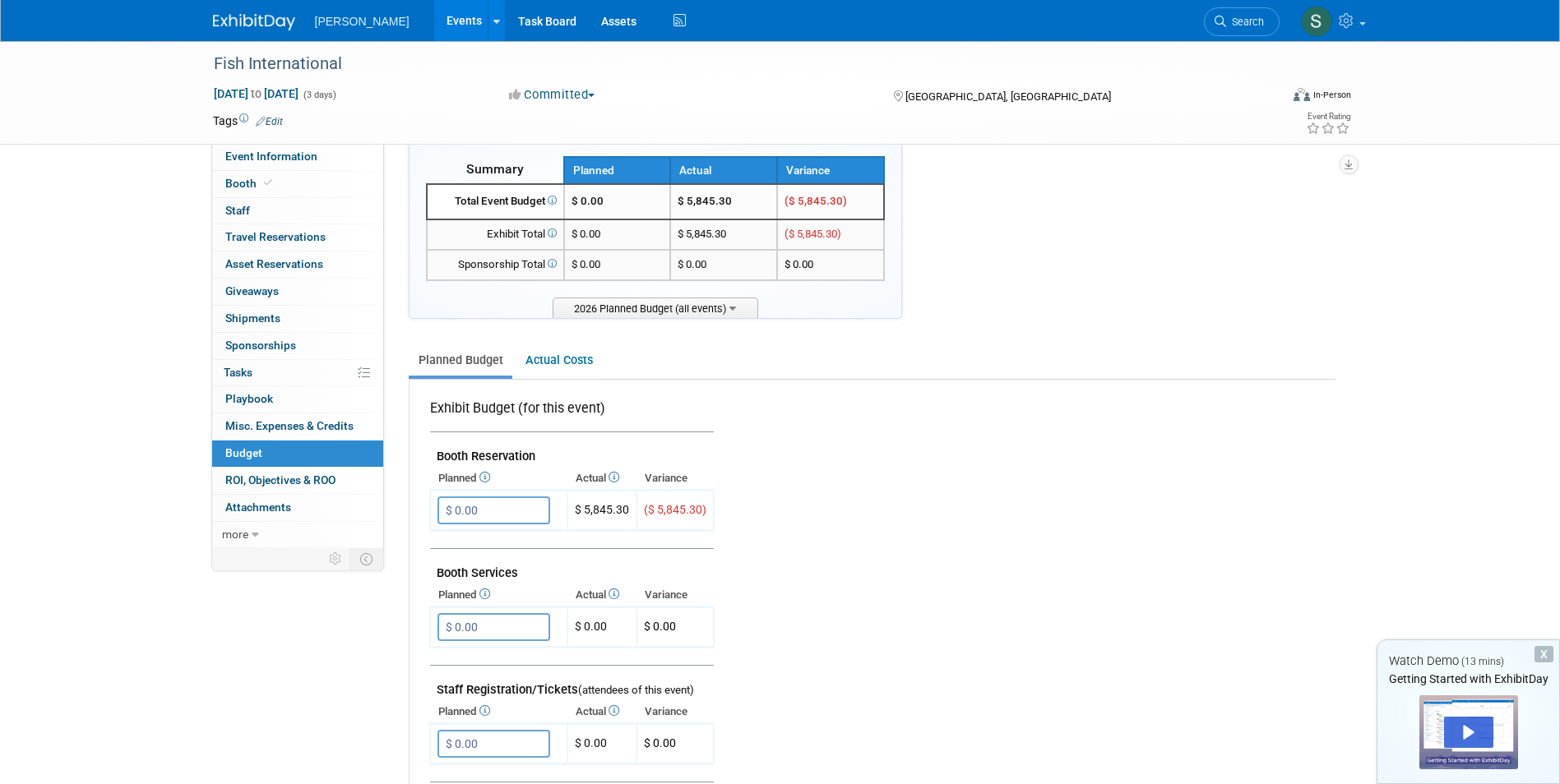
scroll to position [165, 0]
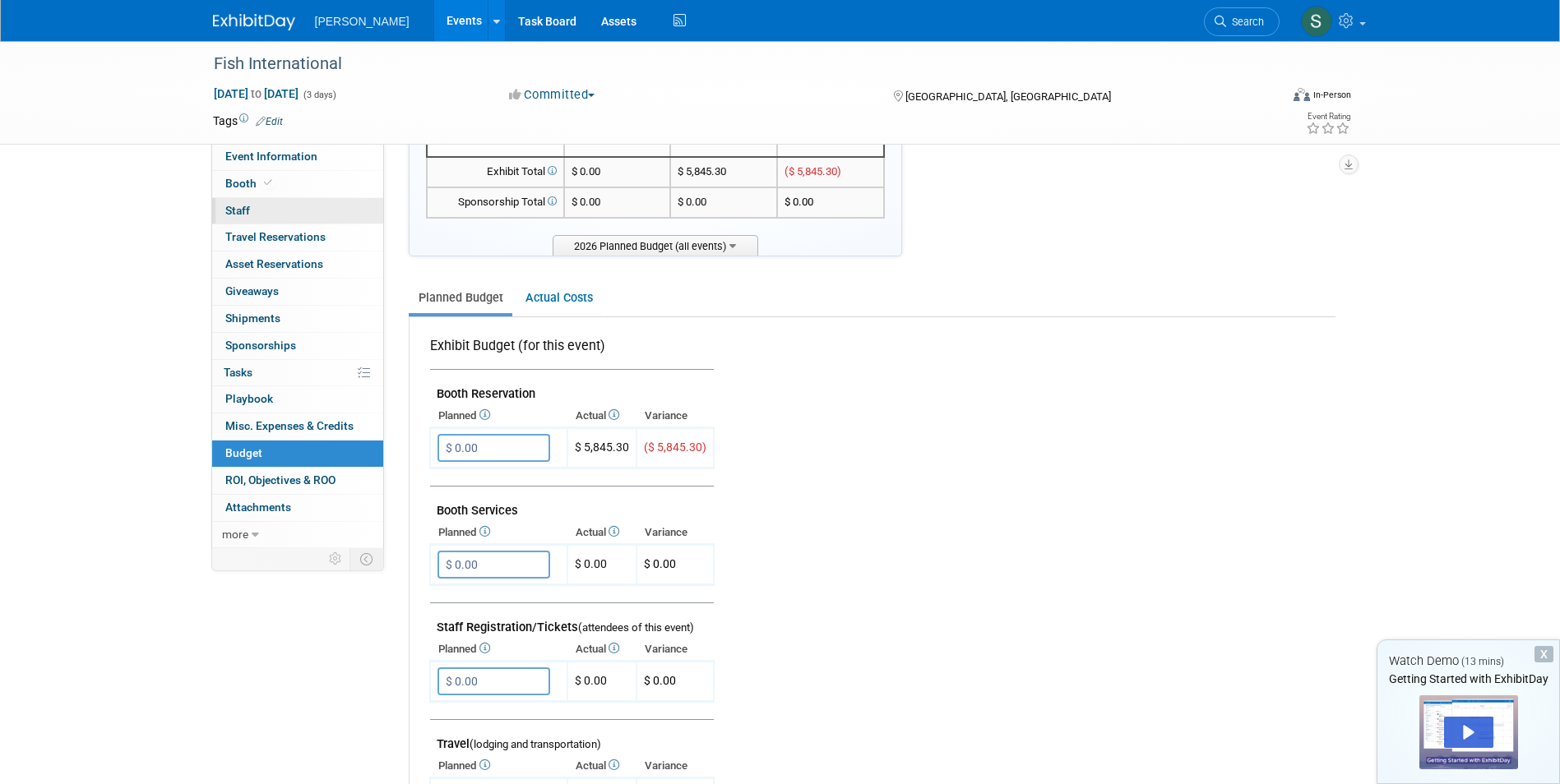
click at [227, 211] on span "Staff 0" at bounding box center [237, 210] width 25 height 13
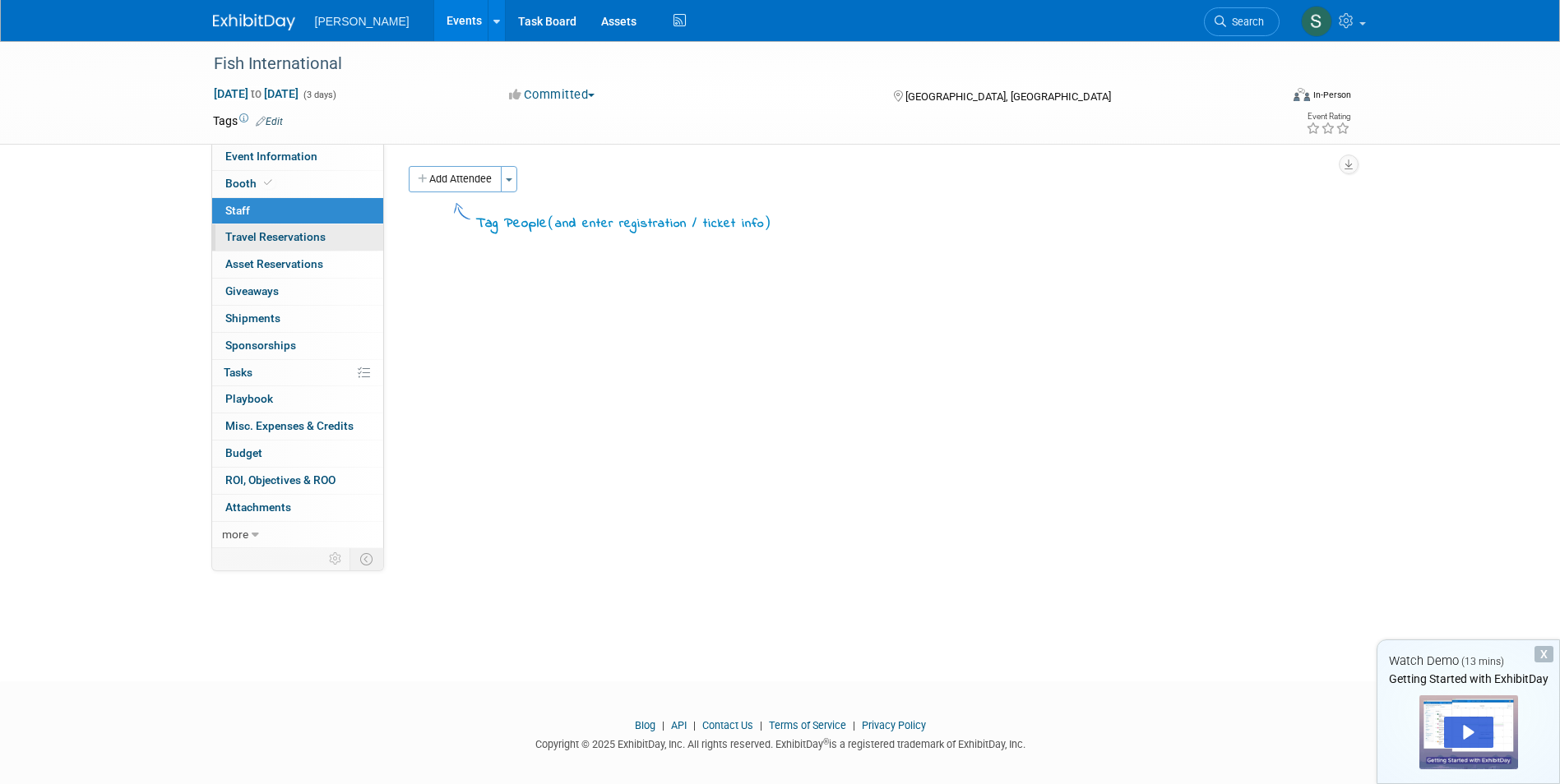
click at [234, 225] on link "0 Travel Reservations 0" at bounding box center [297, 238] width 171 height 27
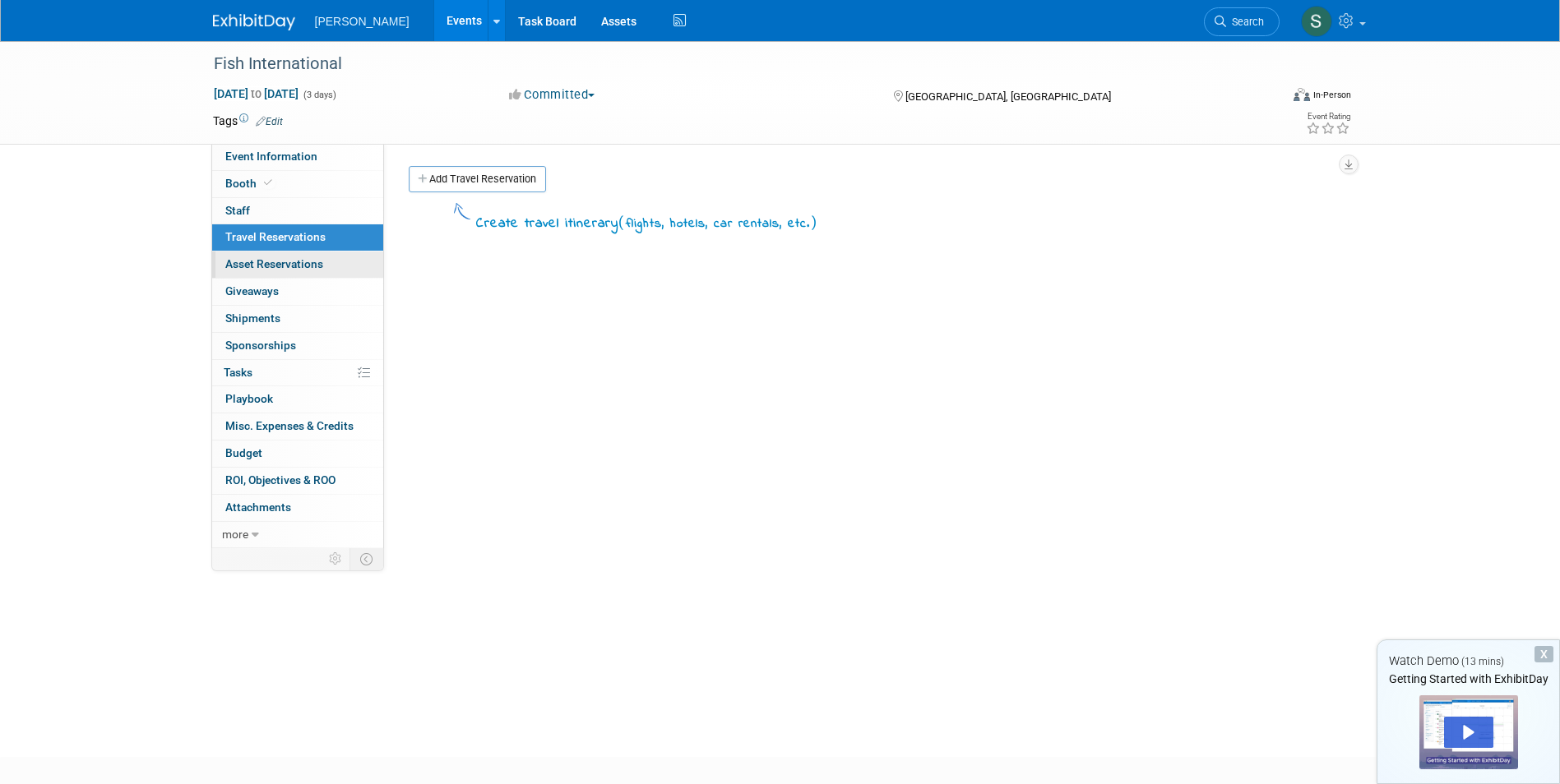
click at [241, 252] on link "0 Asset Reservations 0" at bounding box center [297, 265] width 171 height 27
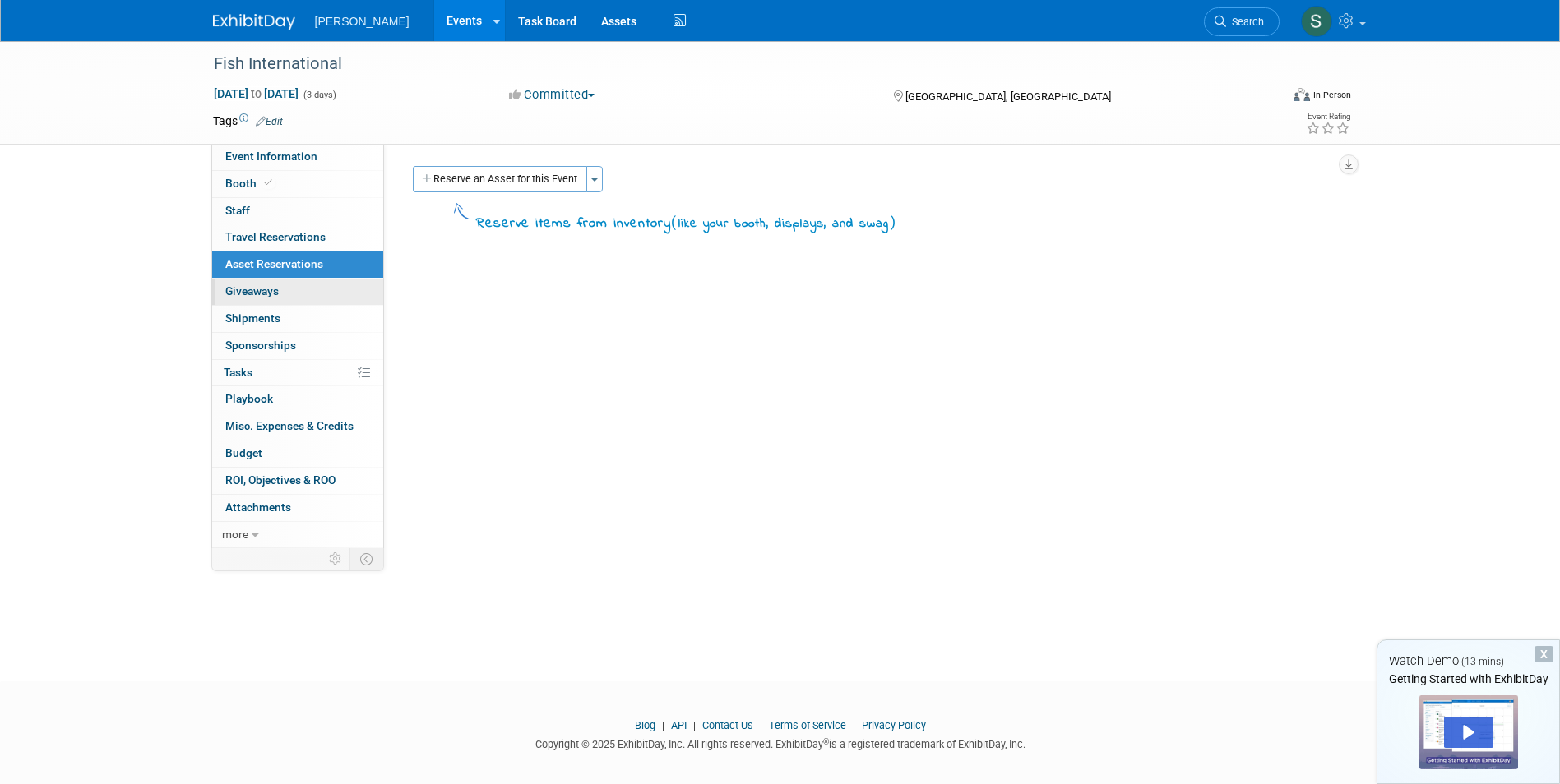
click at [273, 293] on span "Giveaways 0" at bounding box center [251, 290] width 53 height 13
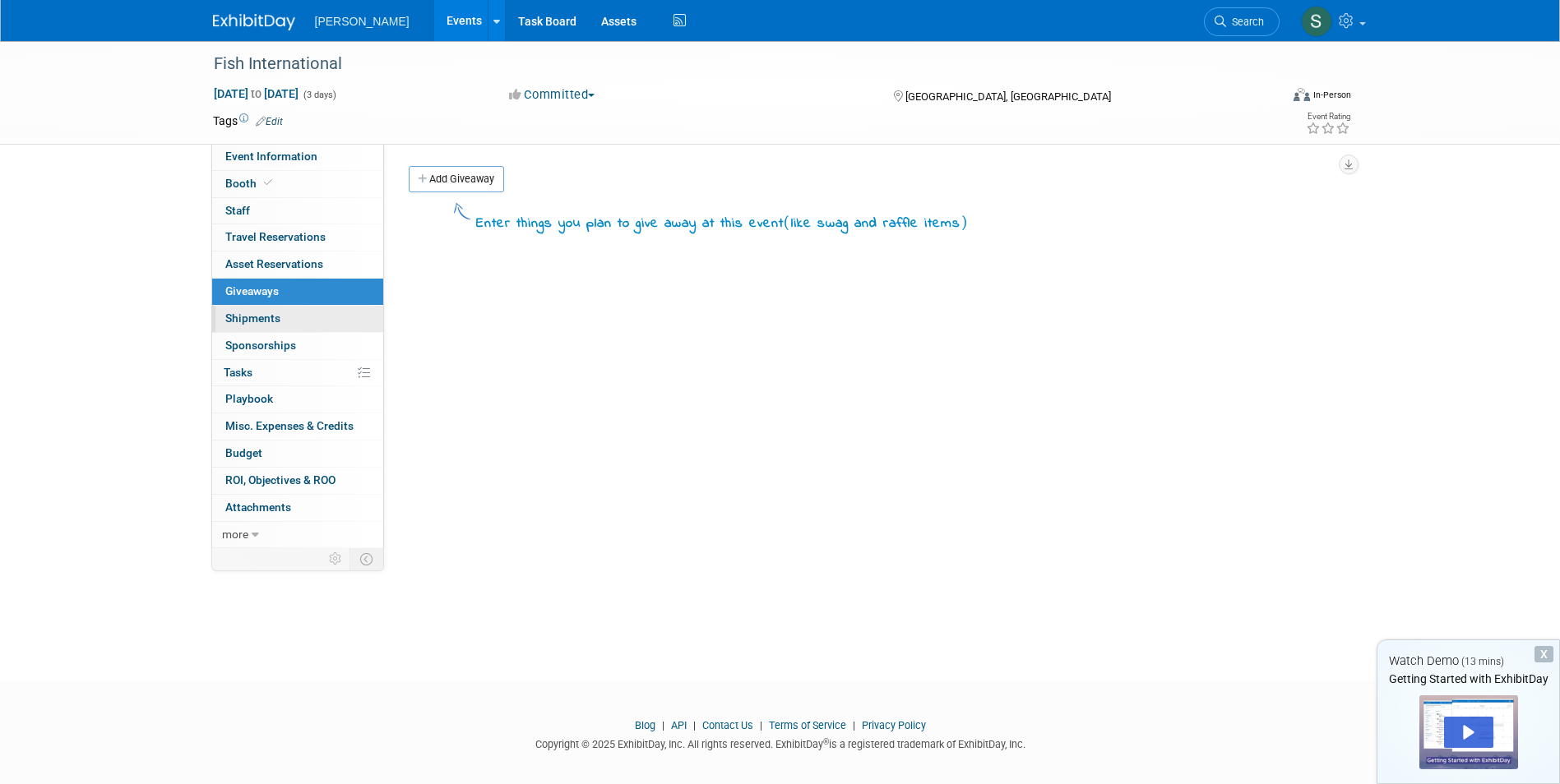
click at [271, 310] on link "0 Shipments 0" at bounding box center [297, 319] width 171 height 27
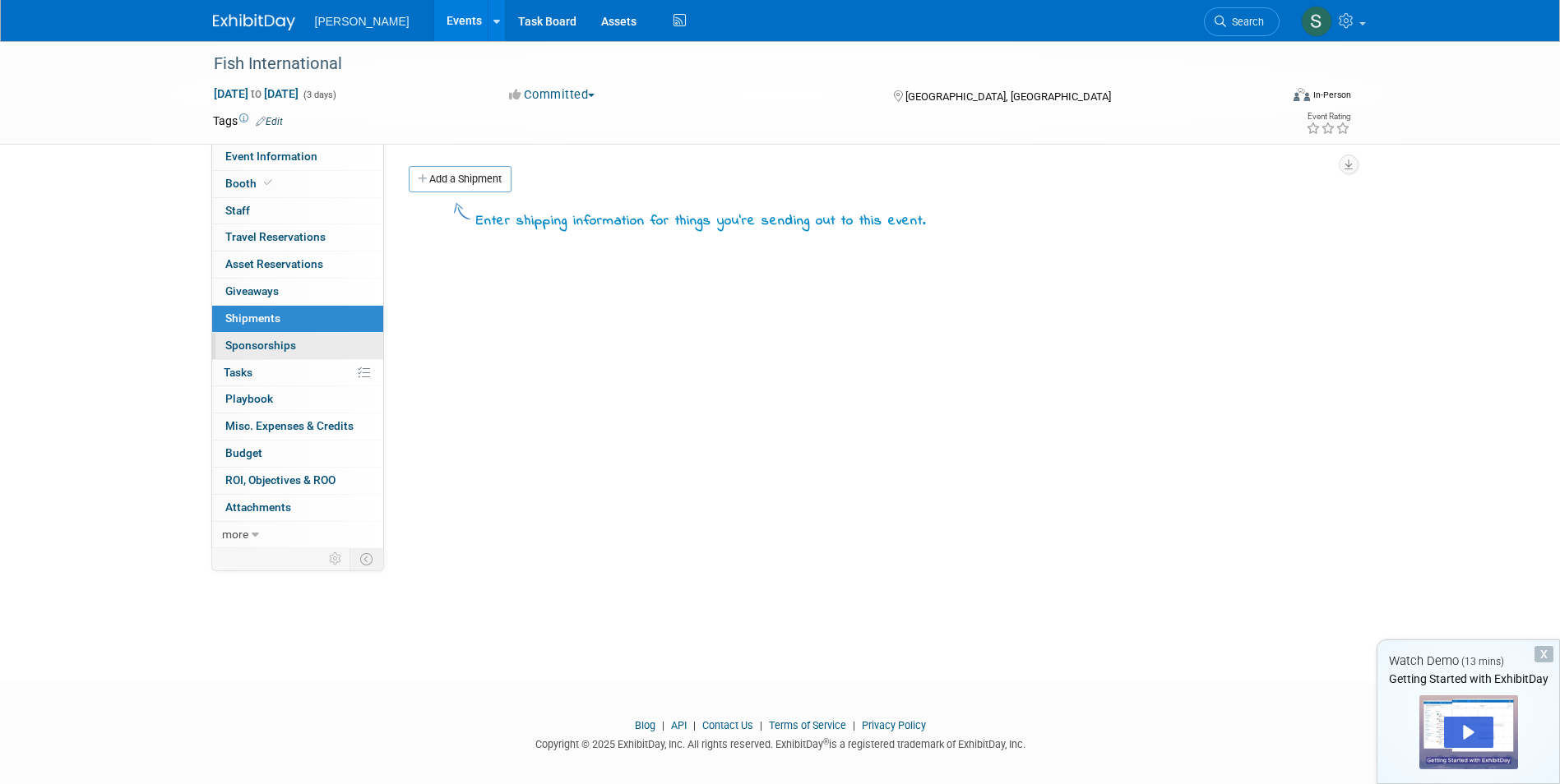
click at [281, 339] on span "Sponsorships 0" at bounding box center [260, 345] width 71 height 13
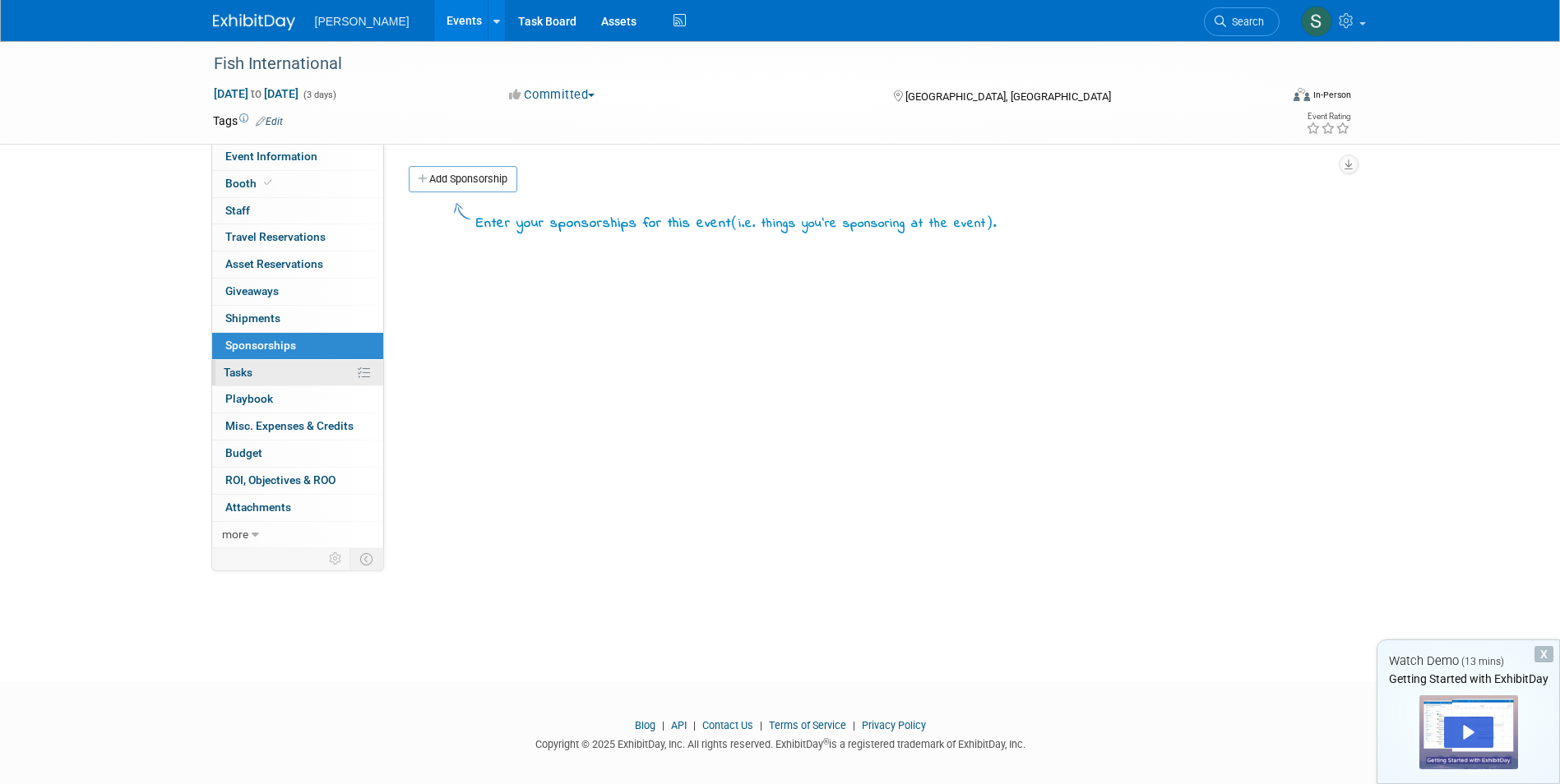
click at [271, 362] on link "0% Tasks 0%" at bounding box center [297, 373] width 171 height 27
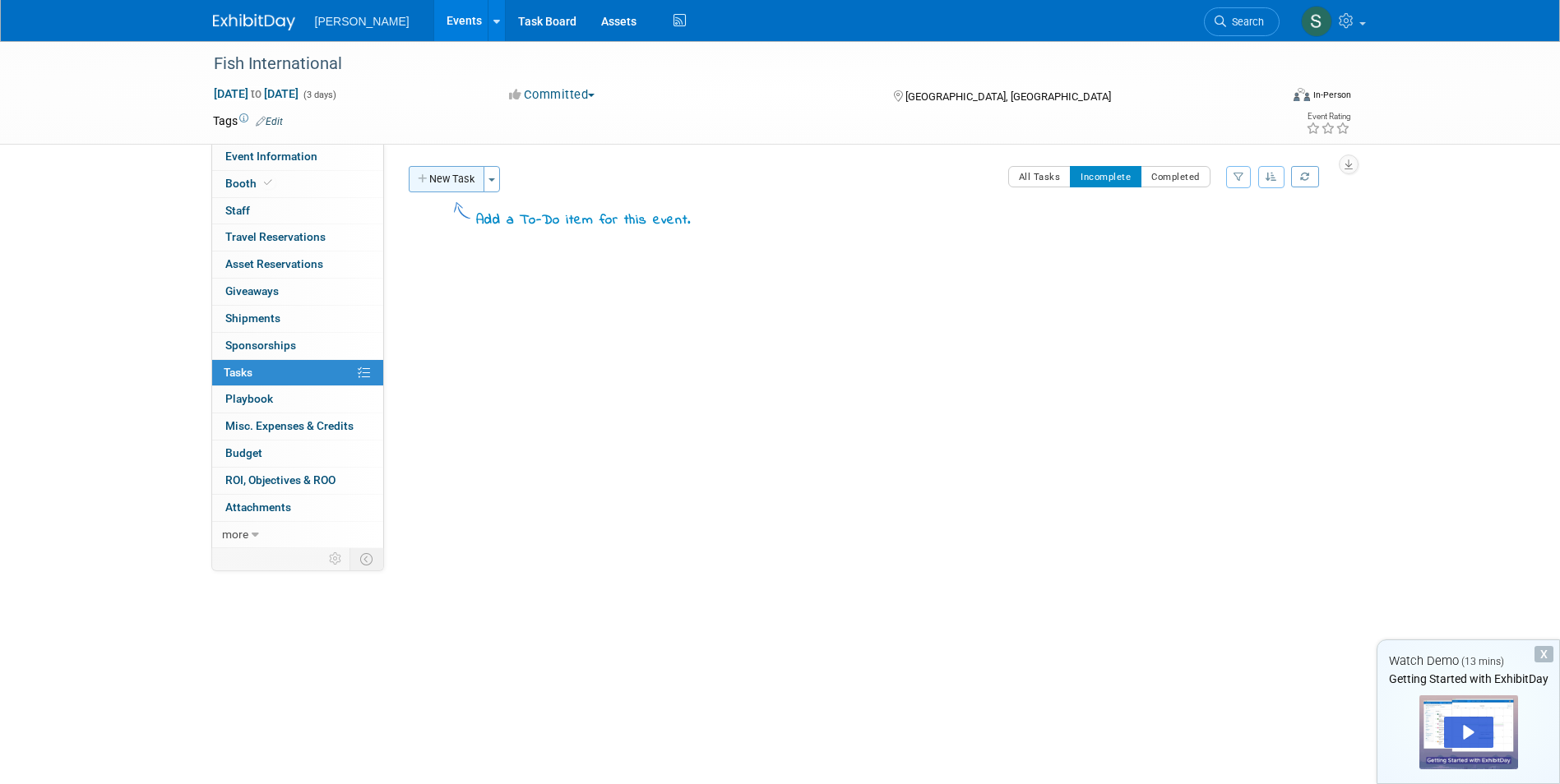
click at [452, 173] on button "New Task" at bounding box center [446, 180] width 75 height 27
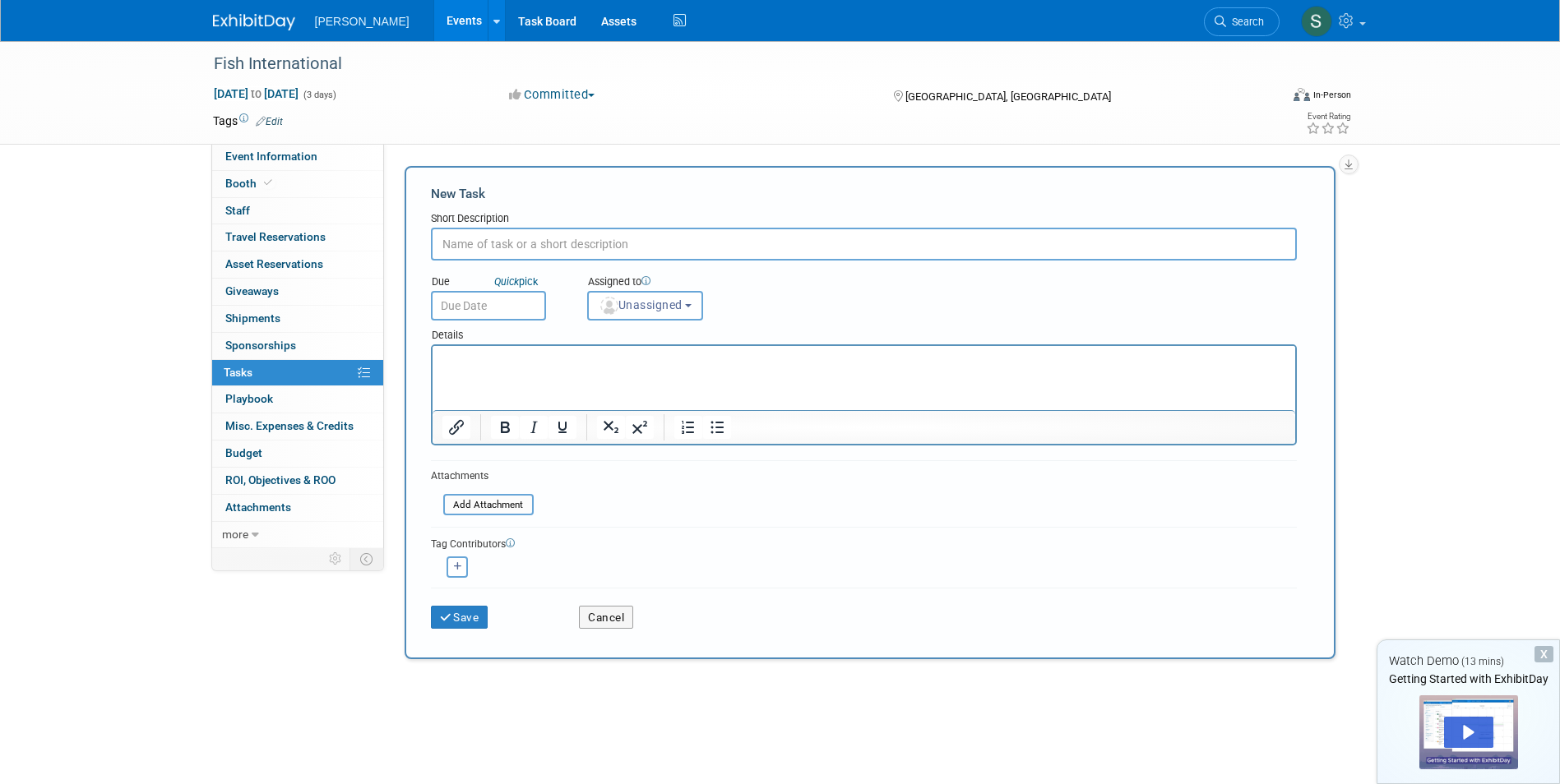
click at [167, 588] on div "Fish International Feb 22, 2026 to Feb 24, 2026 (3 days) Feb 22, 2026 to Feb 24…" at bounding box center [780, 449] width 1560 height 817
click at [369, 18] on span "[PERSON_NAME]" at bounding box center [362, 21] width 95 height 13
click at [363, 19] on span "[PERSON_NAME]" at bounding box center [362, 21] width 95 height 13
click at [506, 22] on link "Task Board" at bounding box center [547, 20] width 83 height 41
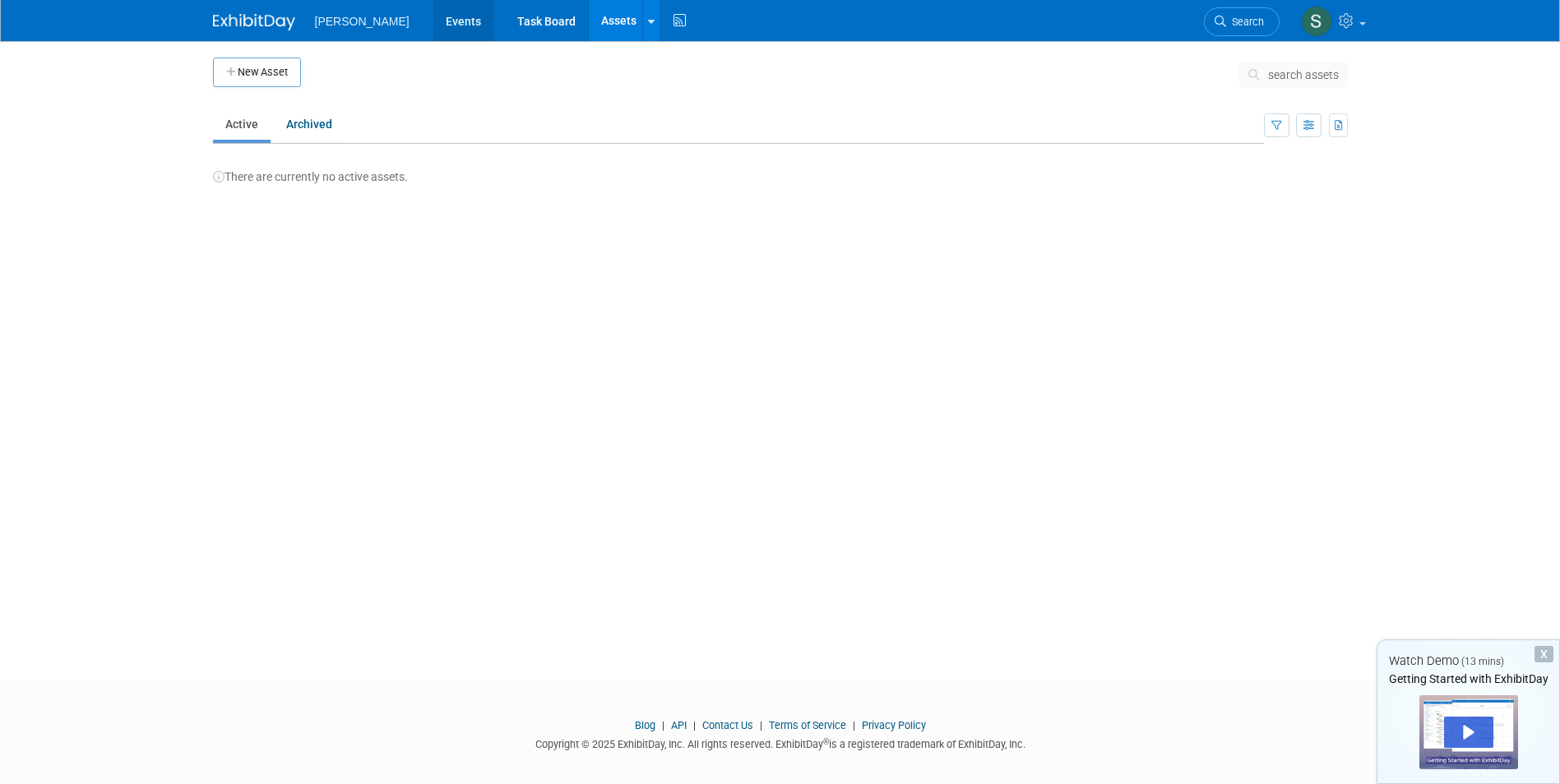
click at [439, 24] on link "Events" at bounding box center [463, 20] width 60 height 41
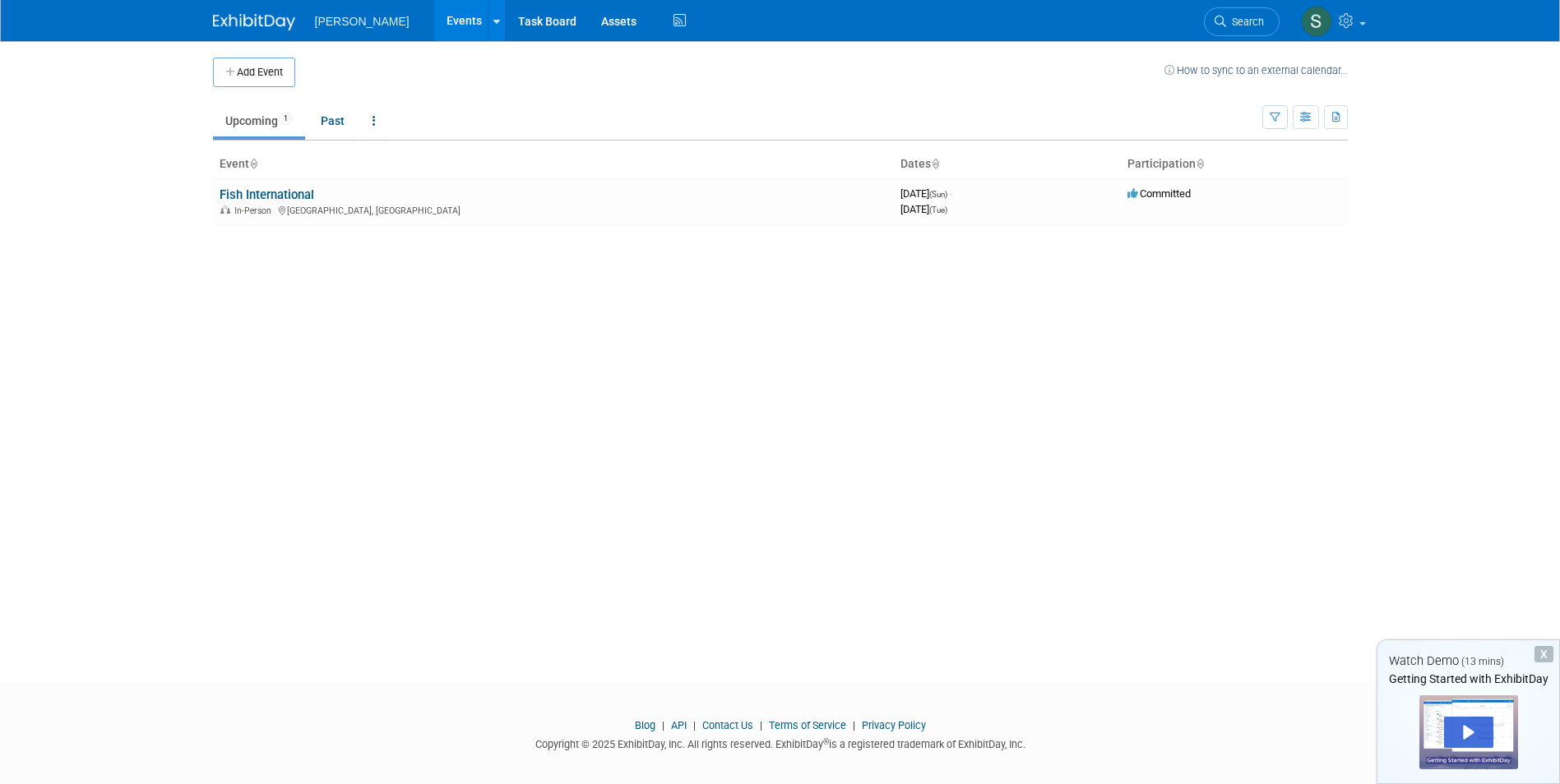
click at [345, 26] on span "[PERSON_NAME]" at bounding box center [362, 21] width 95 height 13
click at [266, 13] on link at bounding box center [264, 13] width 102 height 13
click at [318, 25] on span "[PERSON_NAME]" at bounding box center [362, 21] width 95 height 13
click at [331, 20] on span "[PERSON_NAME]" at bounding box center [362, 21] width 95 height 13
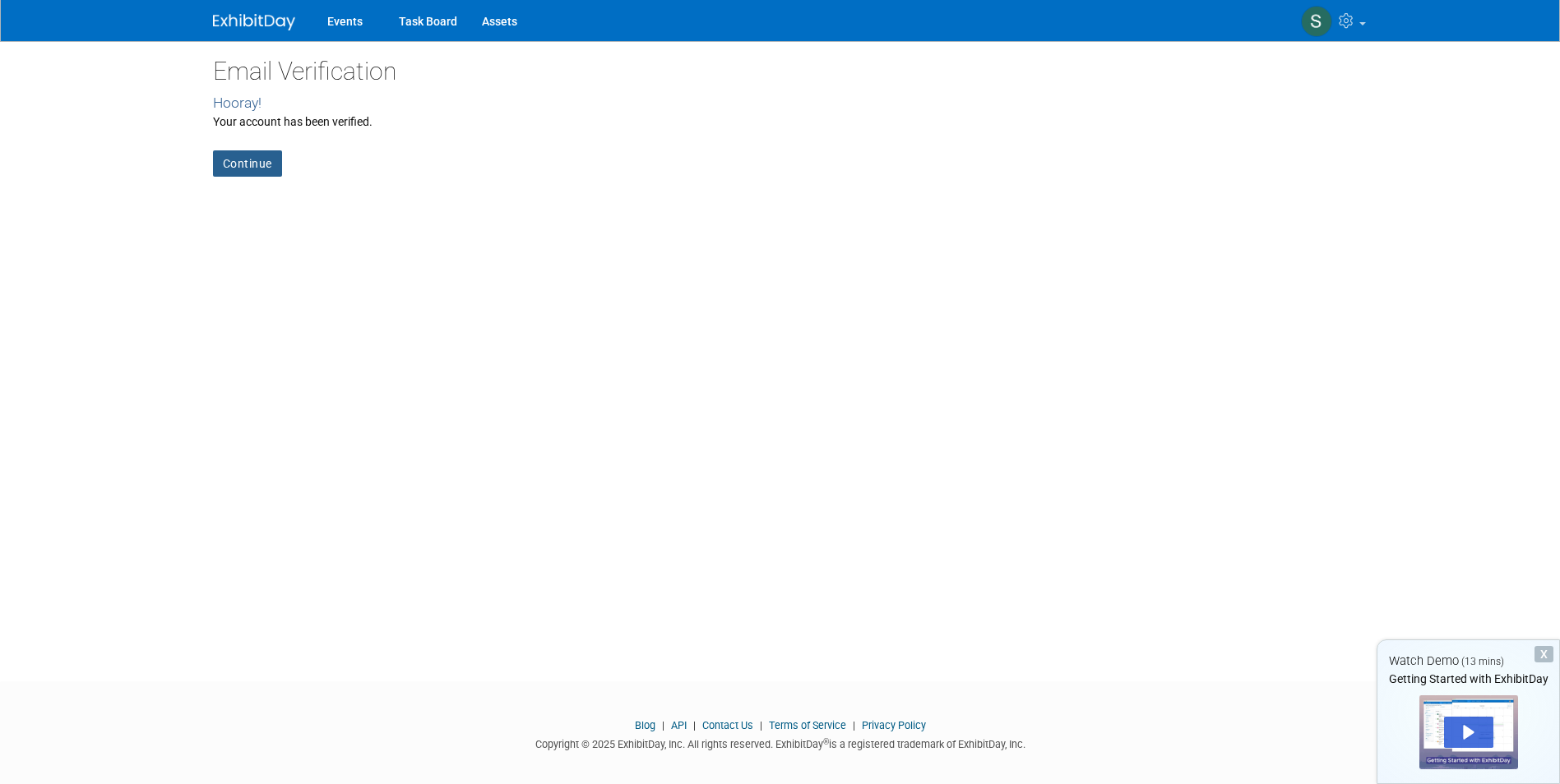
click at [251, 165] on link "Continue" at bounding box center [248, 164] width 69 height 27
